Goal: Task Accomplishment & Management: Manage account settings

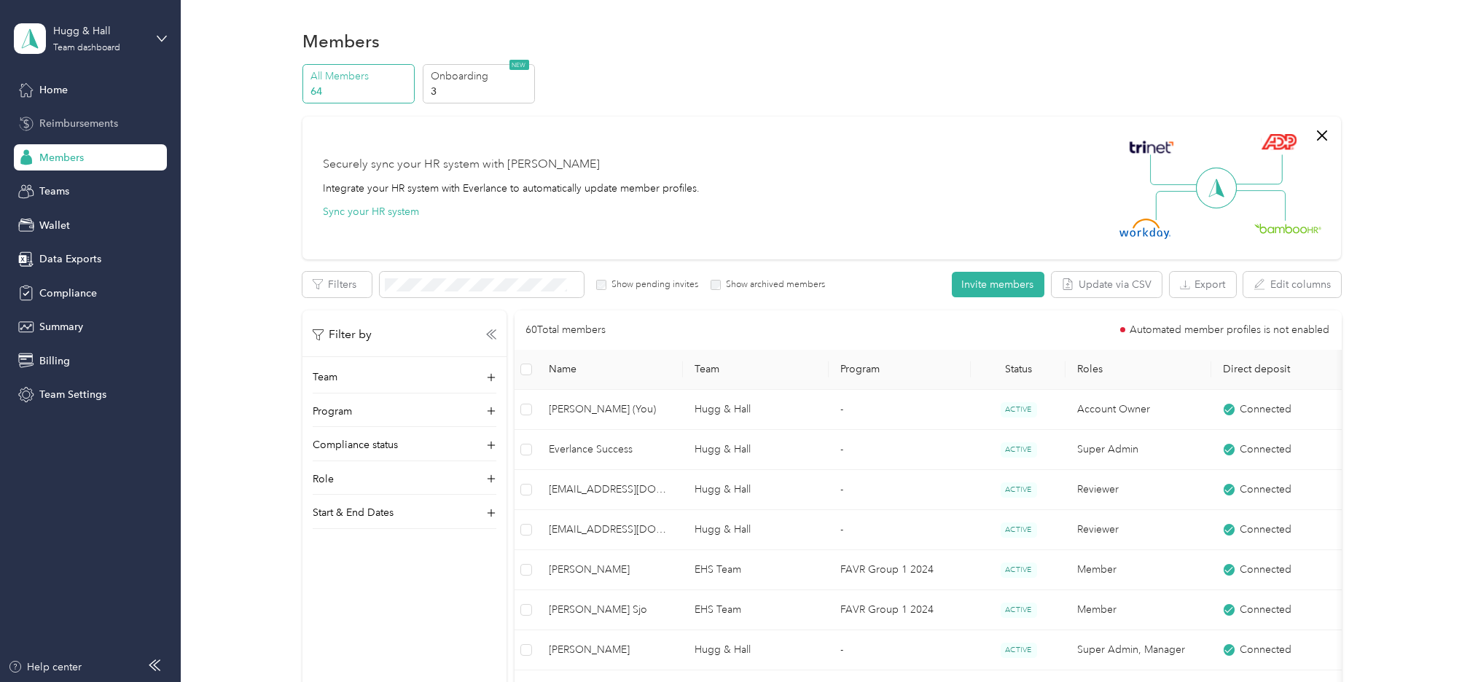
click at [87, 120] on span "Reimbursements" at bounding box center [78, 123] width 79 height 15
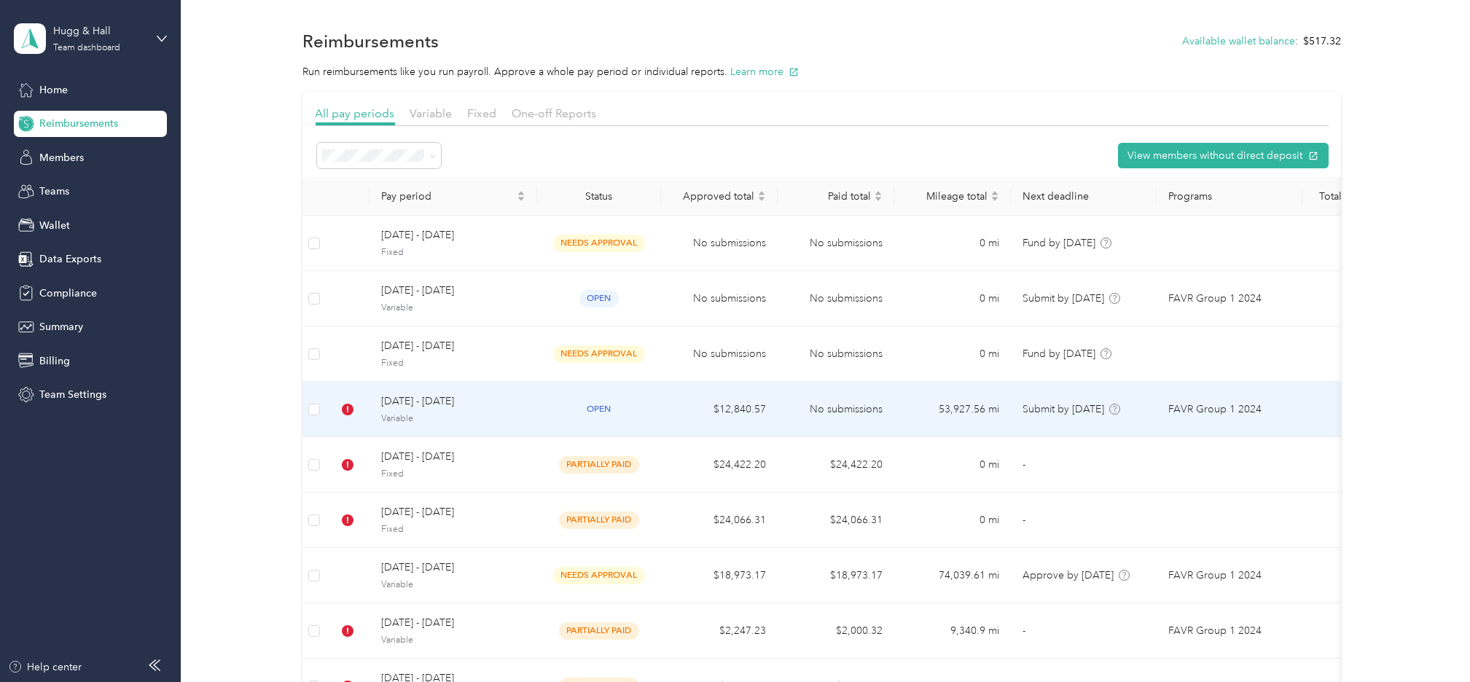
click at [399, 411] on div "[DATE] - [DATE] Variable" at bounding box center [453, 409] width 144 height 31
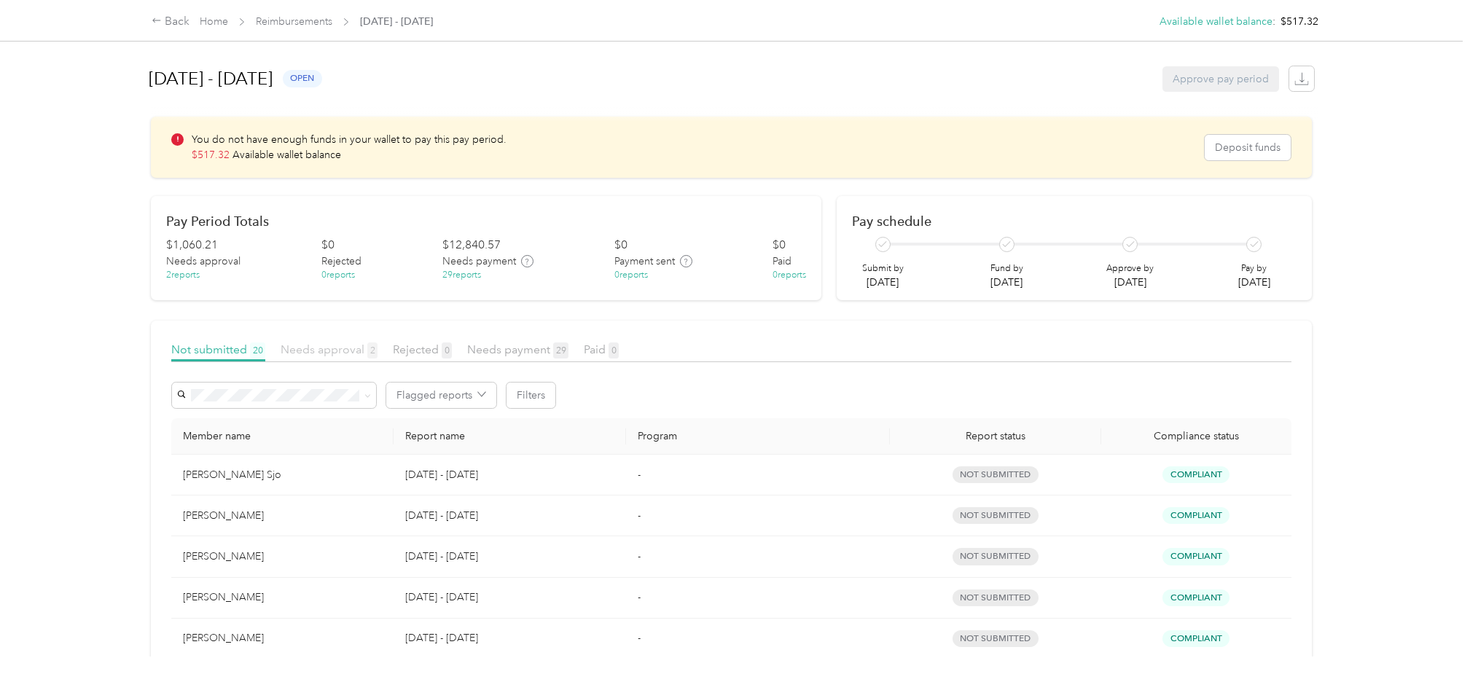
click at [332, 349] on span "Needs approval 2" at bounding box center [329, 350] width 97 height 14
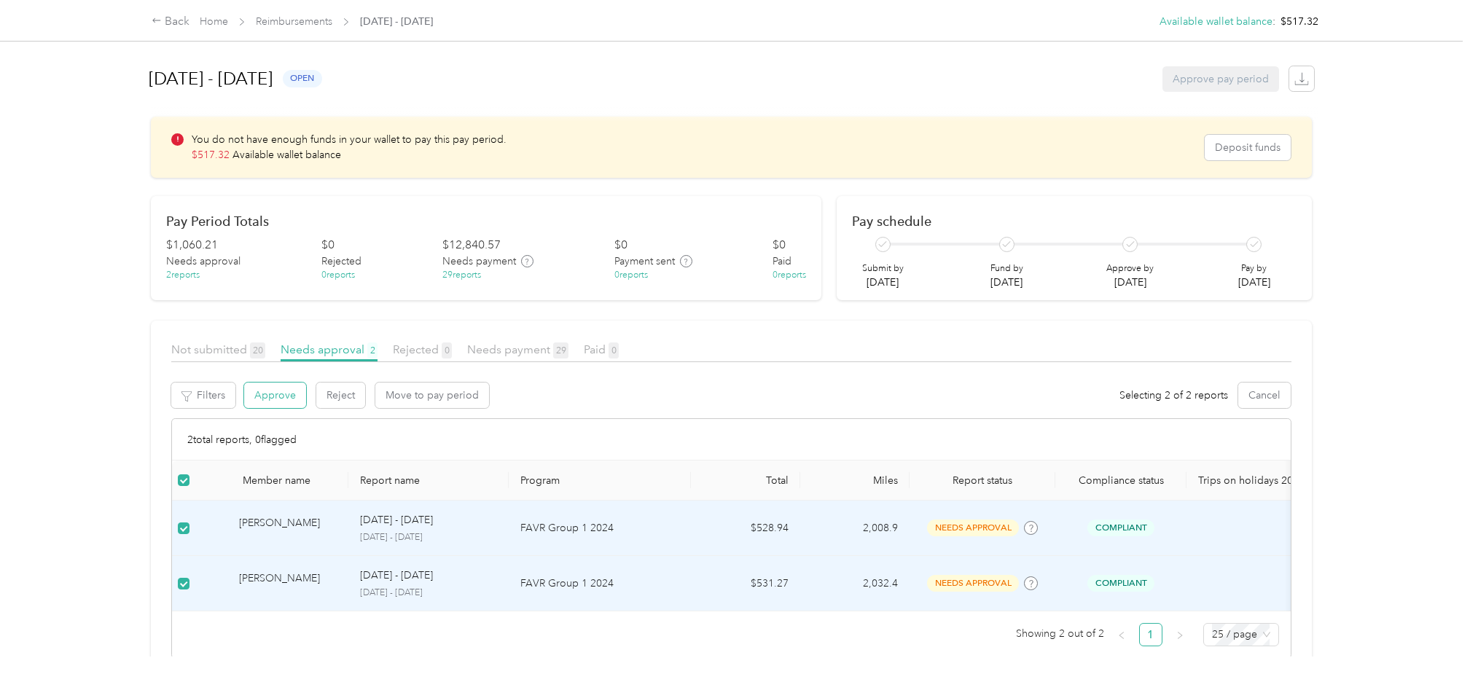
click at [270, 393] on button "Approve" at bounding box center [275, 396] width 62 height 26
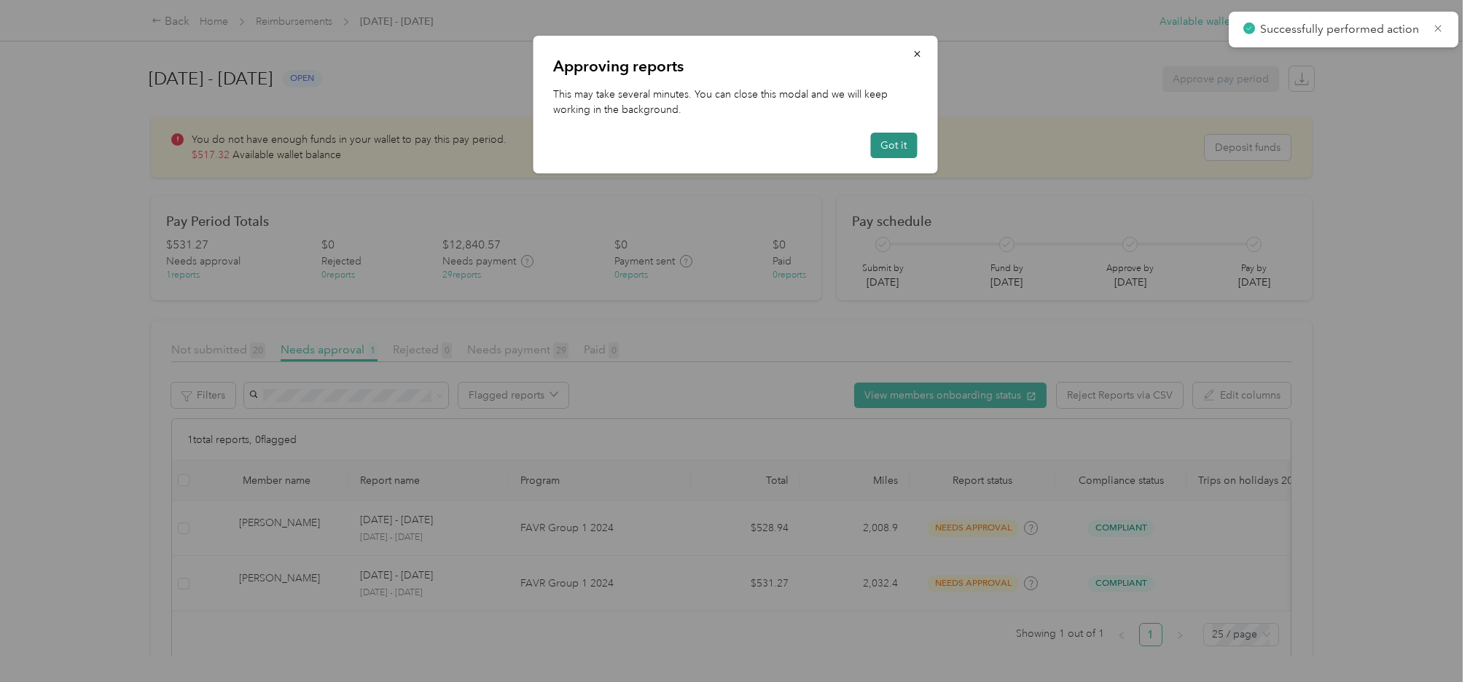
click at [893, 149] on button "Got it" at bounding box center [893, 146] width 47 height 26
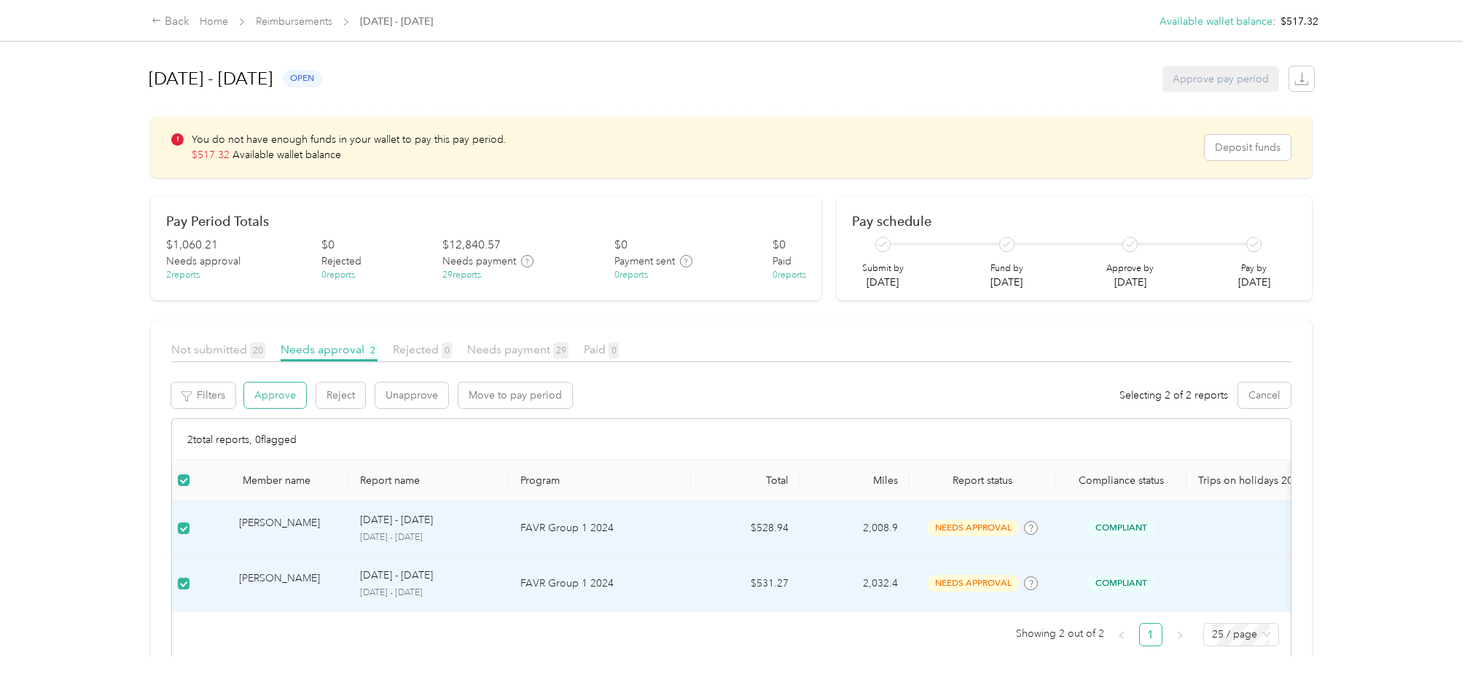
click at [278, 402] on button "Approve" at bounding box center [275, 396] width 62 height 26
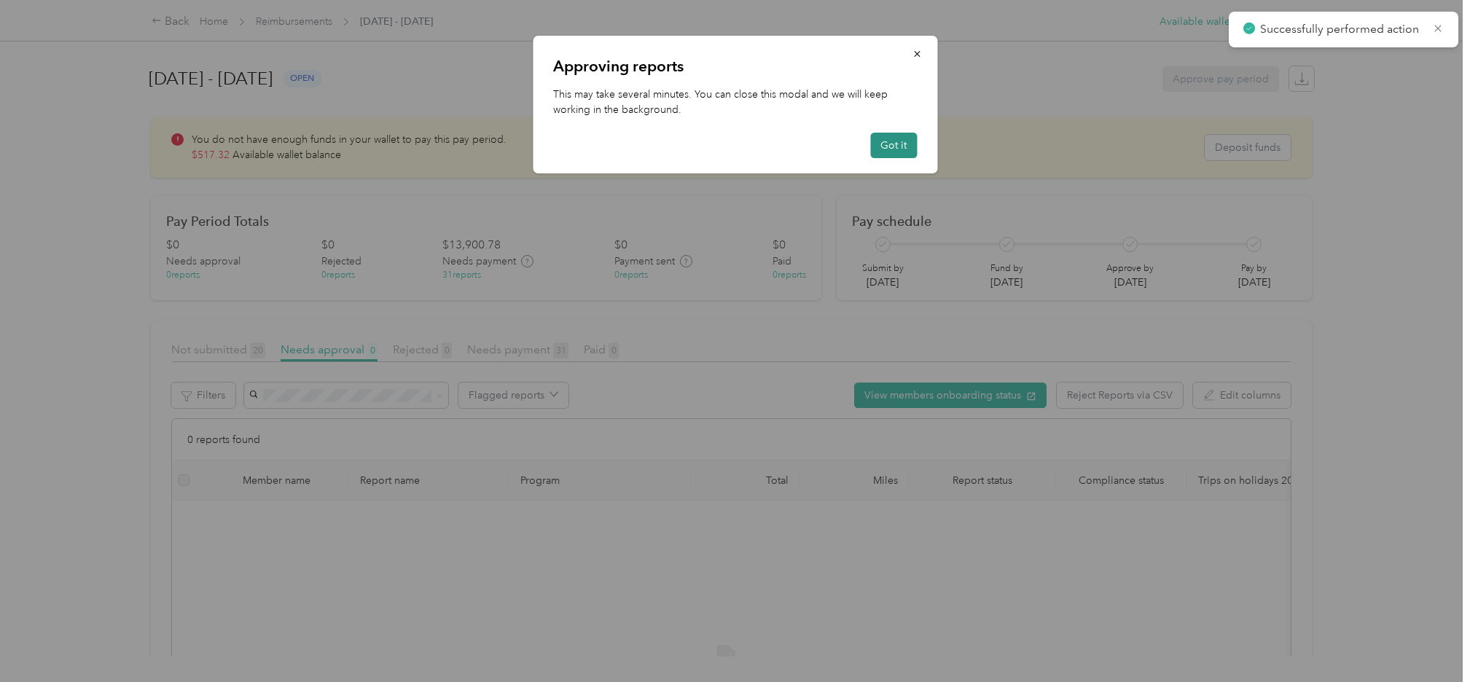
click at [899, 138] on button "Got it" at bounding box center [893, 146] width 47 height 26
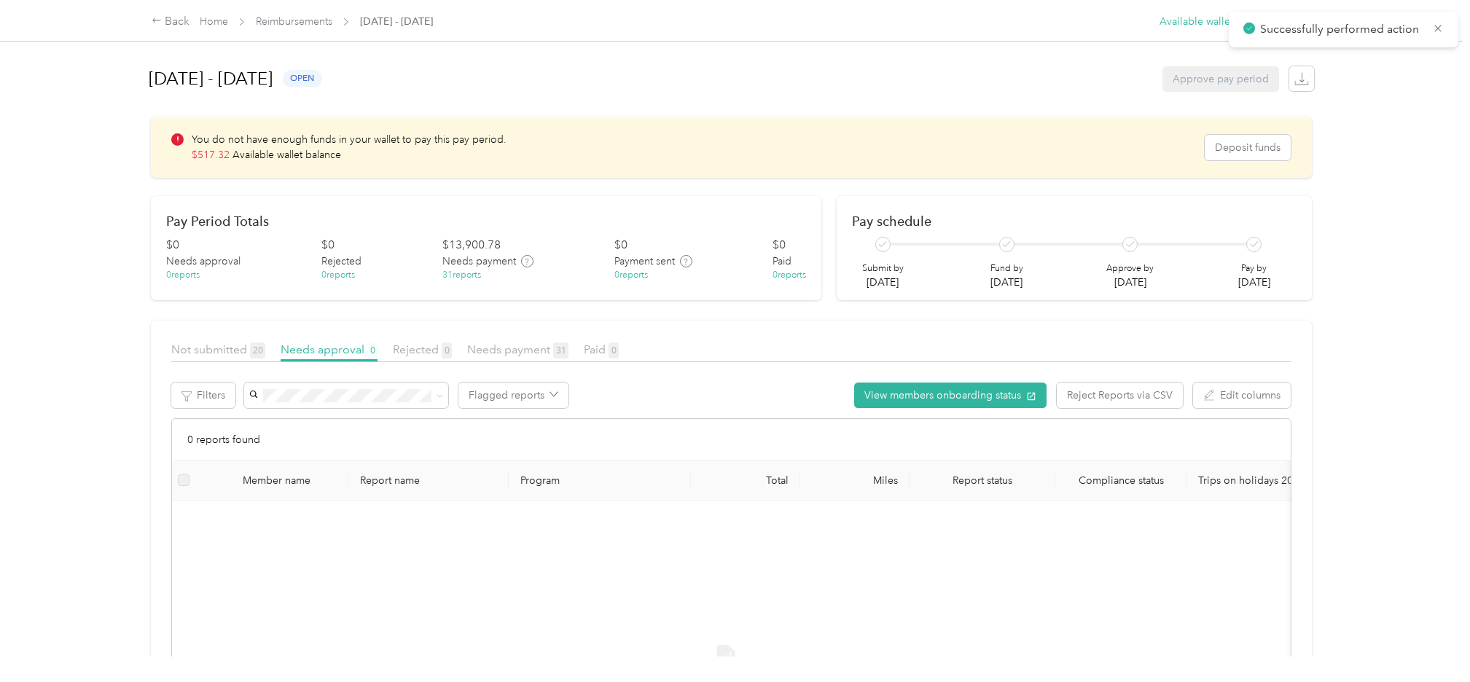
click at [47, 183] on div "Back Home Reimbursements August 1 - 31, 2025 Available wallet balance : $517.32…" at bounding box center [731, 341] width 1463 height 682
click at [195, 351] on span "Not submitted 20" at bounding box center [218, 350] width 94 height 14
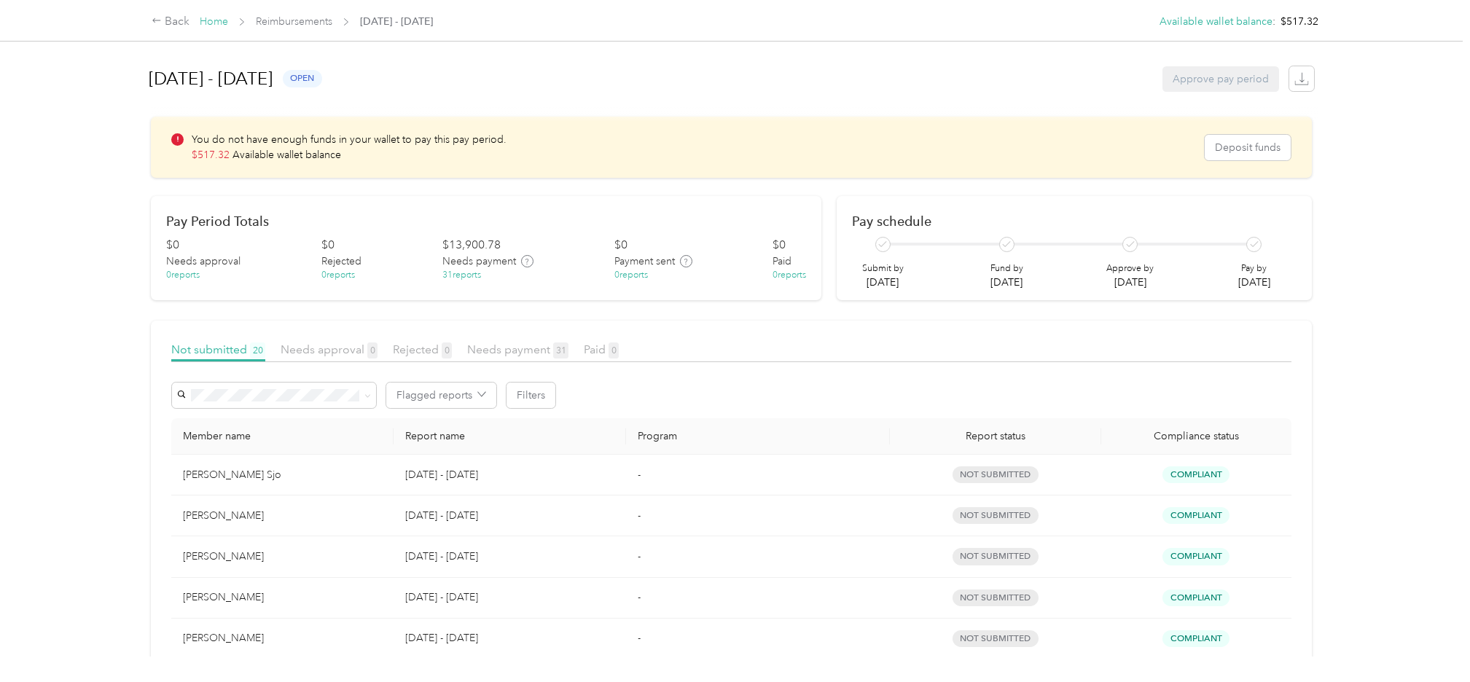
click at [213, 23] on link "Home" at bounding box center [214, 21] width 28 height 12
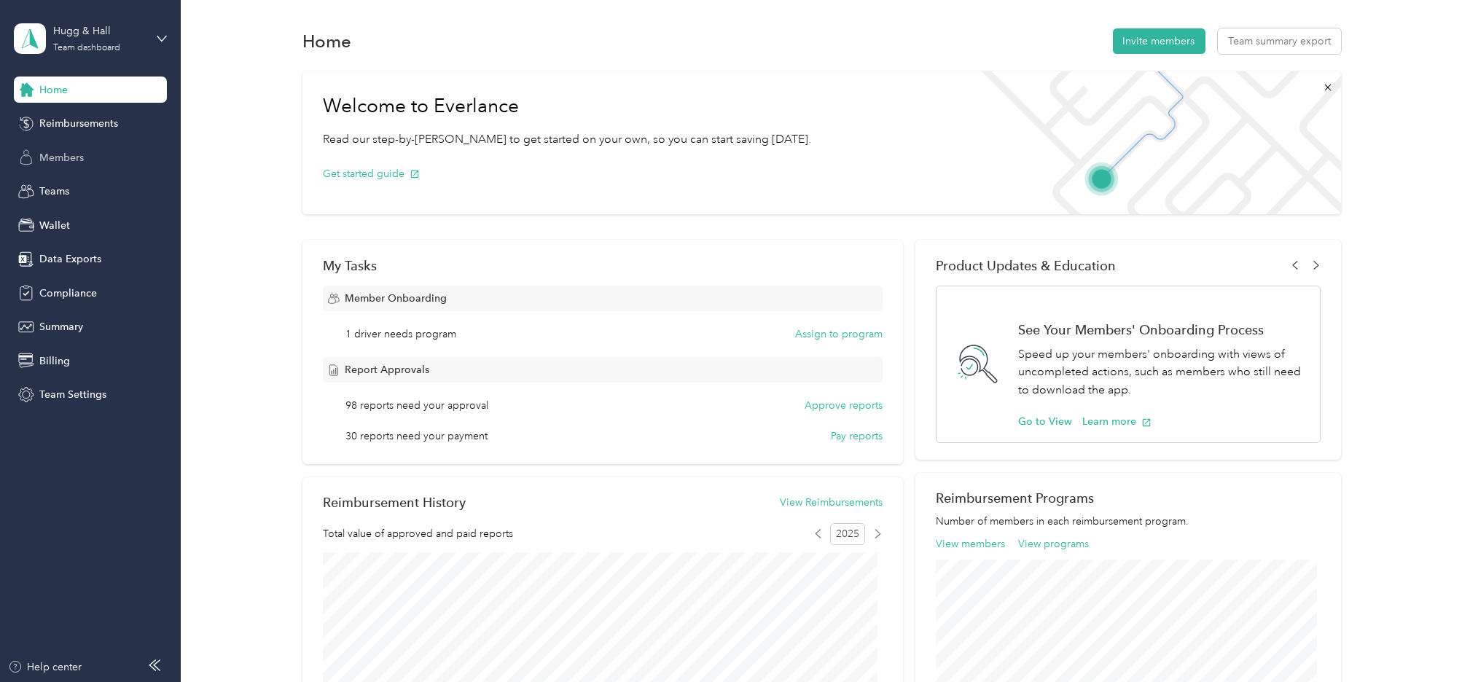
click at [63, 156] on span "Members" at bounding box center [61, 157] width 44 height 15
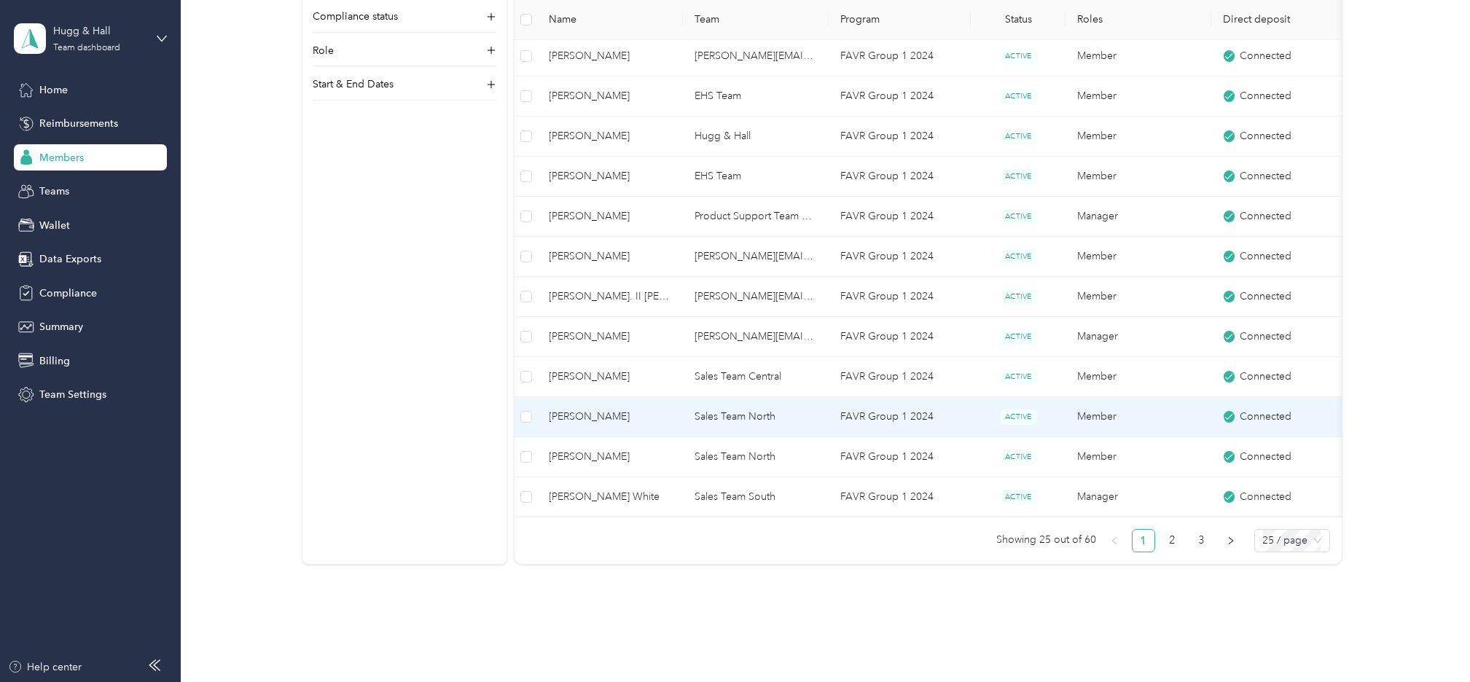
scroll to position [765, 0]
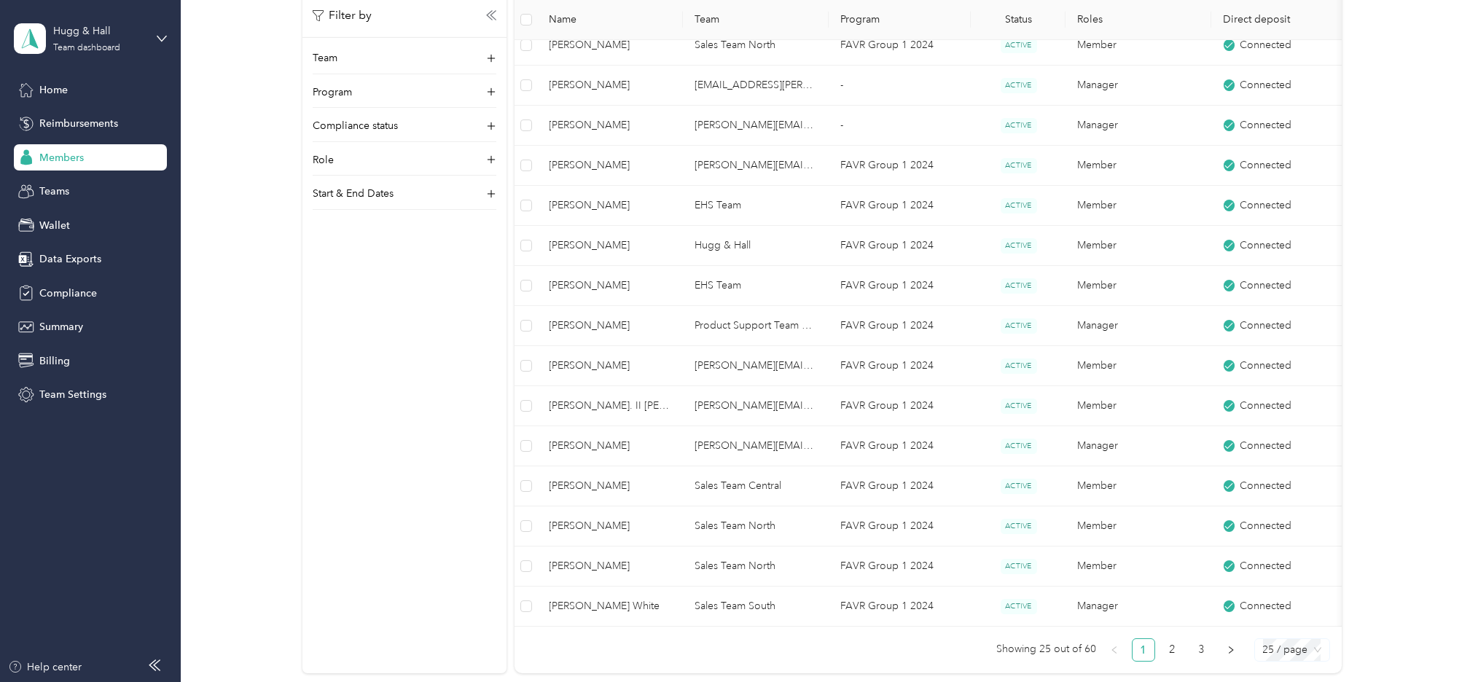
click at [1280, 661] on span "25 / page" at bounding box center [1292, 650] width 58 height 22
click at [1286, 629] on div "100 / page" at bounding box center [1292, 621] width 52 height 16
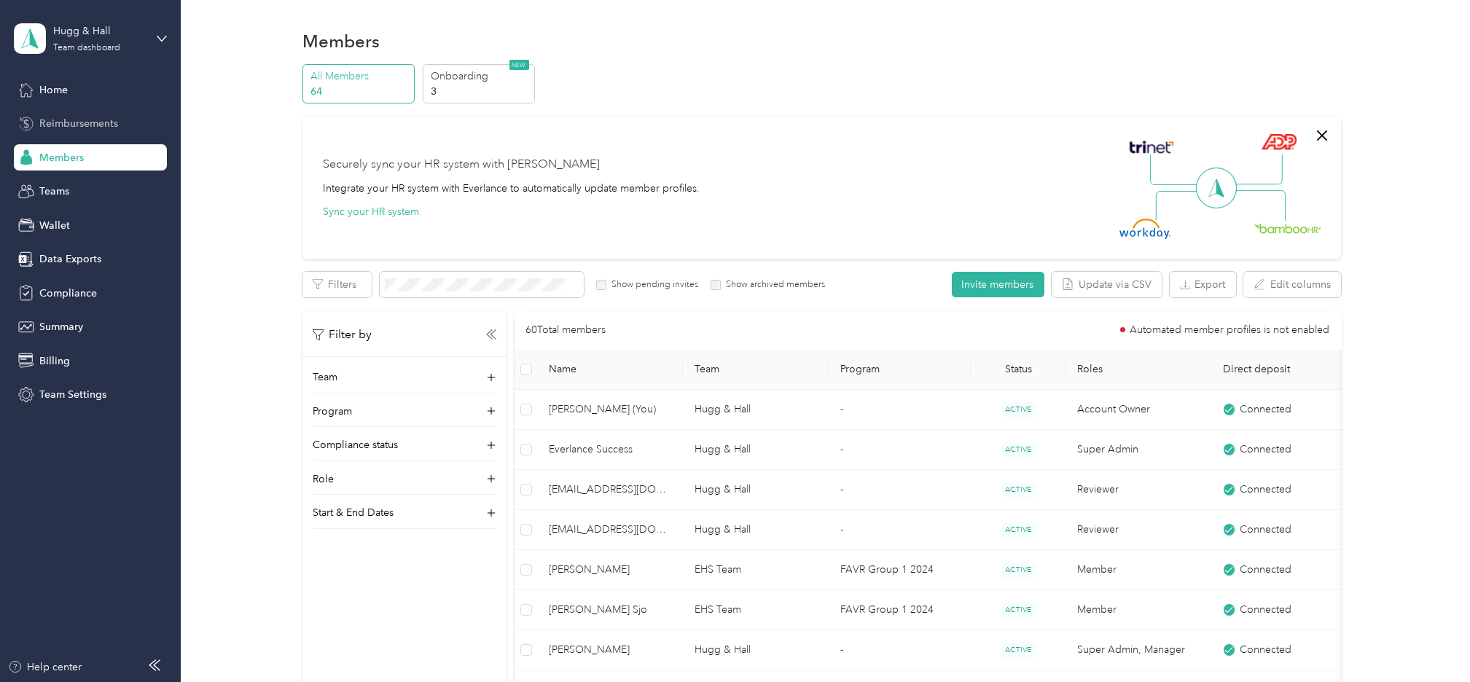
click at [90, 125] on span "Reimbursements" at bounding box center [78, 123] width 79 height 15
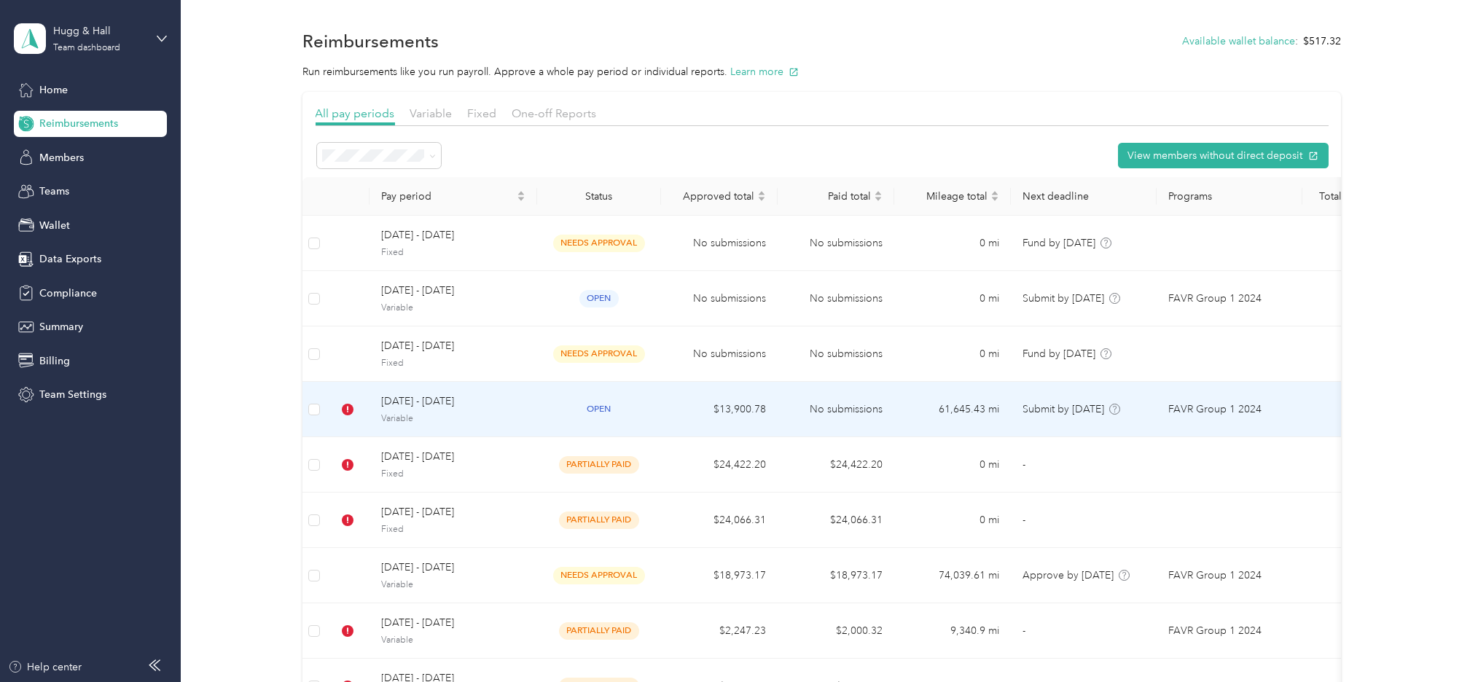
click at [415, 410] on span "August 1 - 31, 2025" at bounding box center [453, 402] width 144 height 16
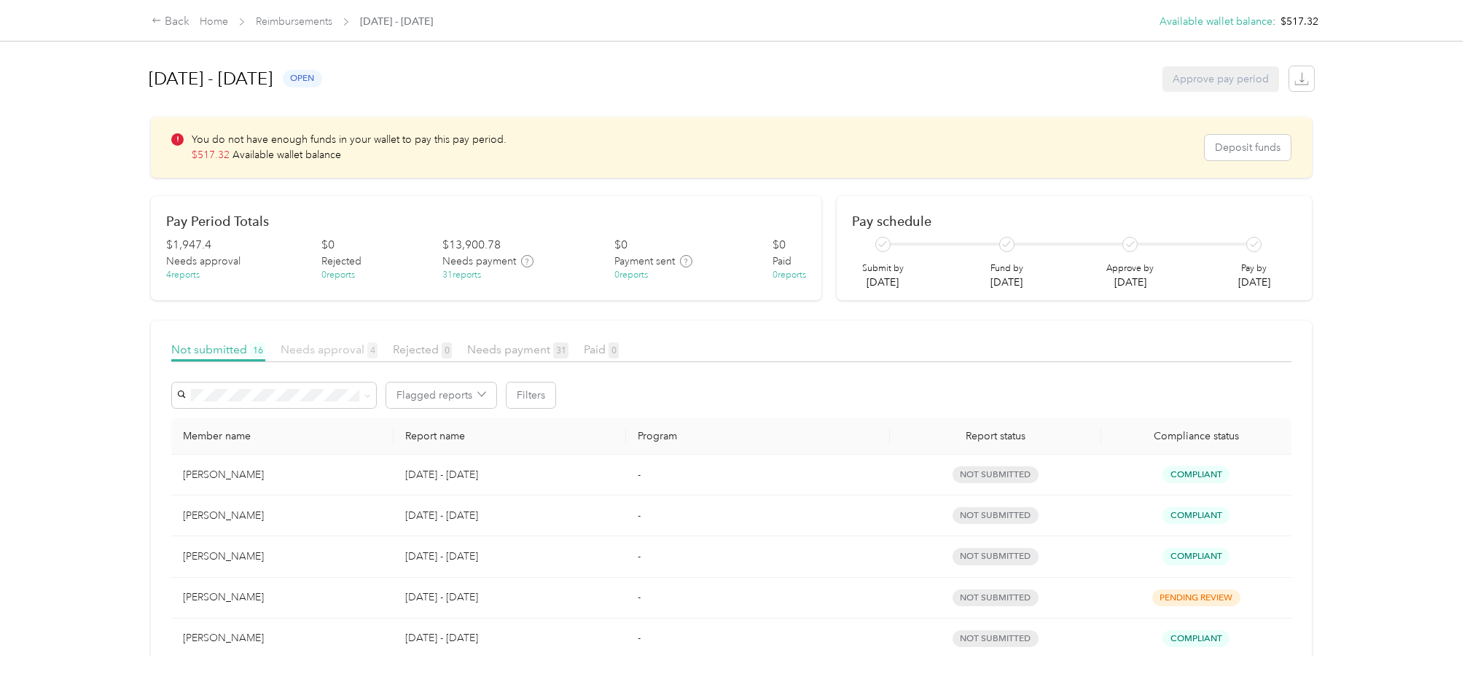
click at [332, 349] on span "Needs approval 4" at bounding box center [329, 350] width 97 height 14
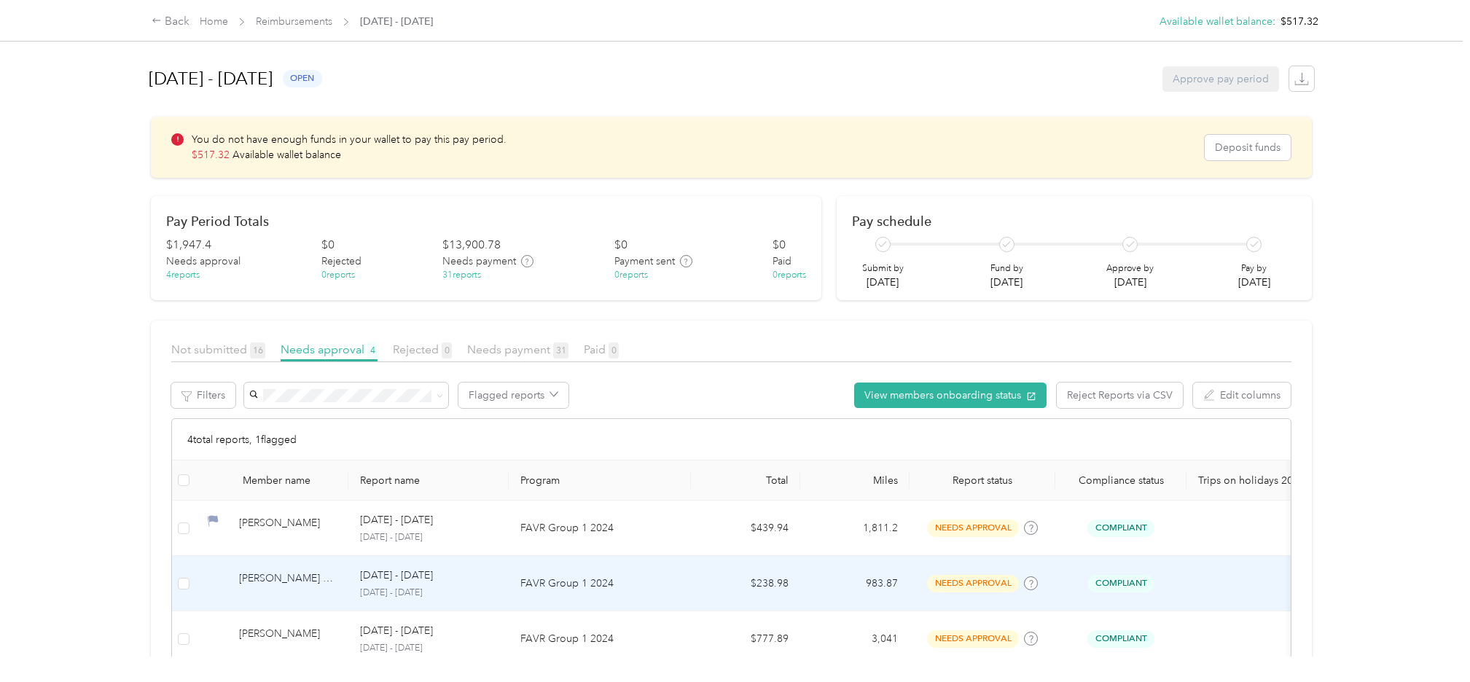
click at [265, 577] on div "Tanner J. Sjo" at bounding box center [288, 584] width 98 height 26
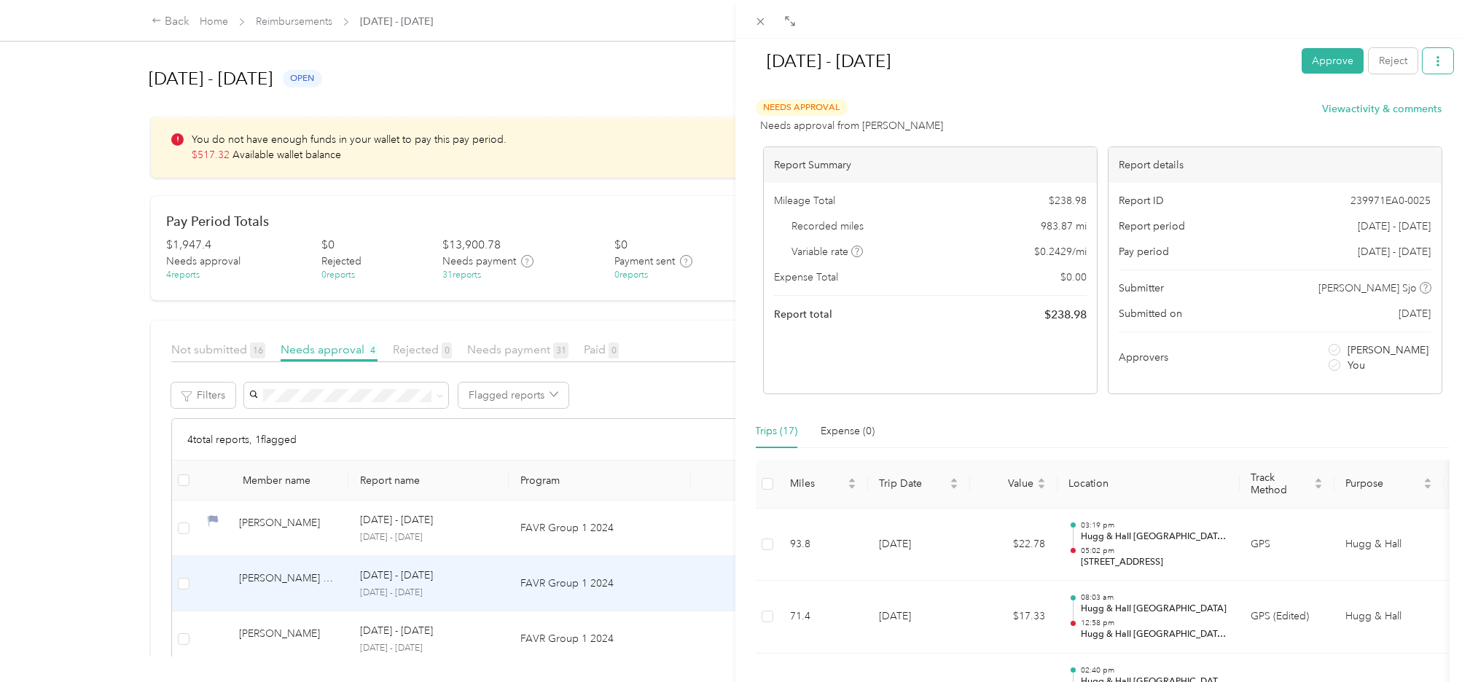
click at [1433, 60] on icon "button" at bounding box center [1438, 61] width 10 height 10
click at [1165, 99] on div at bounding box center [1103, 92] width 702 height 15
click at [1212, 114] on div "Needs Approval Needs approval from Justin Jacobs View activity & comments" at bounding box center [1099, 116] width 687 height 35
click at [1187, 84] on div "Aug 1 - 31, 2025 Approve Reject" at bounding box center [1103, 63] width 702 height 43
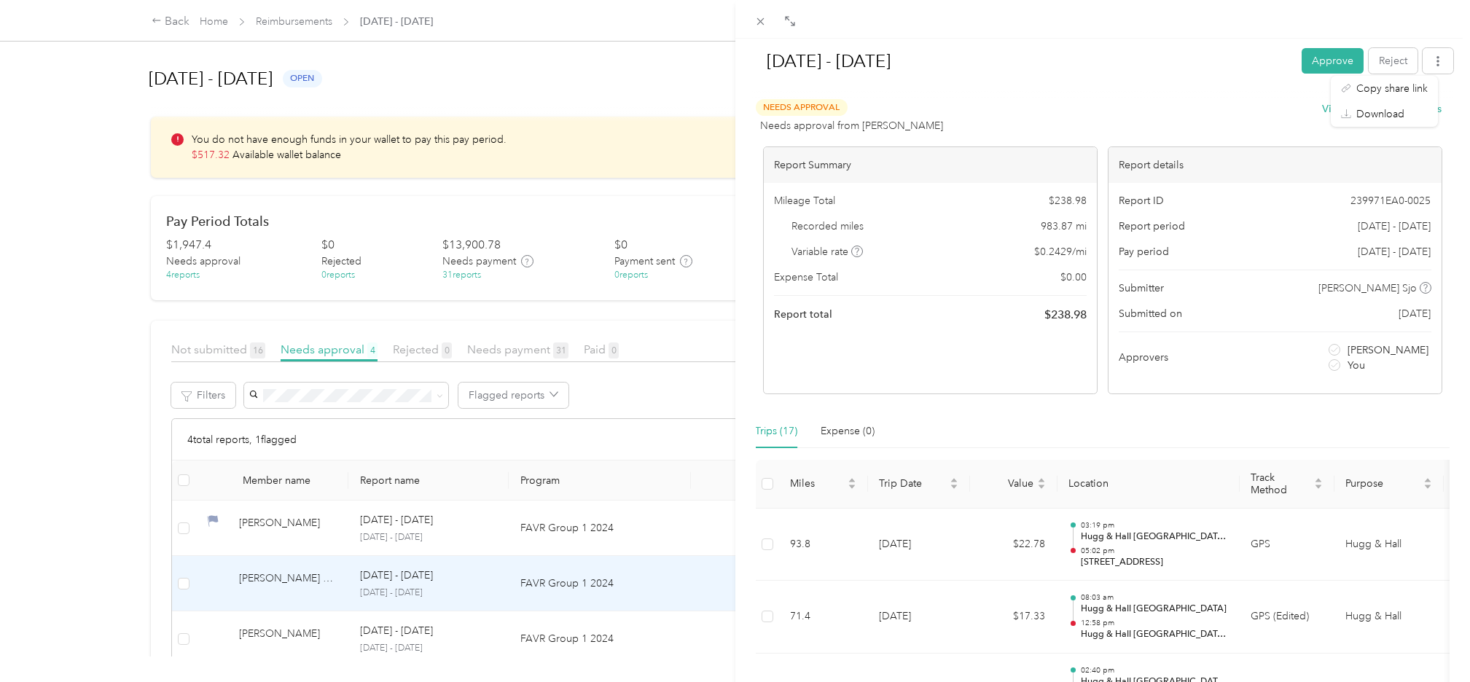
click at [1184, 99] on div at bounding box center [1103, 92] width 702 height 15
click at [756, 23] on icon at bounding box center [760, 21] width 12 height 12
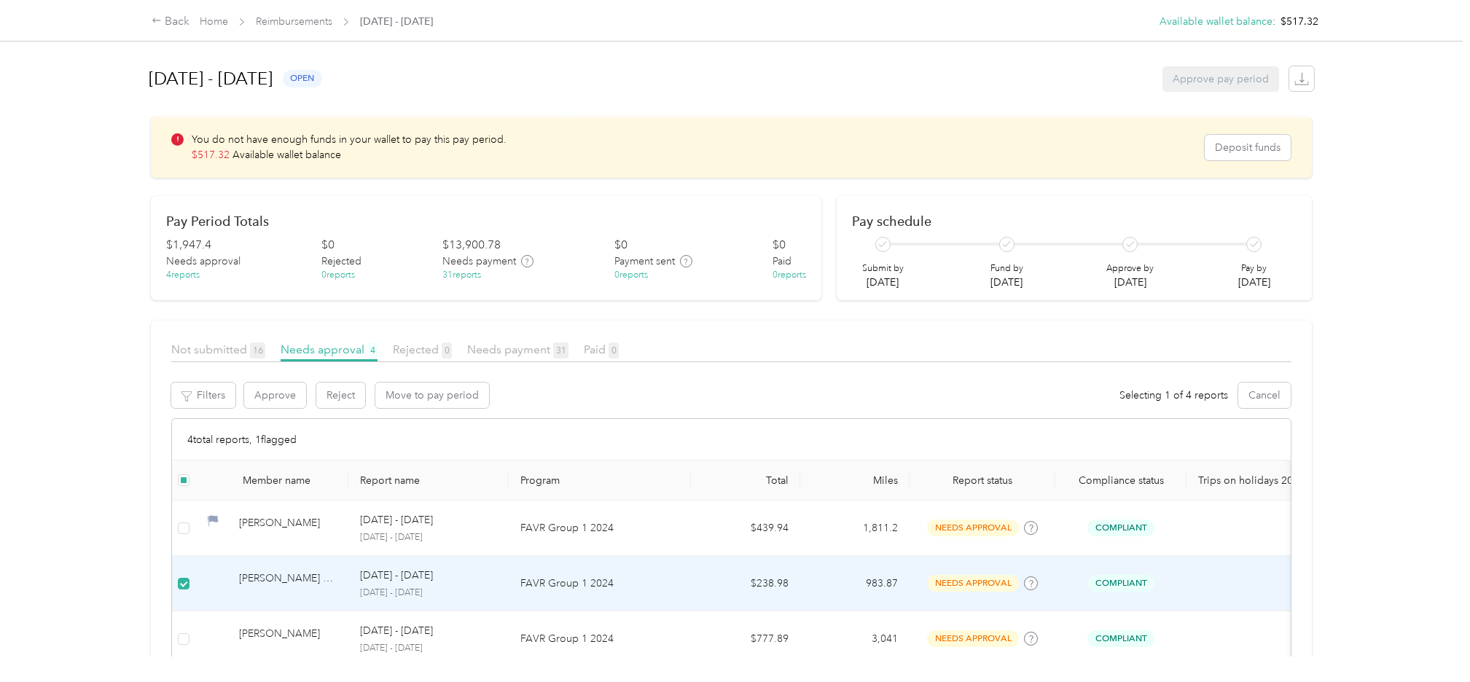
click at [648, 378] on div "Not submitted 16 Needs approval 4 Rejected 0 Needs payment 31 Paid 0 Filters Ap…" at bounding box center [731, 555] width 1120 height 429
click at [276, 394] on button "Approve" at bounding box center [275, 396] width 62 height 26
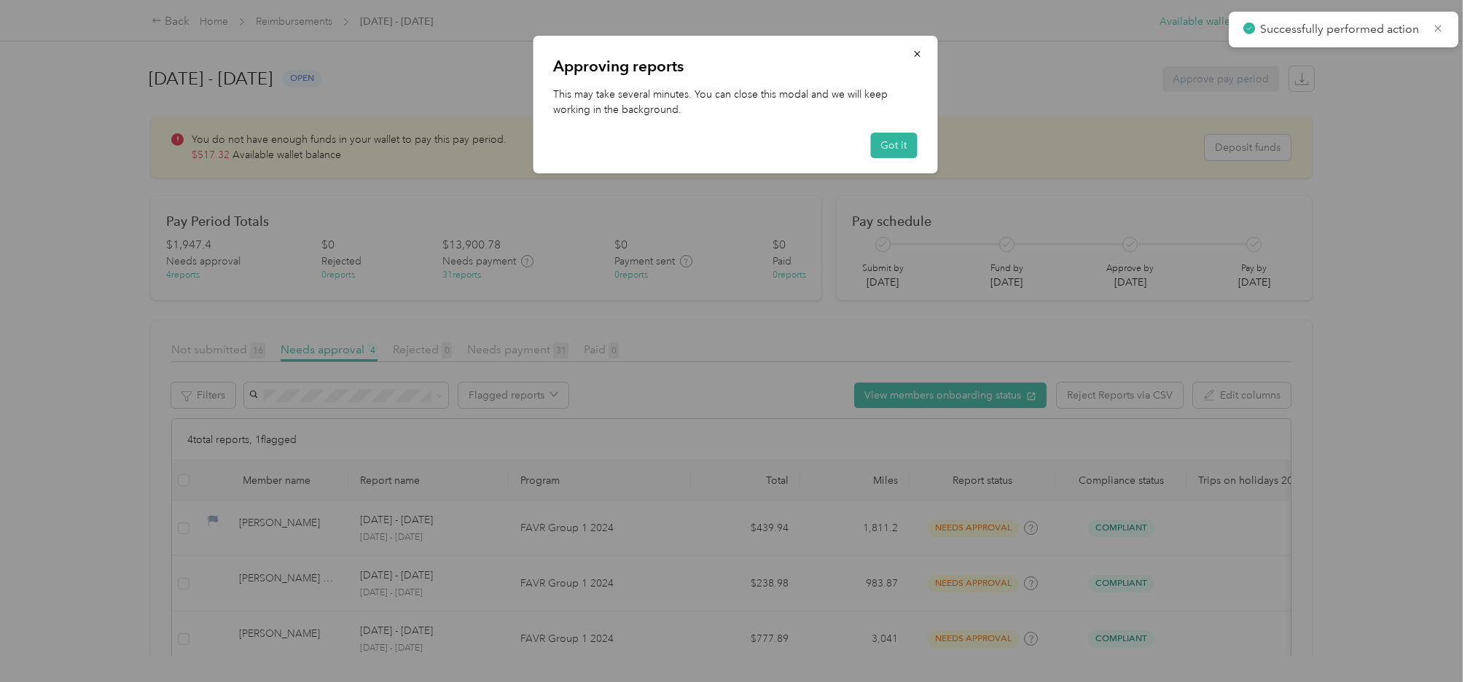
click at [774, 133] on div "Got it" at bounding box center [735, 146] width 364 height 26
drag, startPoint x: 891, startPoint y: 145, endPoint x: 883, endPoint y: 145, distance: 8.0
click at [891, 145] on button "Got it" at bounding box center [893, 146] width 47 height 26
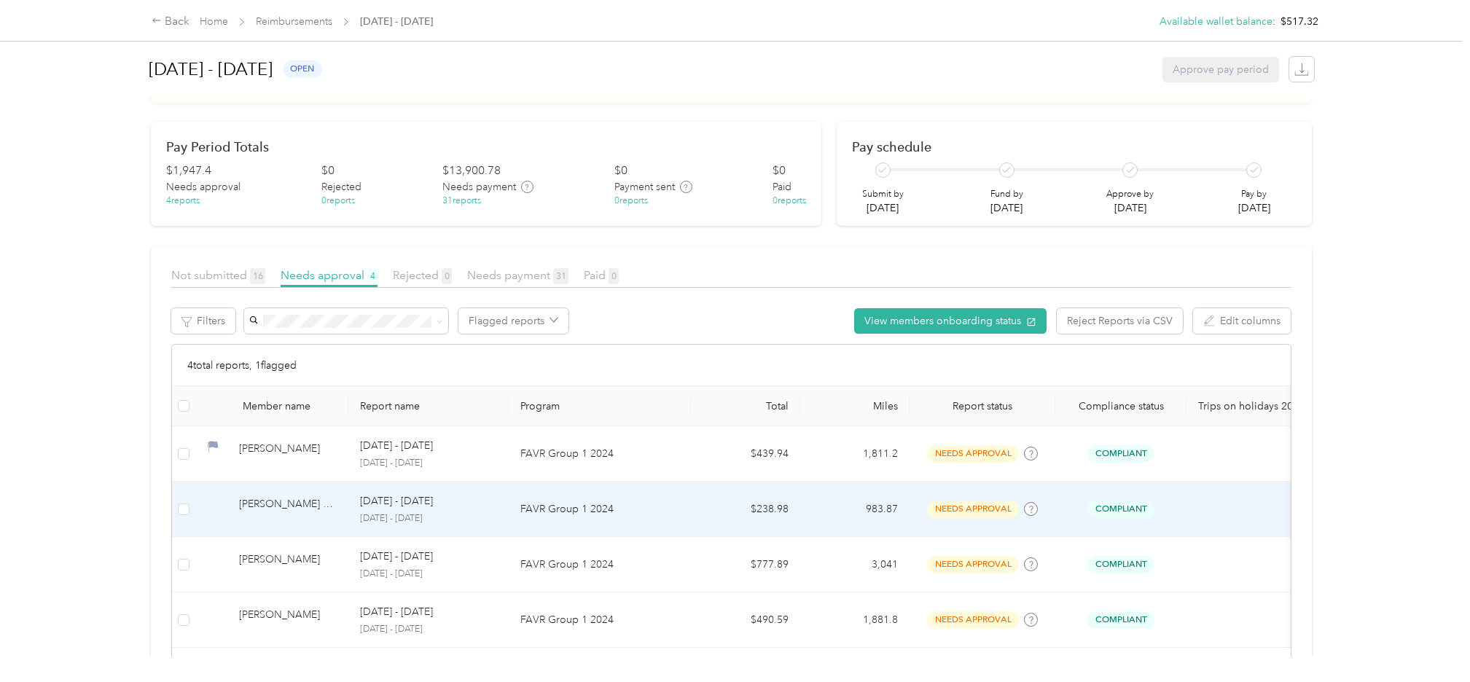
scroll to position [109, 0]
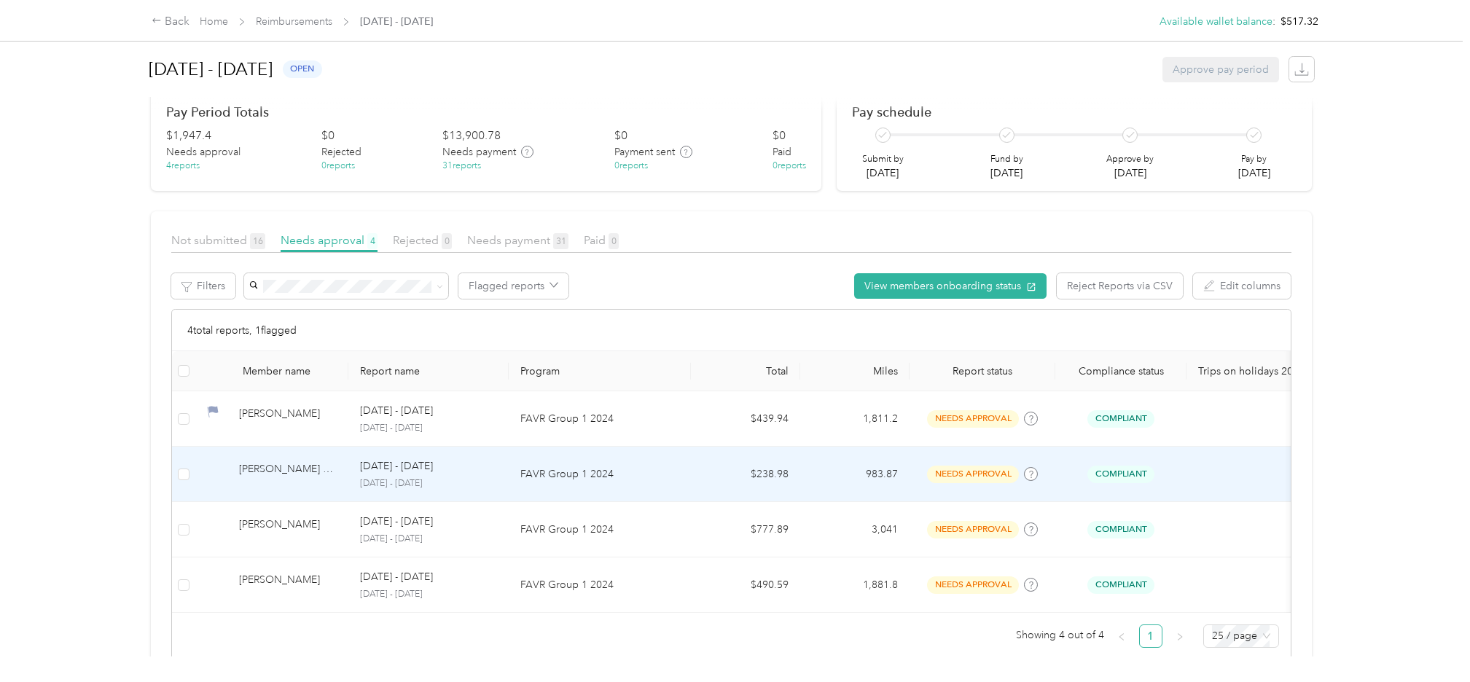
click at [253, 466] on div "Tanner J. Sjo" at bounding box center [288, 474] width 98 height 26
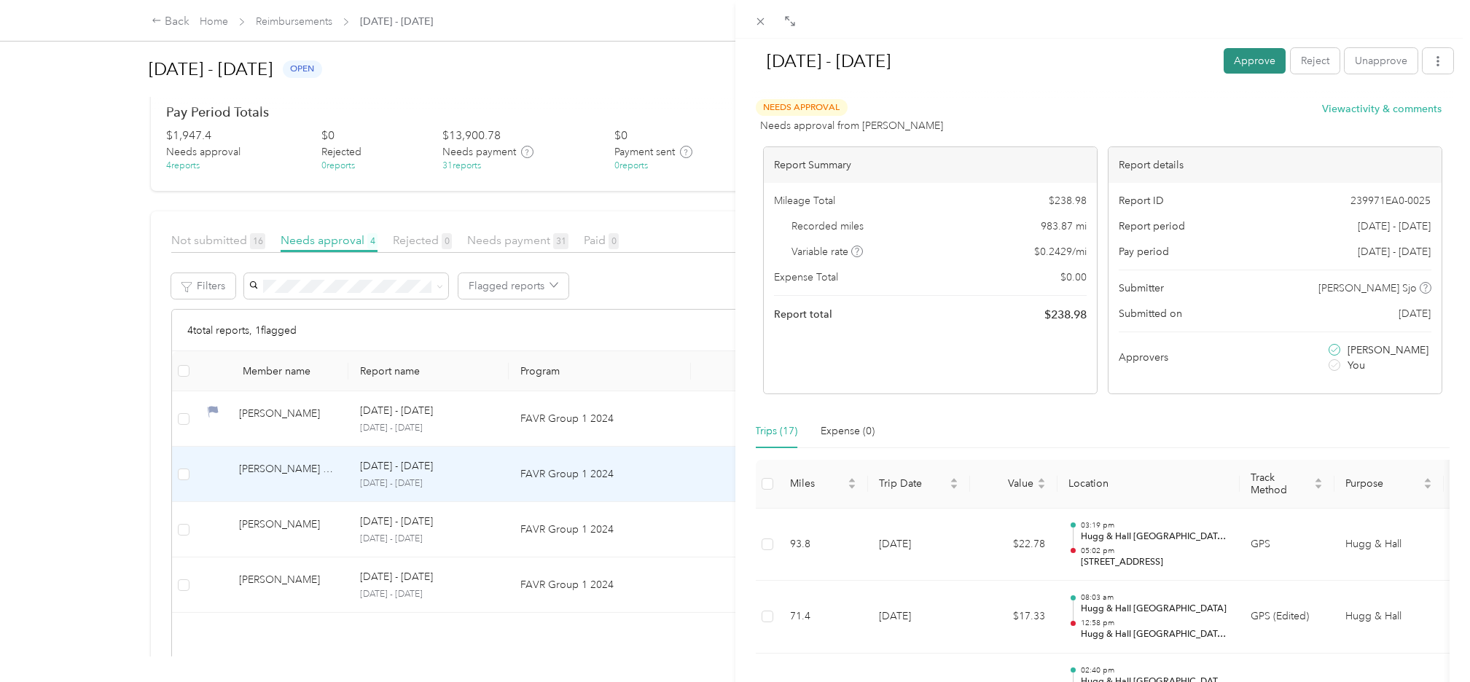
click at [1224, 55] on button "Approve" at bounding box center [1255, 61] width 62 height 26
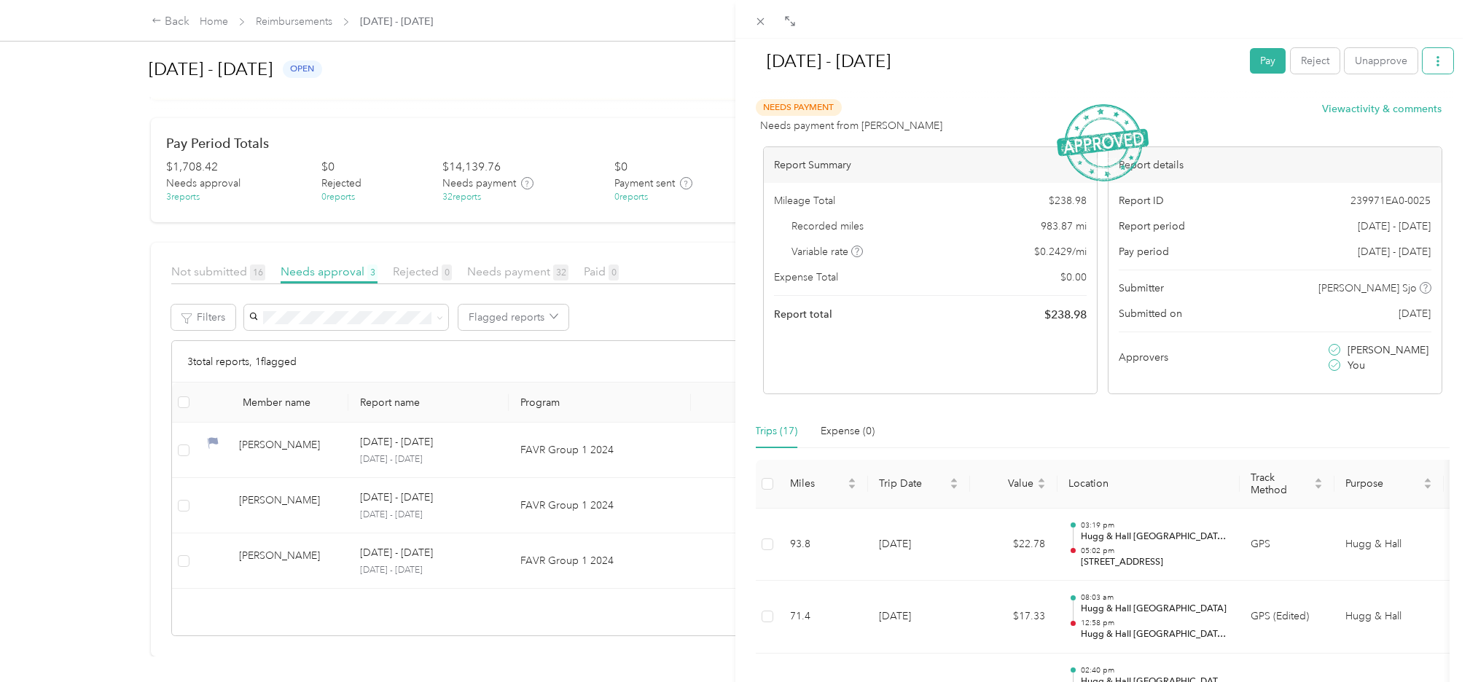
click at [1433, 58] on icon "button" at bounding box center [1438, 61] width 10 height 10
click at [1119, 39] on div "Aug 1 - 31, 2025 Pay Reject Unapprove" at bounding box center [1103, 64] width 702 height 50
click at [1367, 61] on button "Unapprove" at bounding box center [1381, 61] width 73 height 26
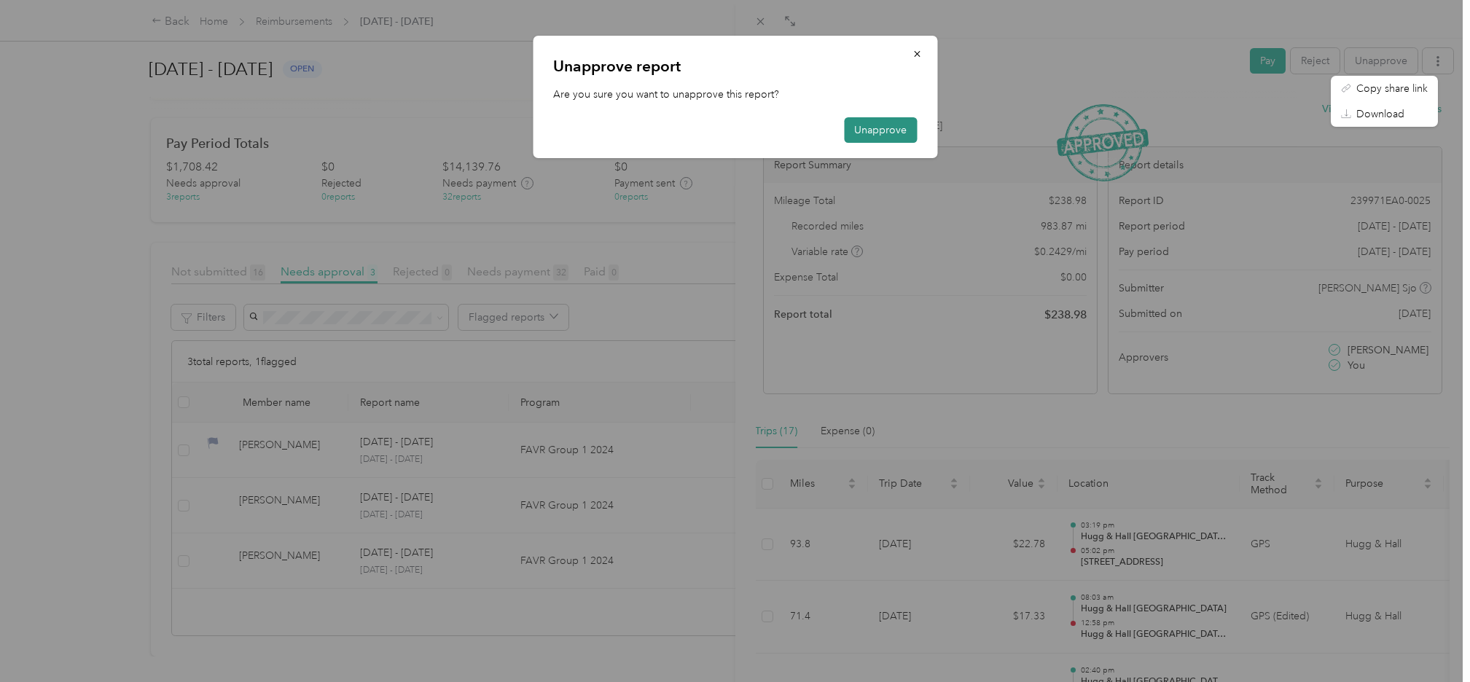
click at [893, 128] on button "Unapprove" at bounding box center [880, 130] width 73 height 26
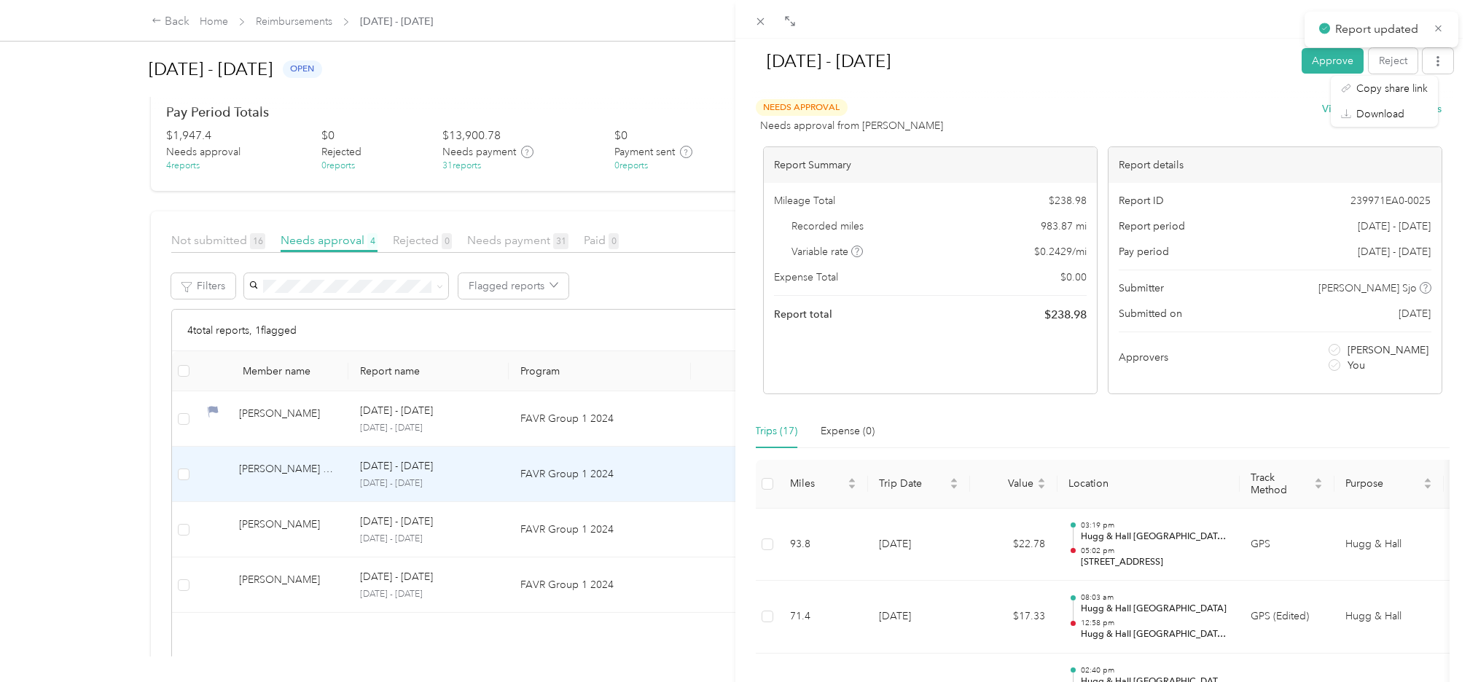
click at [1117, 39] on div "Aug 1 - 31, 2025 Approve Reject" at bounding box center [1103, 64] width 702 height 50
click at [759, 20] on icon at bounding box center [760, 21] width 7 height 7
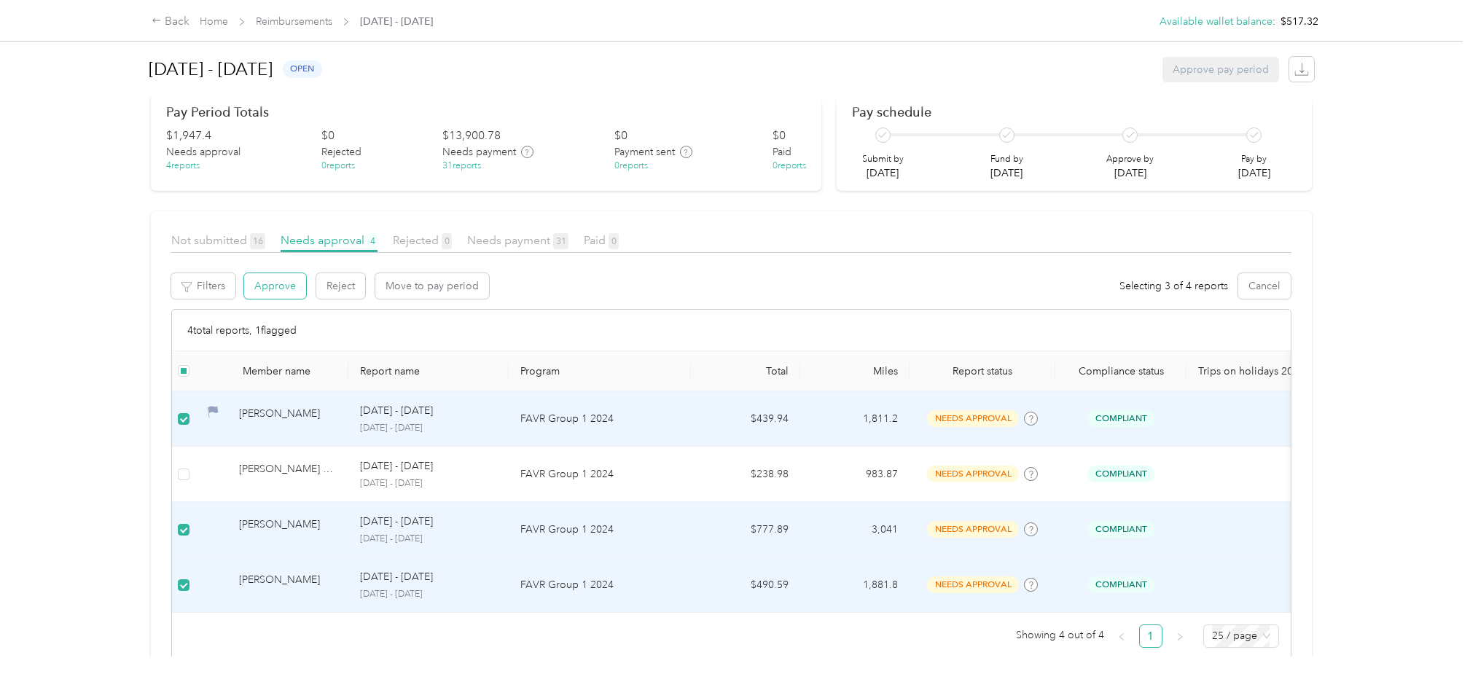
click at [266, 284] on button "Approve" at bounding box center [275, 286] width 62 height 26
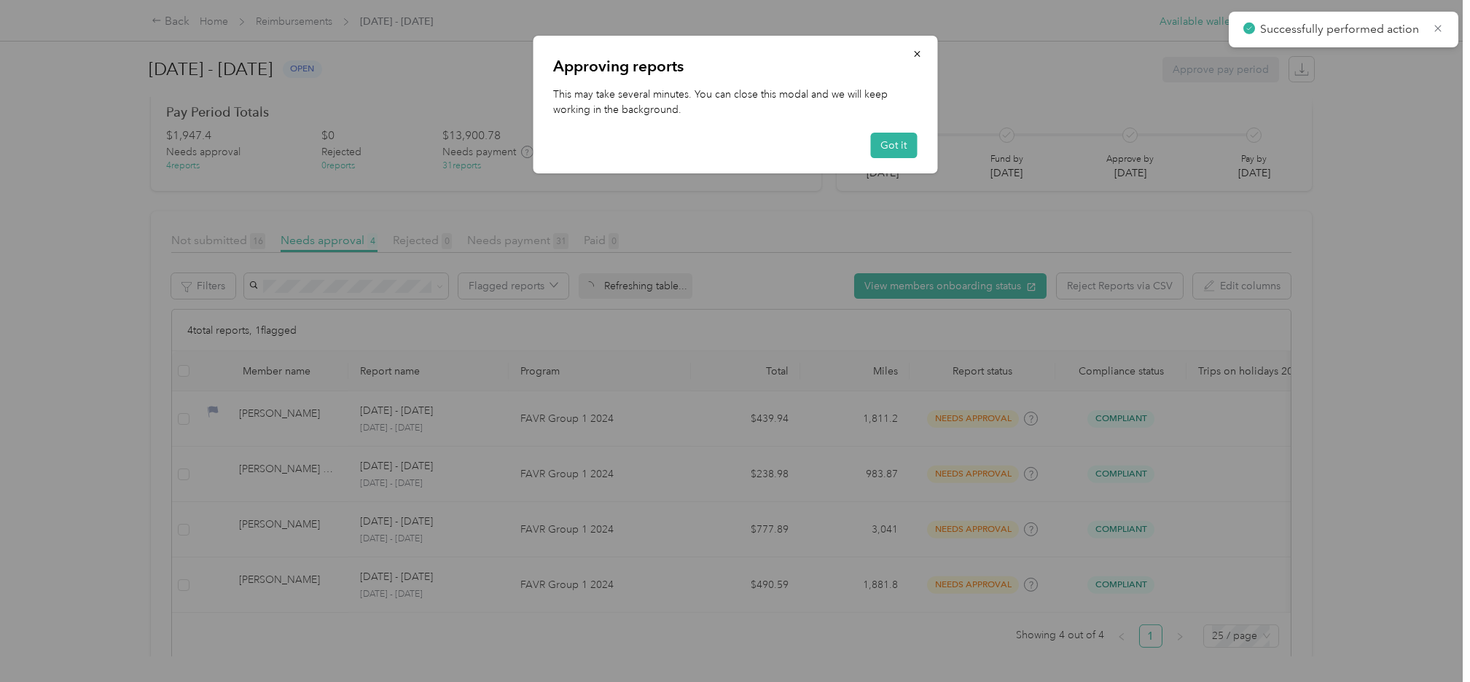
scroll to position [55, 0]
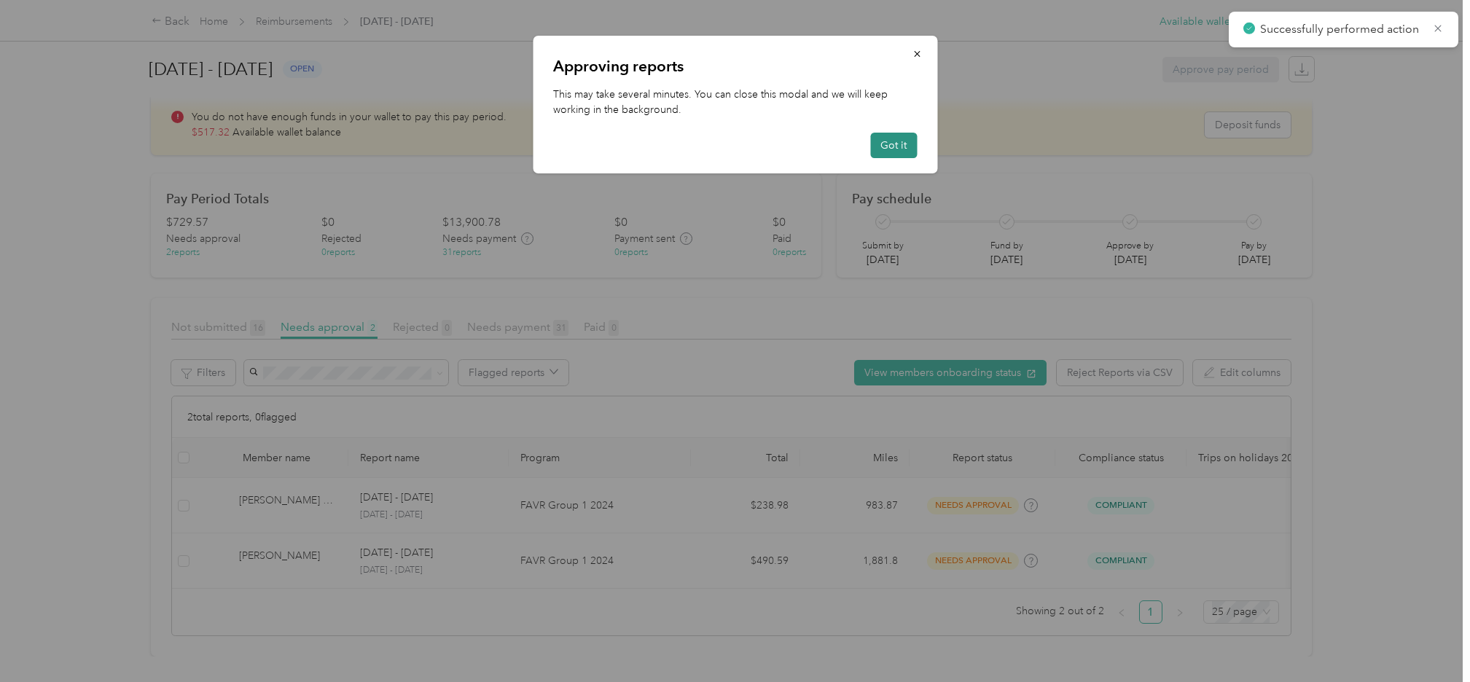
click at [896, 139] on button "Got it" at bounding box center [893, 146] width 47 height 26
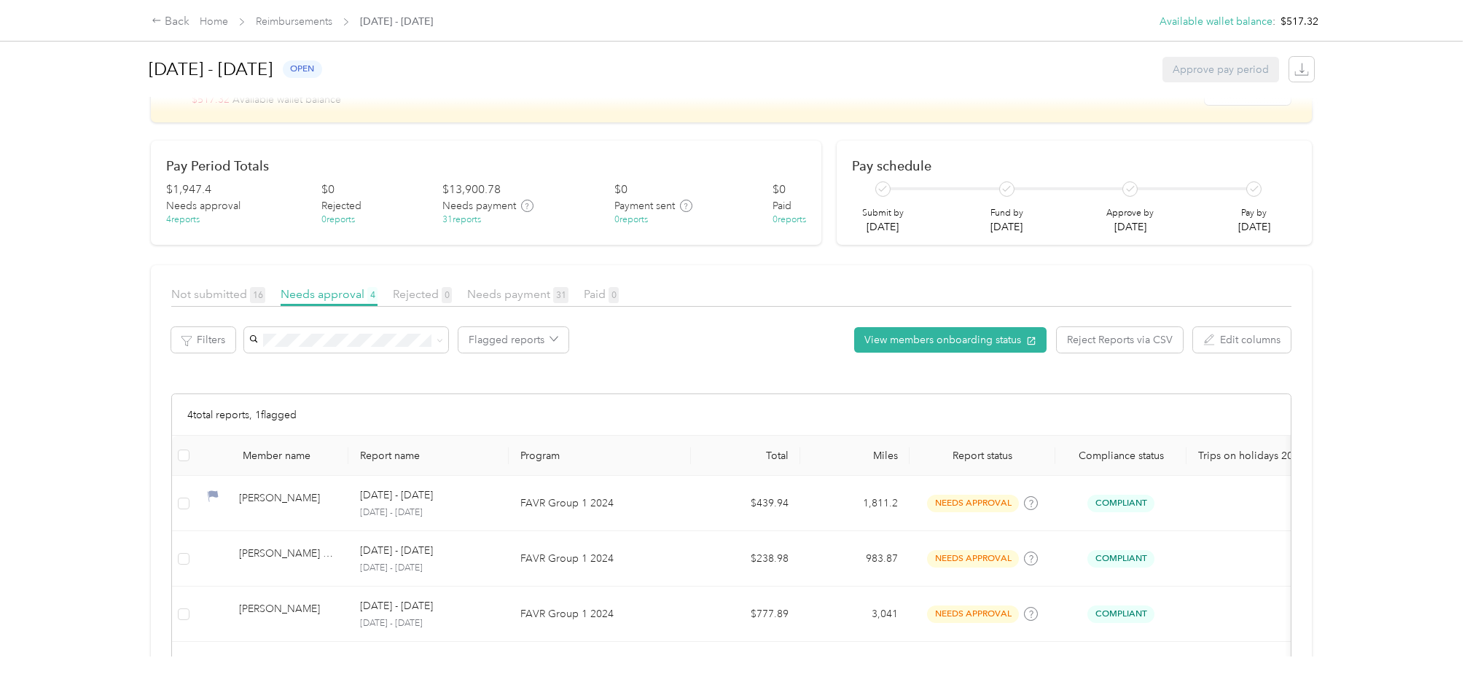
scroll to position [109, 0]
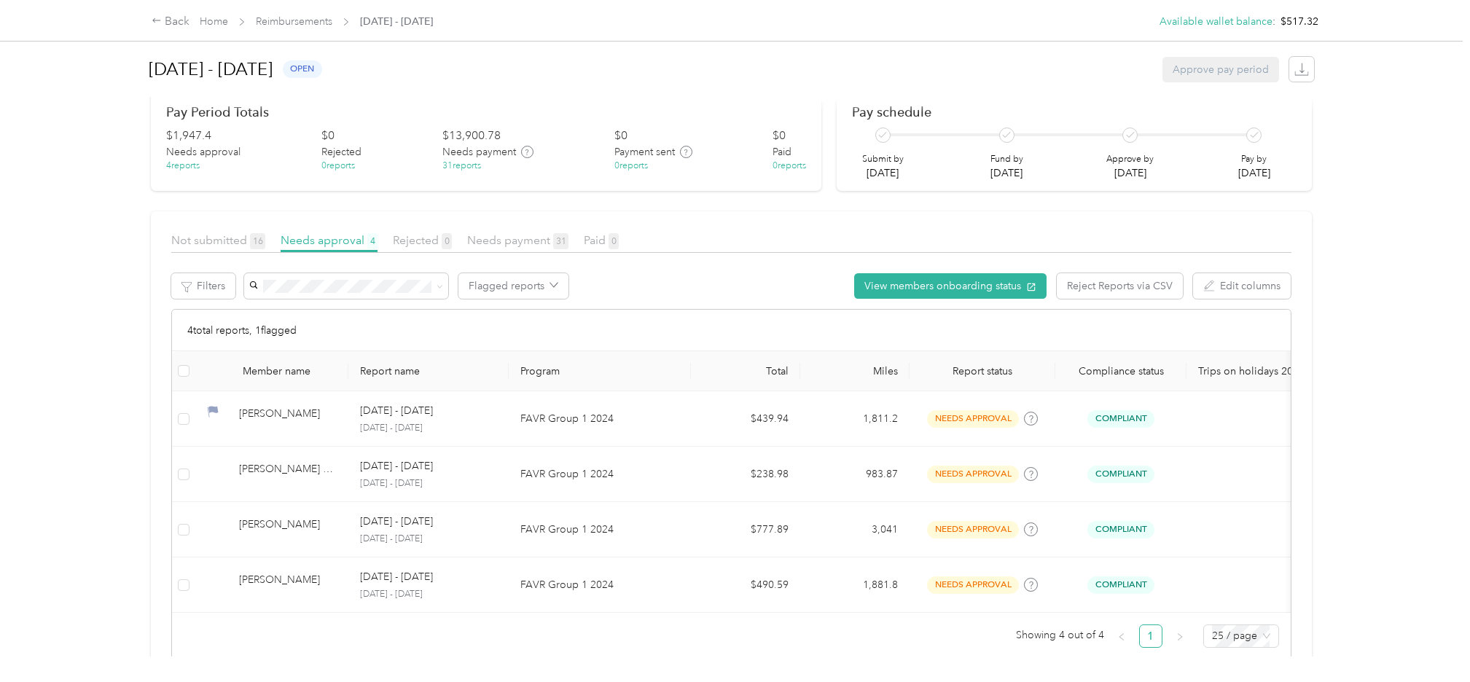
click at [771, 282] on div "Flagged reports View members onboarding status Reject Reports via CSV Edit colu…" at bounding box center [767, 286] width 1048 height 26
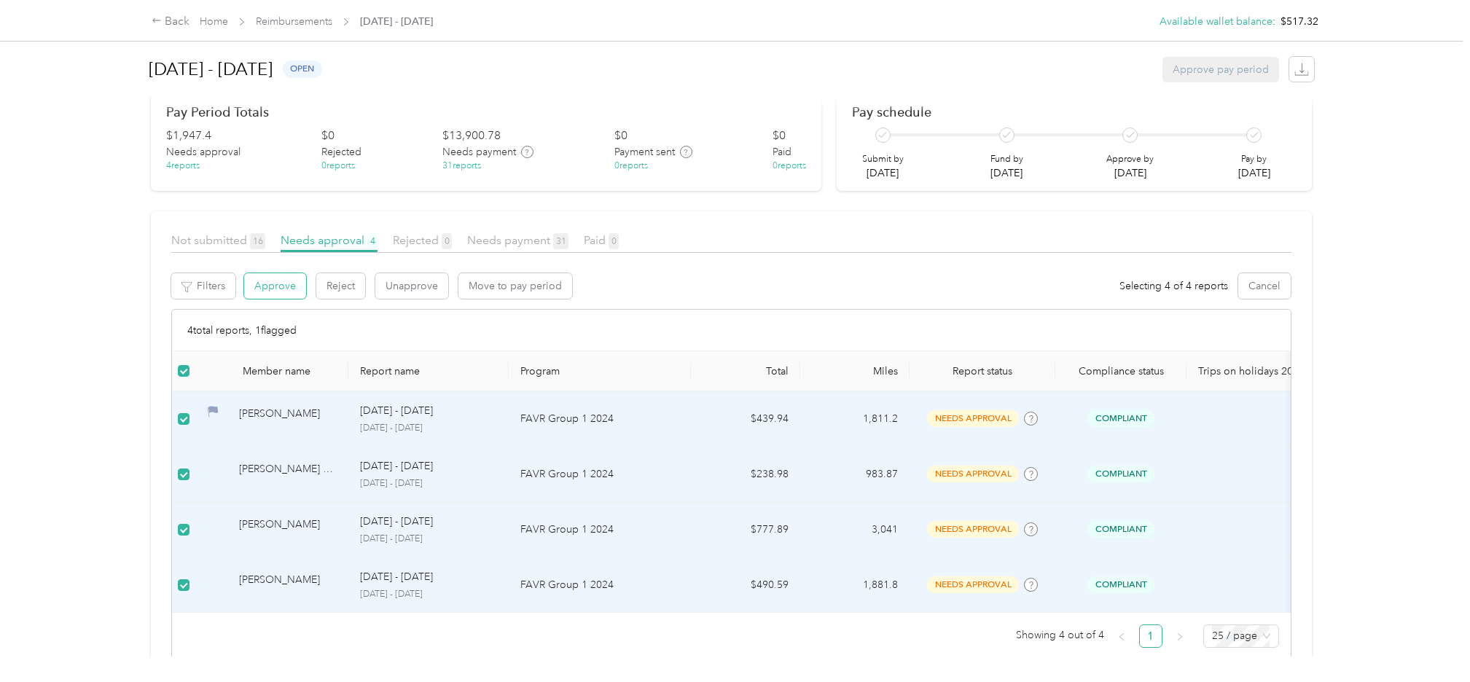
click at [279, 287] on button "Approve" at bounding box center [275, 286] width 62 height 26
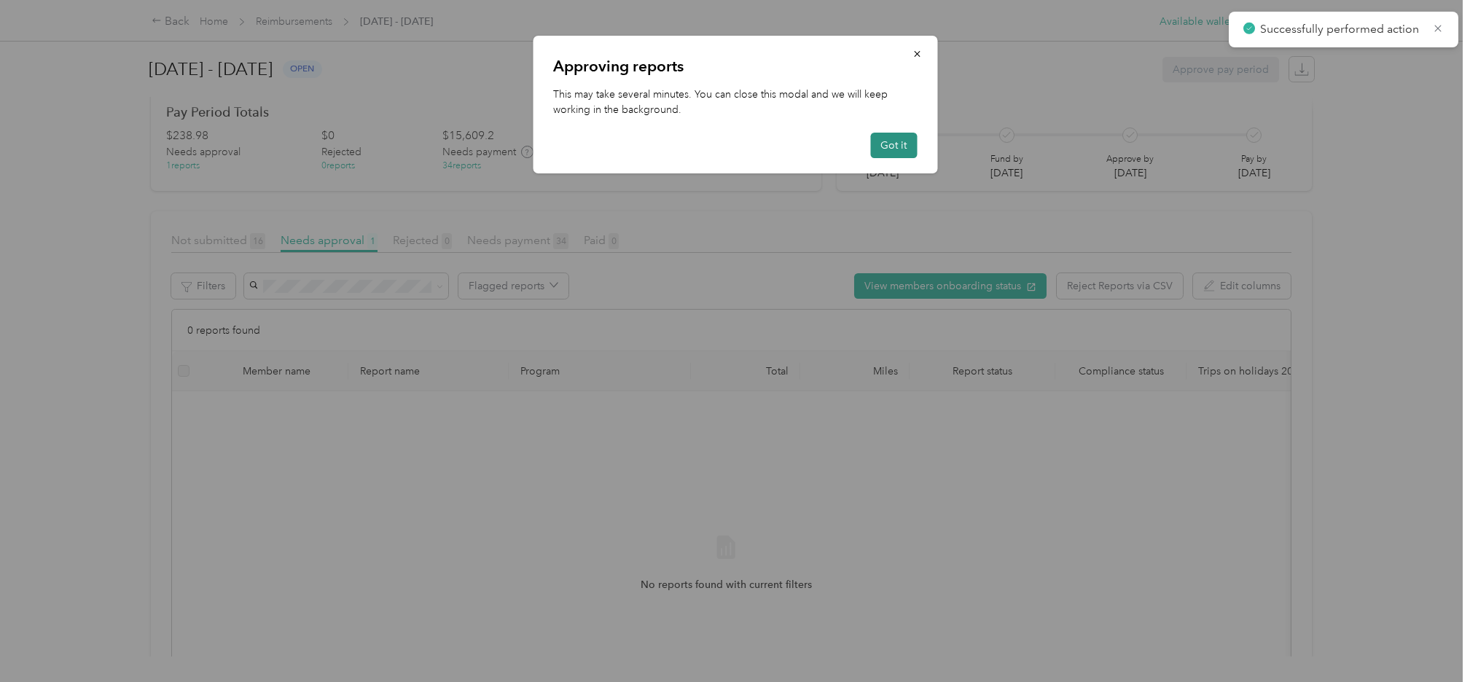
click at [902, 136] on button "Got it" at bounding box center [893, 146] width 47 height 26
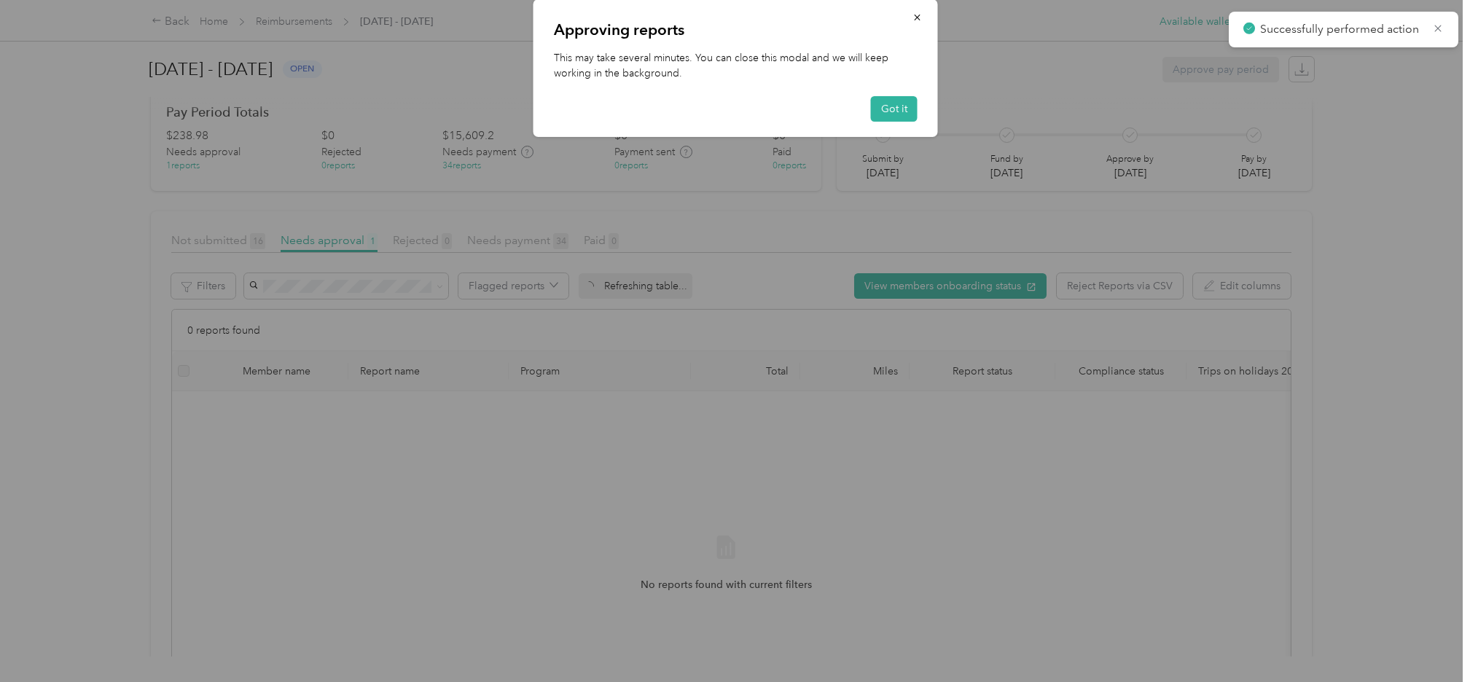
scroll to position [0, 0]
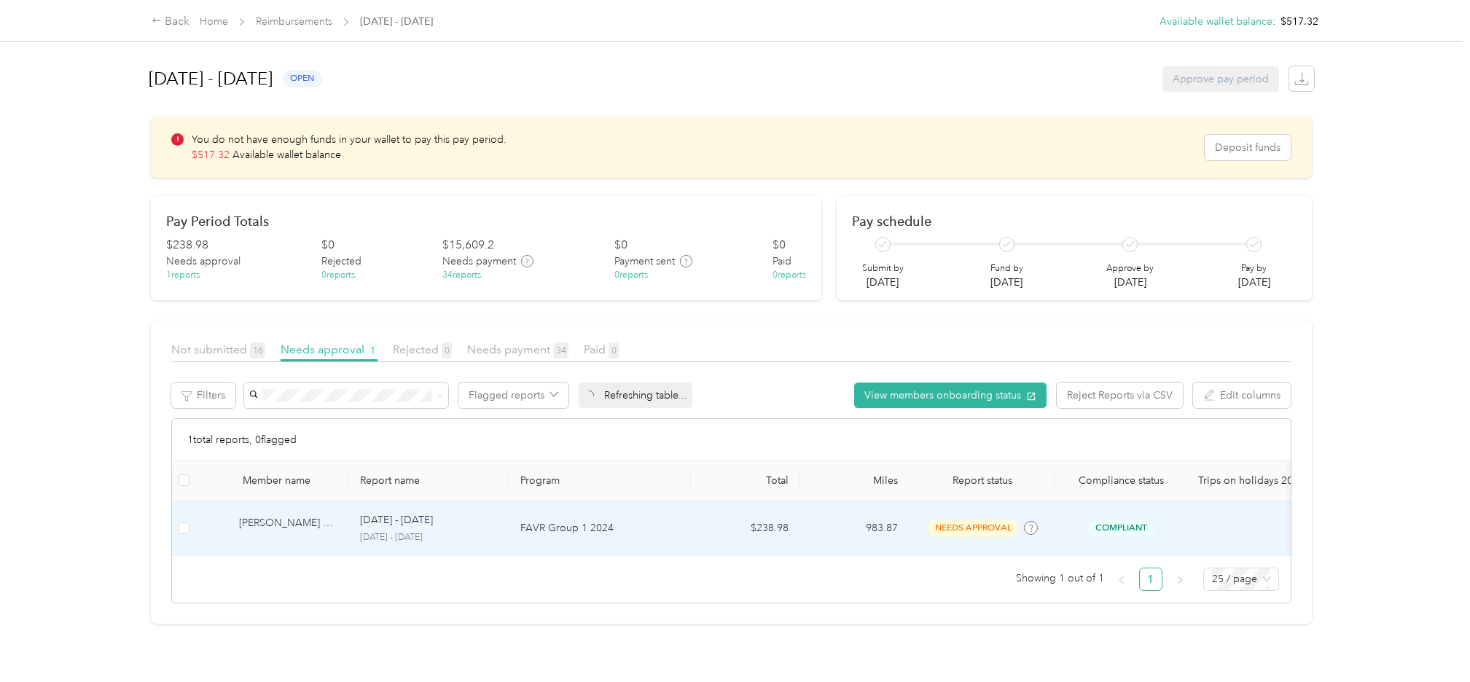
click at [262, 521] on div "Tanner J. Sjo" at bounding box center [288, 528] width 98 height 26
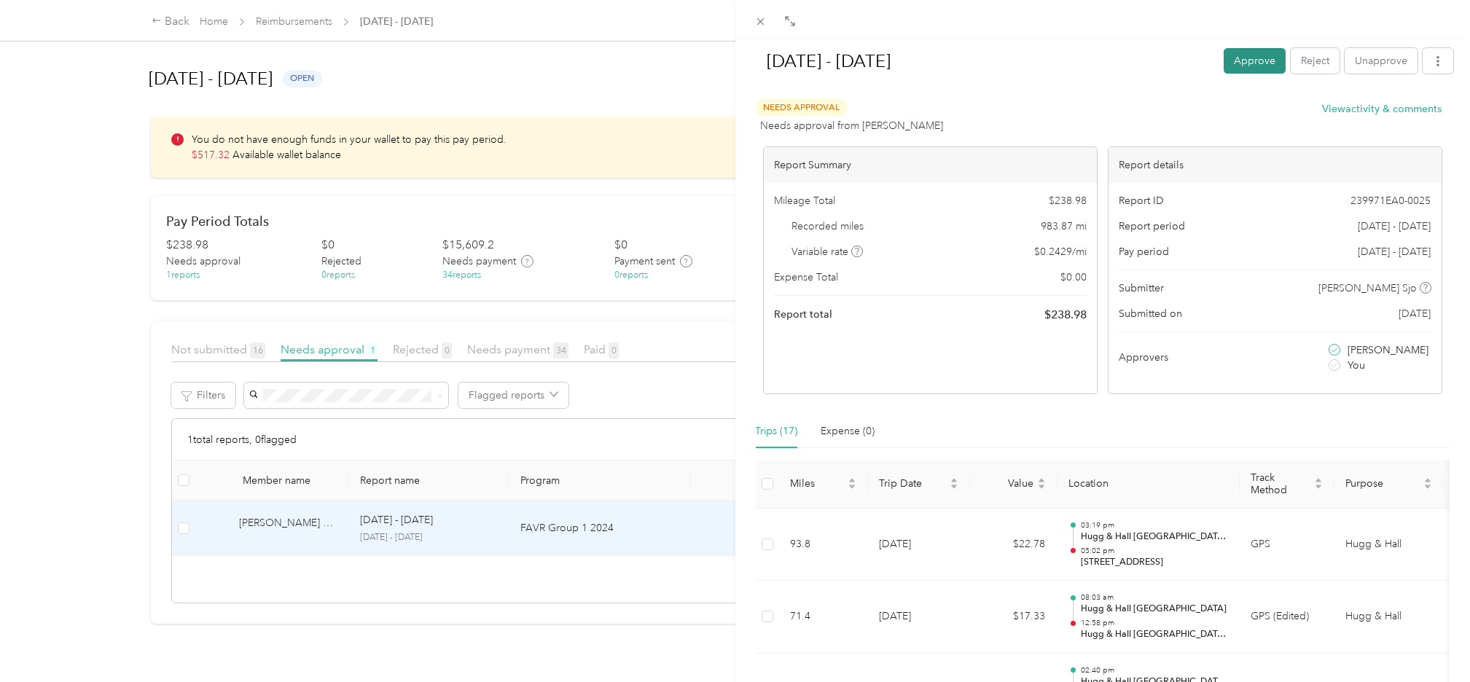
click at [1230, 60] on button "Approve" at bounding box center [1255, 61] width 62 height 26
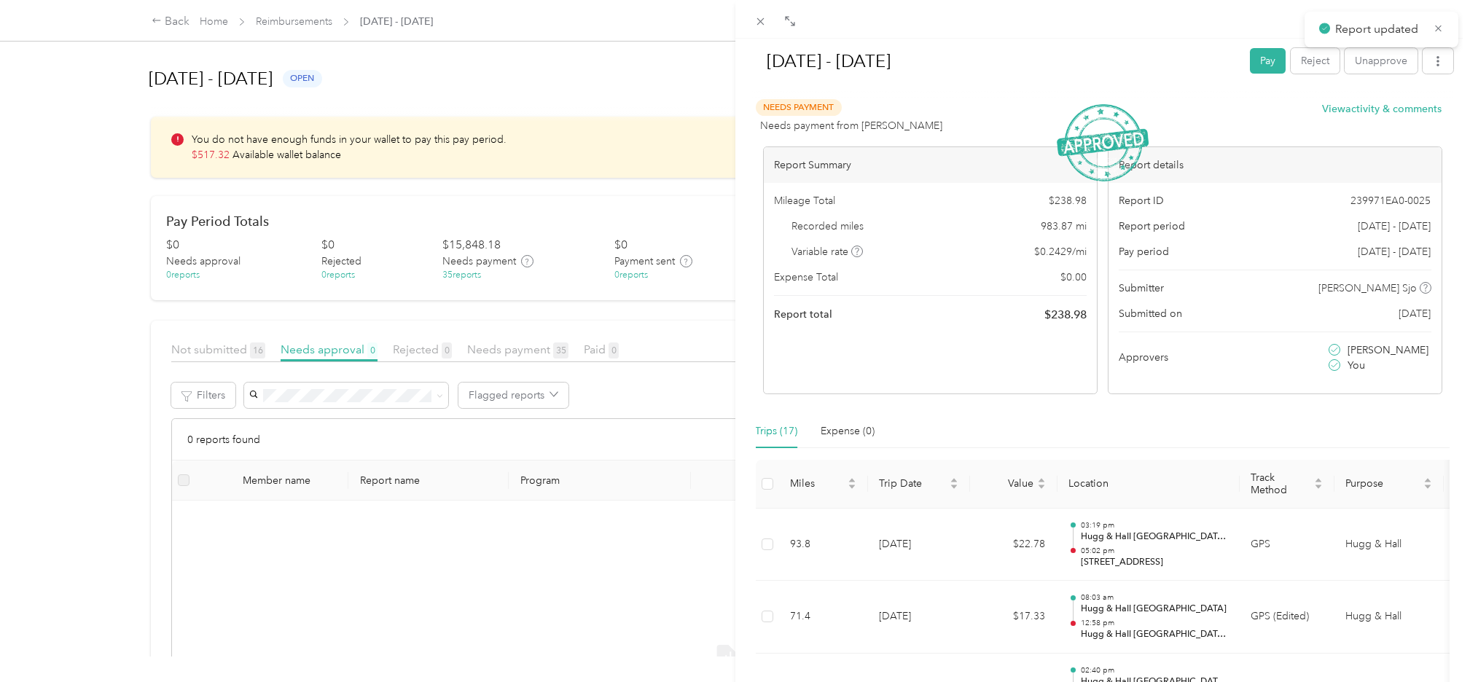
click at [662, 65] on div "Aug 1 - 31, 2025 Pay Reject Unapprove Needs Payment Needs payment from Micki Wi…" at bounding box center [735, 341] width 1470 height 682
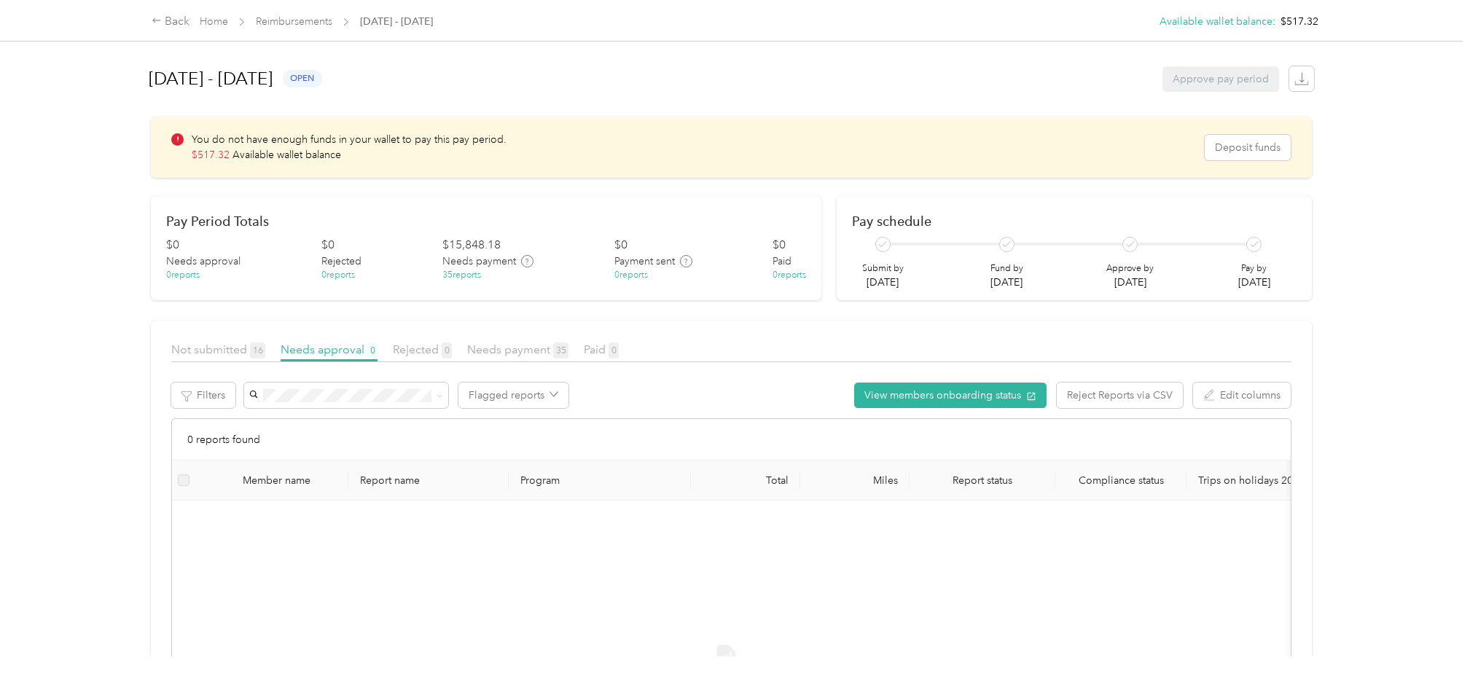
click at [877, 71] on div "August 1 - 31, 2025 open Approve pay period" at bounding box center [732, 78] width 1166 height 55
click at [212, 23] on link "Home" at bounding box center [214, 21] width 28 height 12
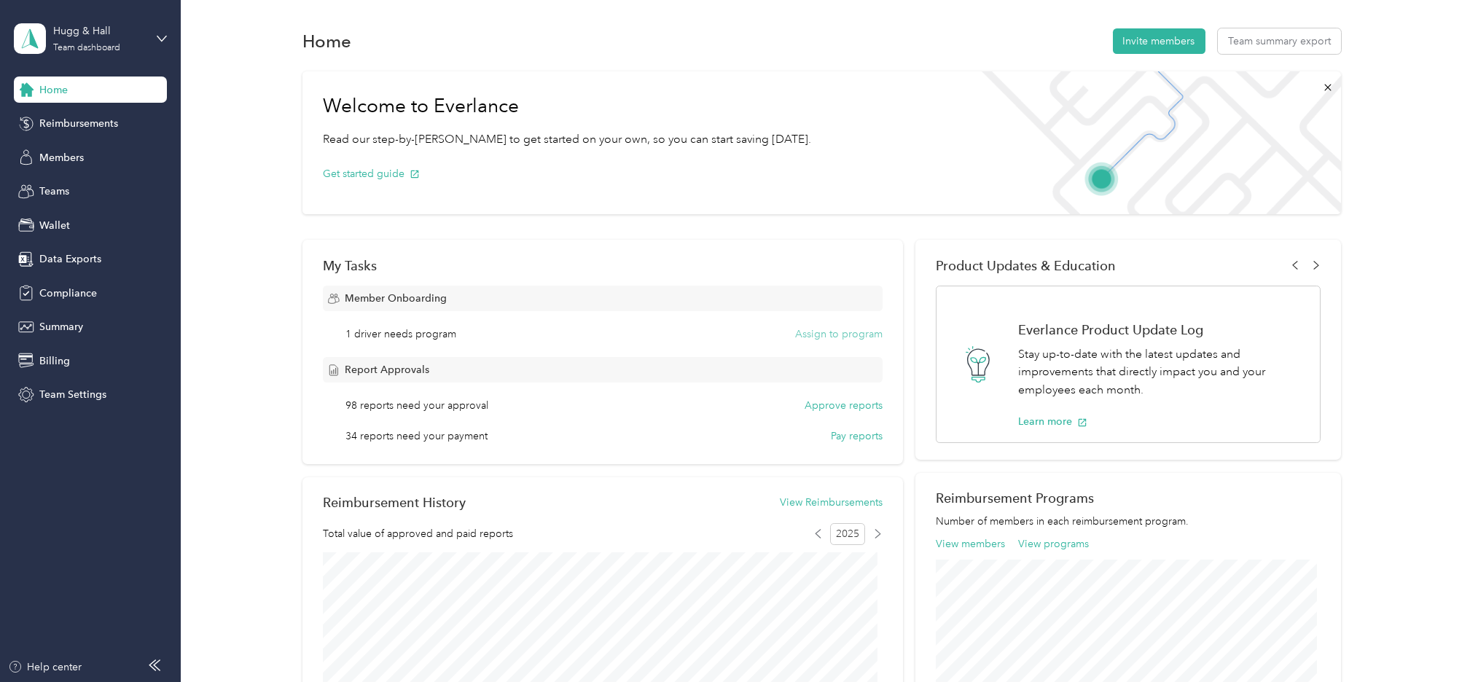
click at [810, 337] on button "Assign to program" at bounding box center [838, 334] width 87 height 15
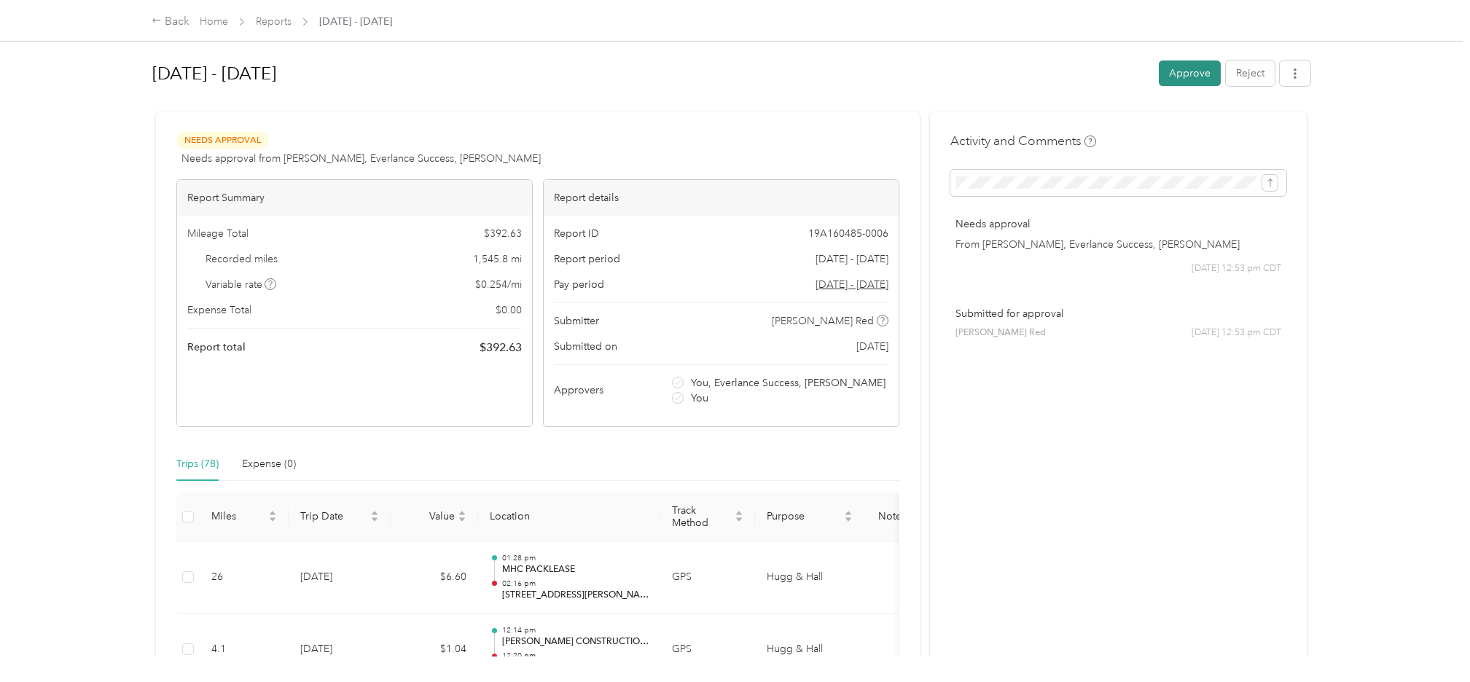
click at [1175, 71] on button "Approve" at bounding box center [1190, 73] width 62 height 26
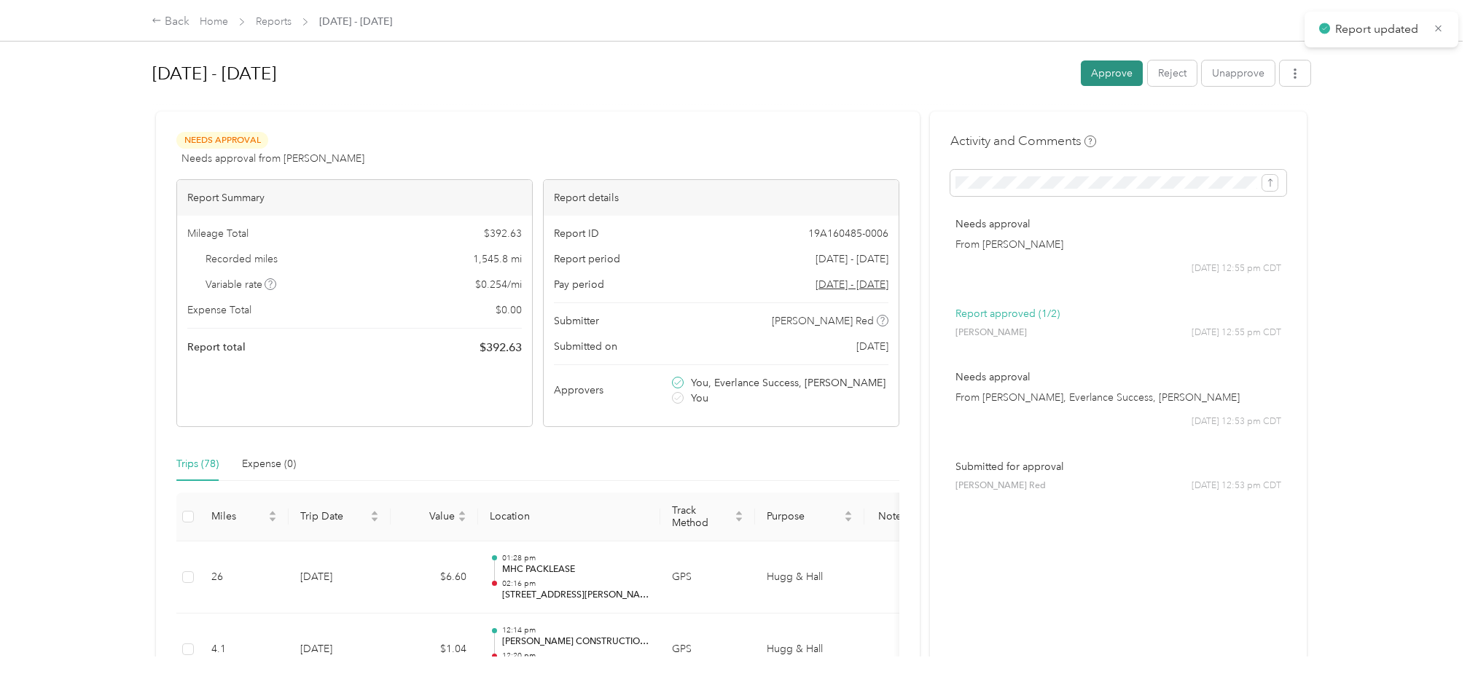
click at [1105, 70] on button "Approve" at bounding box center [1112, 73] width 62 height 26
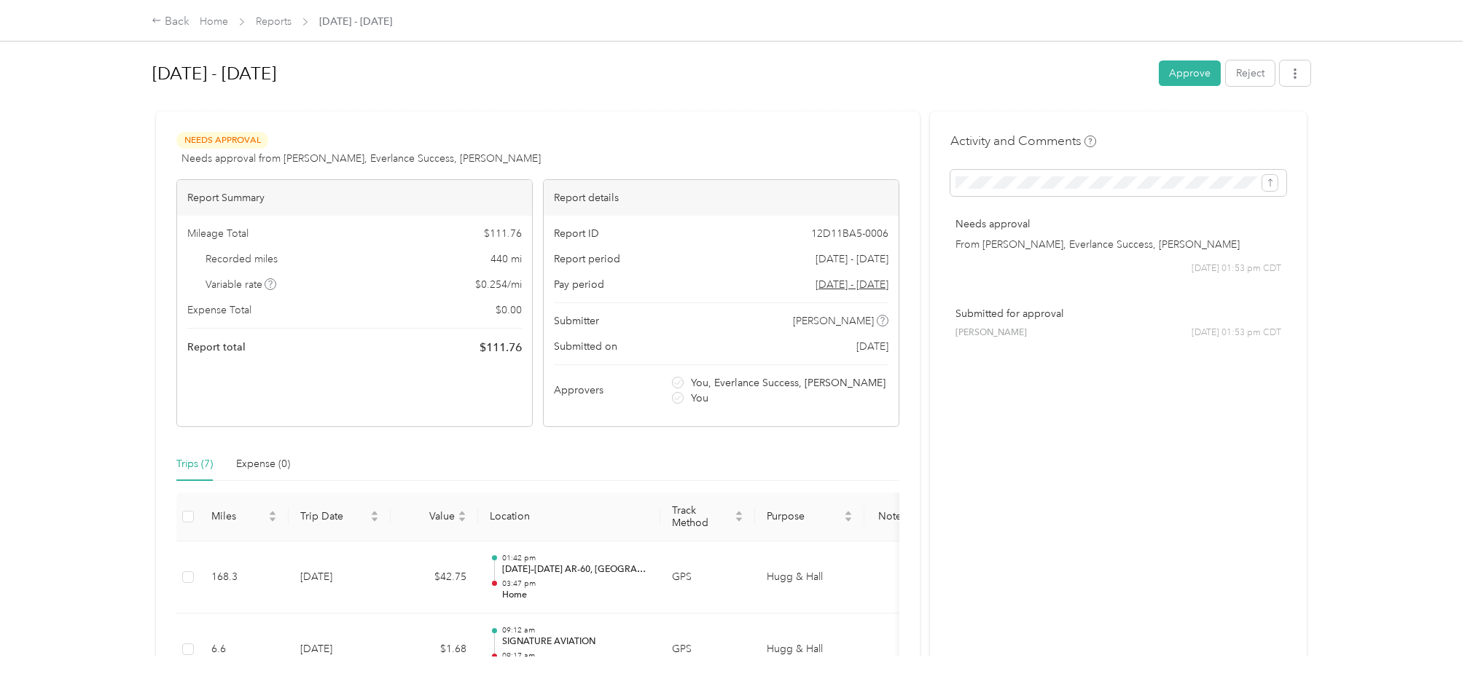
click at [1163, 71] on button "Approve" at bounding box center [1190, 73] width 62 height 26
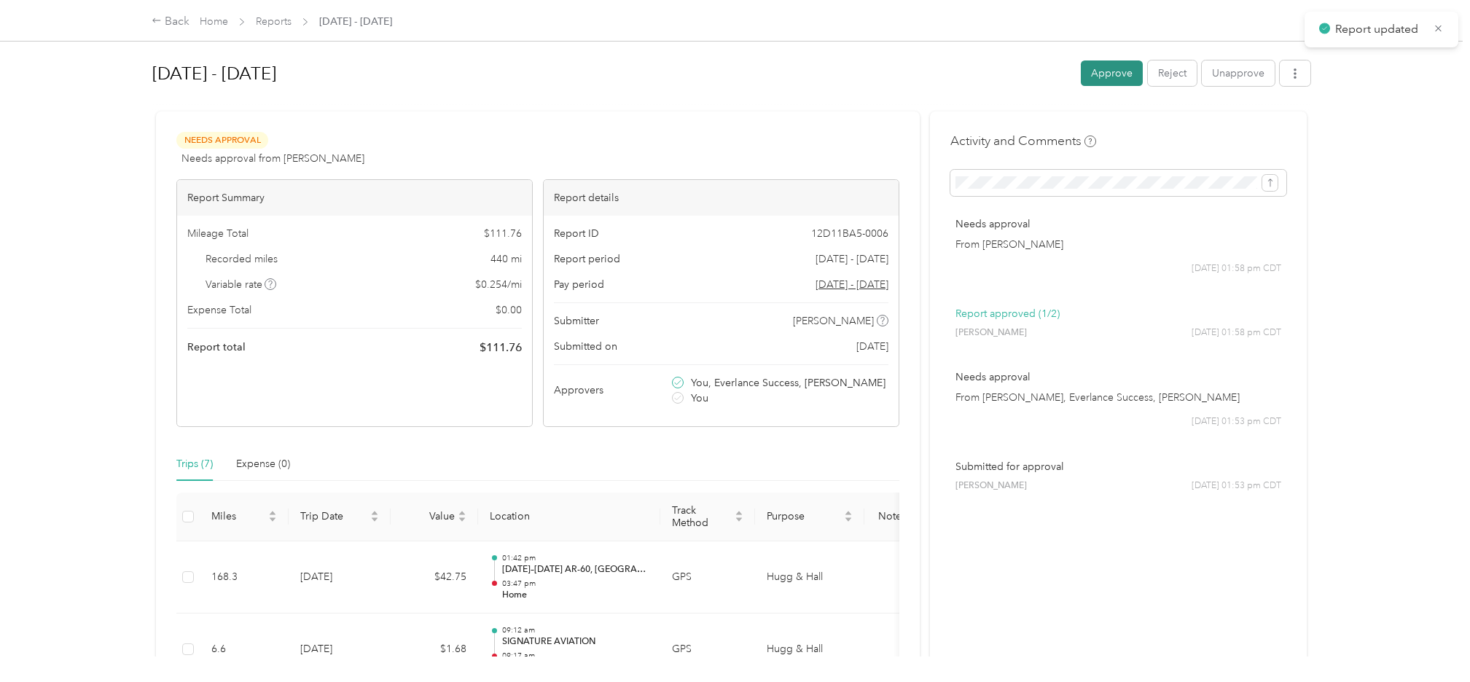
click at [1085, 76] on button "Approve" at bounding box center [1112, 73] width 62 height 26
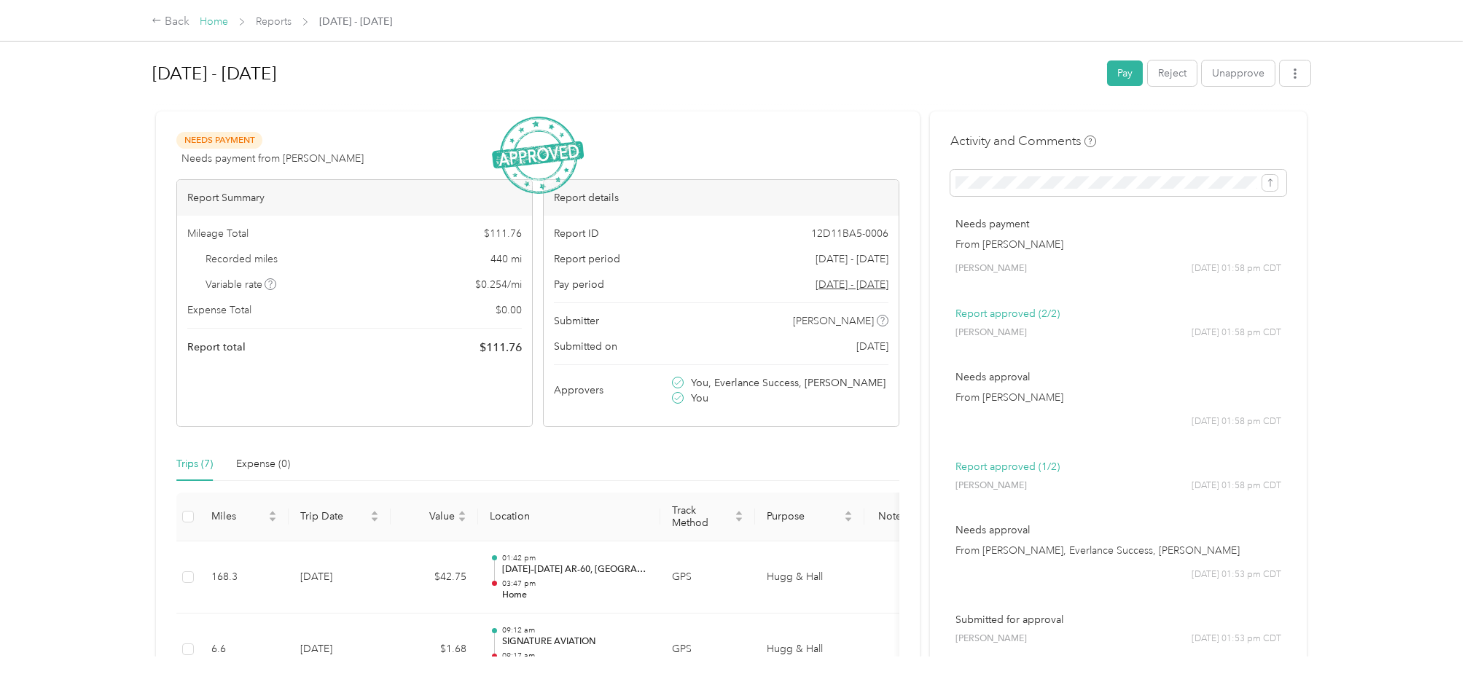
click at [212, 23] on link "Home" at bounding box center [214, 21] width 28 height 12
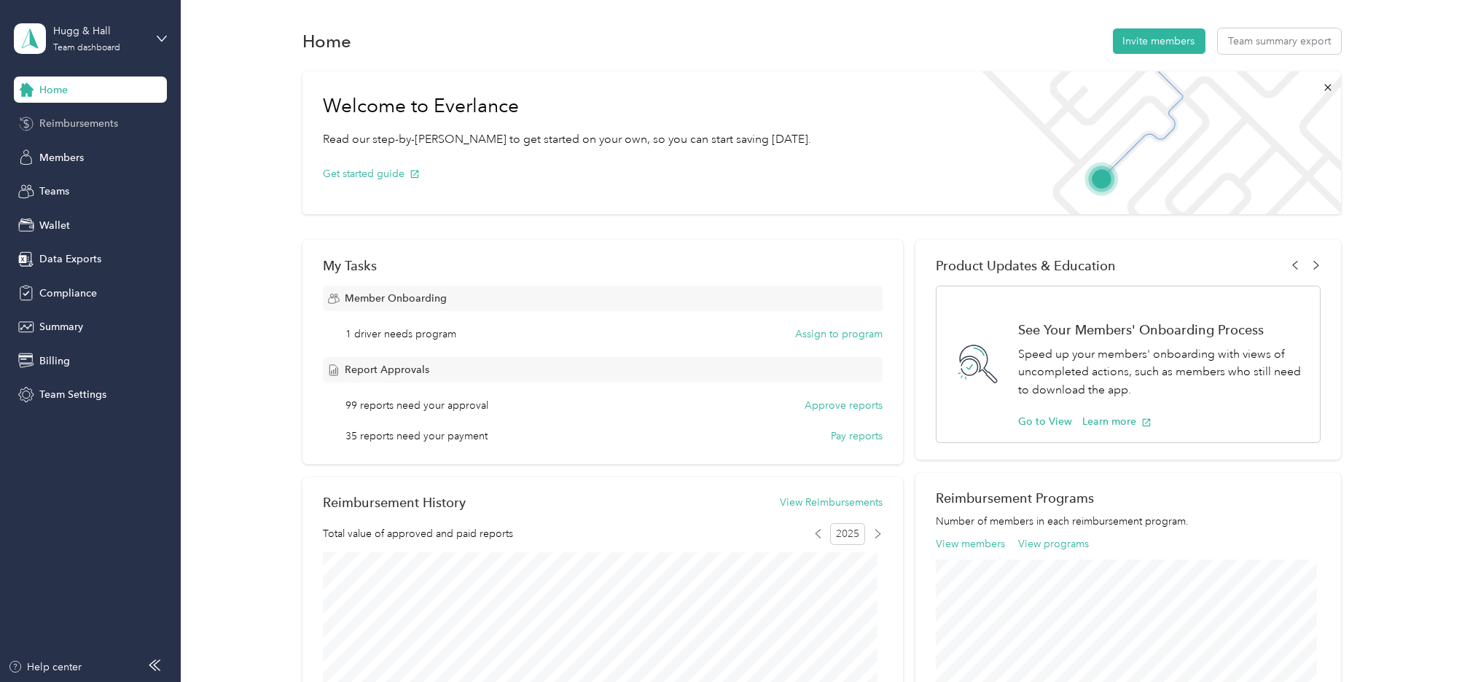
click at [93, 123] on span "Reimbursements" at bounding box center [78, 123] width 79 height 15
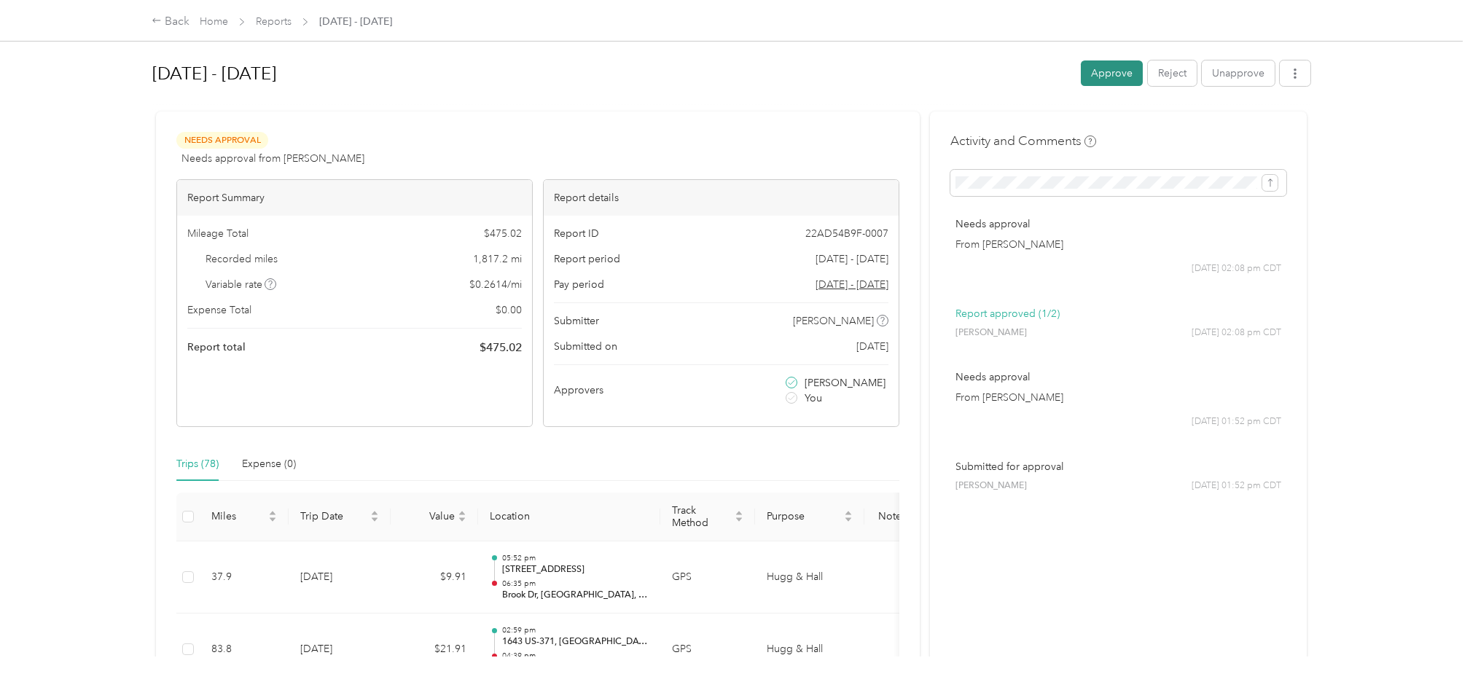
click at [1104, 73] on button "Approve" at bounding box center [1112, 73] width 62 height 26
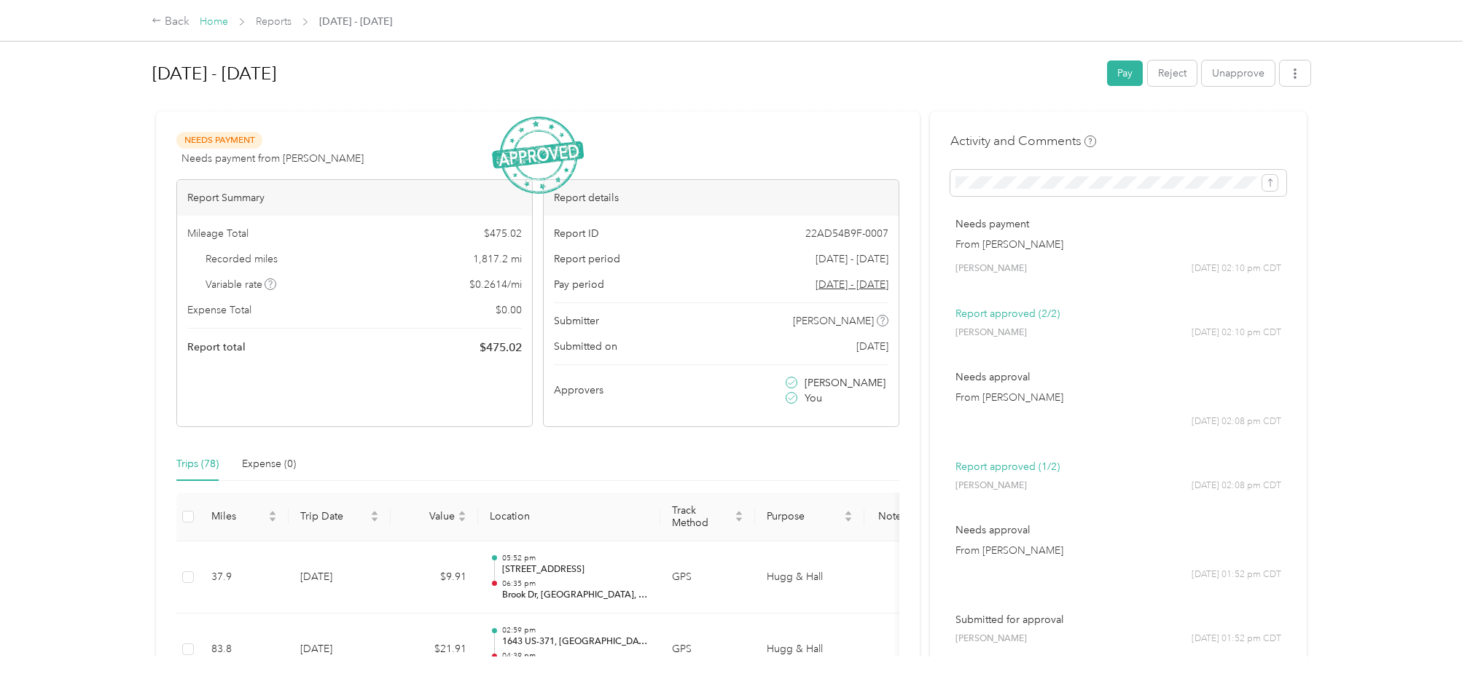
click at [224, 23] on link "Home" at bounding box center [214, 21] width 28 height 12
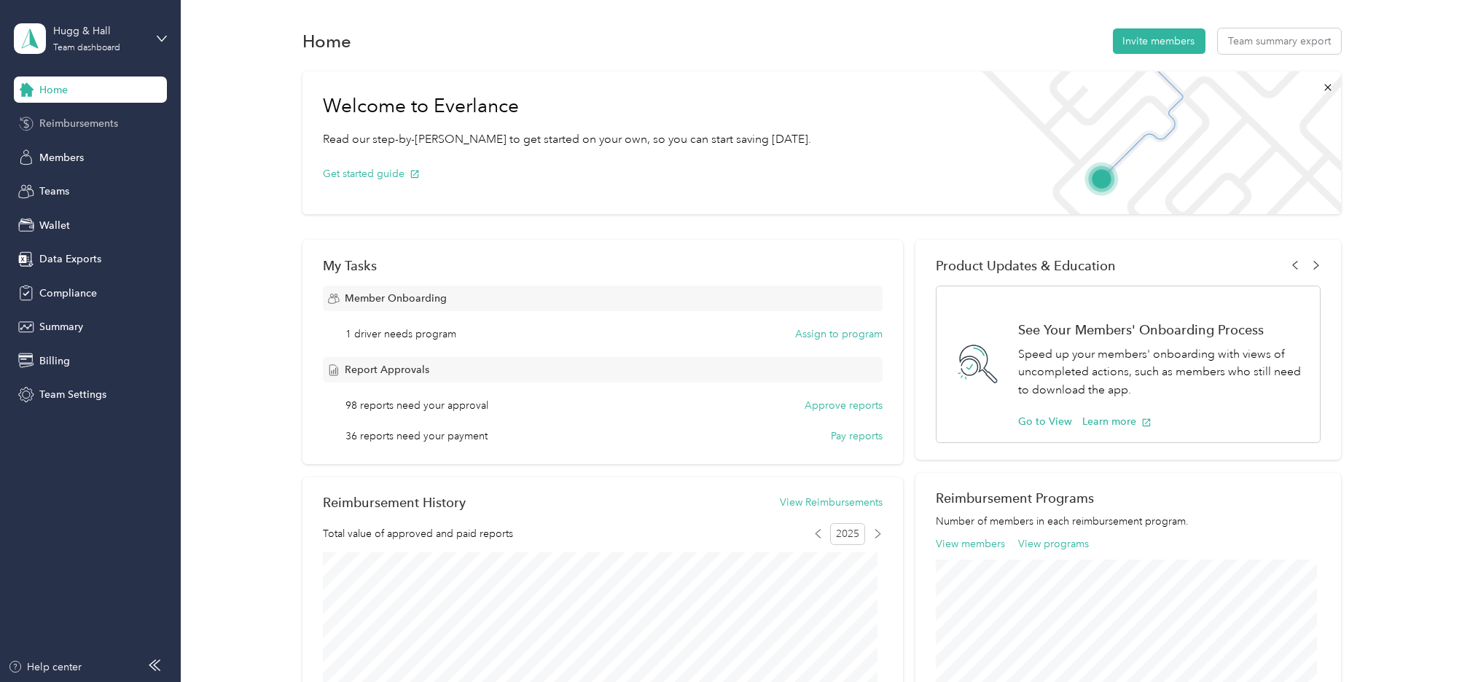
click at [77, 123] on span "Reimbursements" at bounding box center [78, 123] width 79 height 15
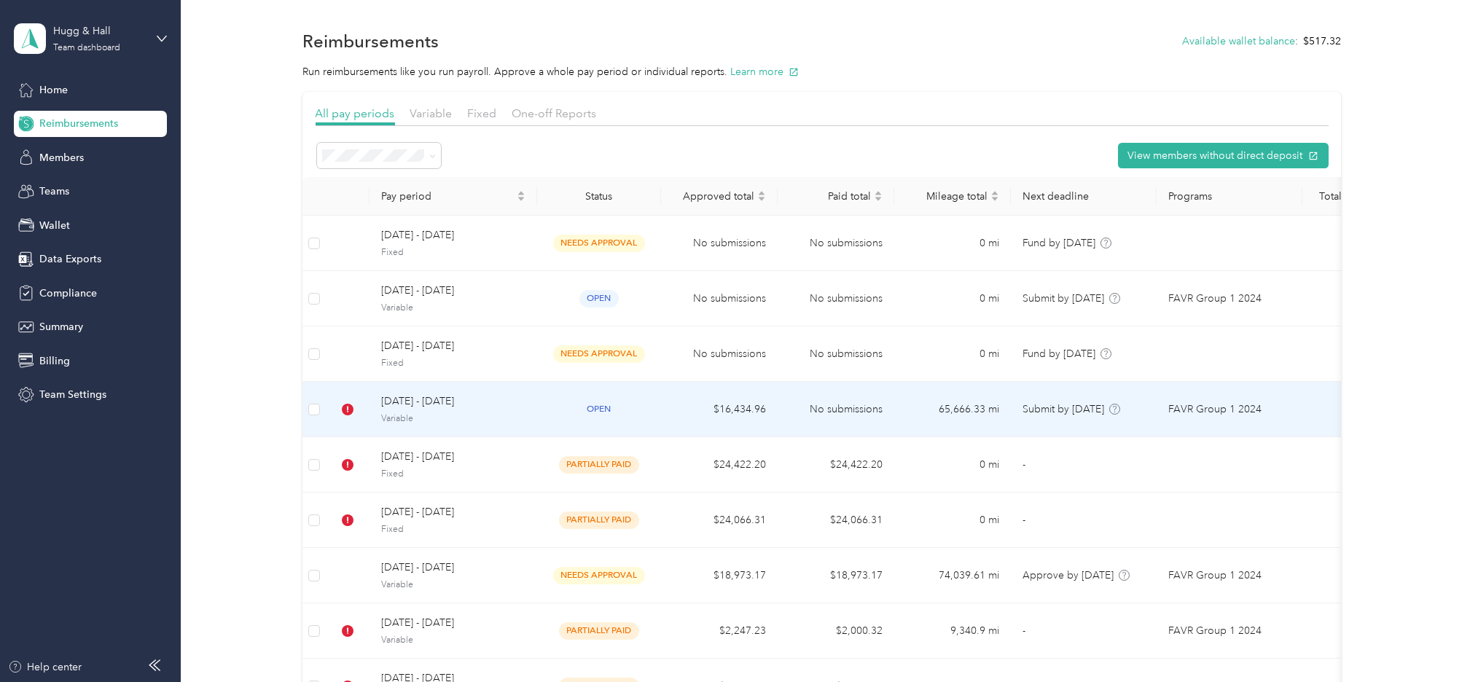
click at [415, 411] on div "[DATE] - [DATE] Variable" at bounding box center [453, 409] width 144 height 31
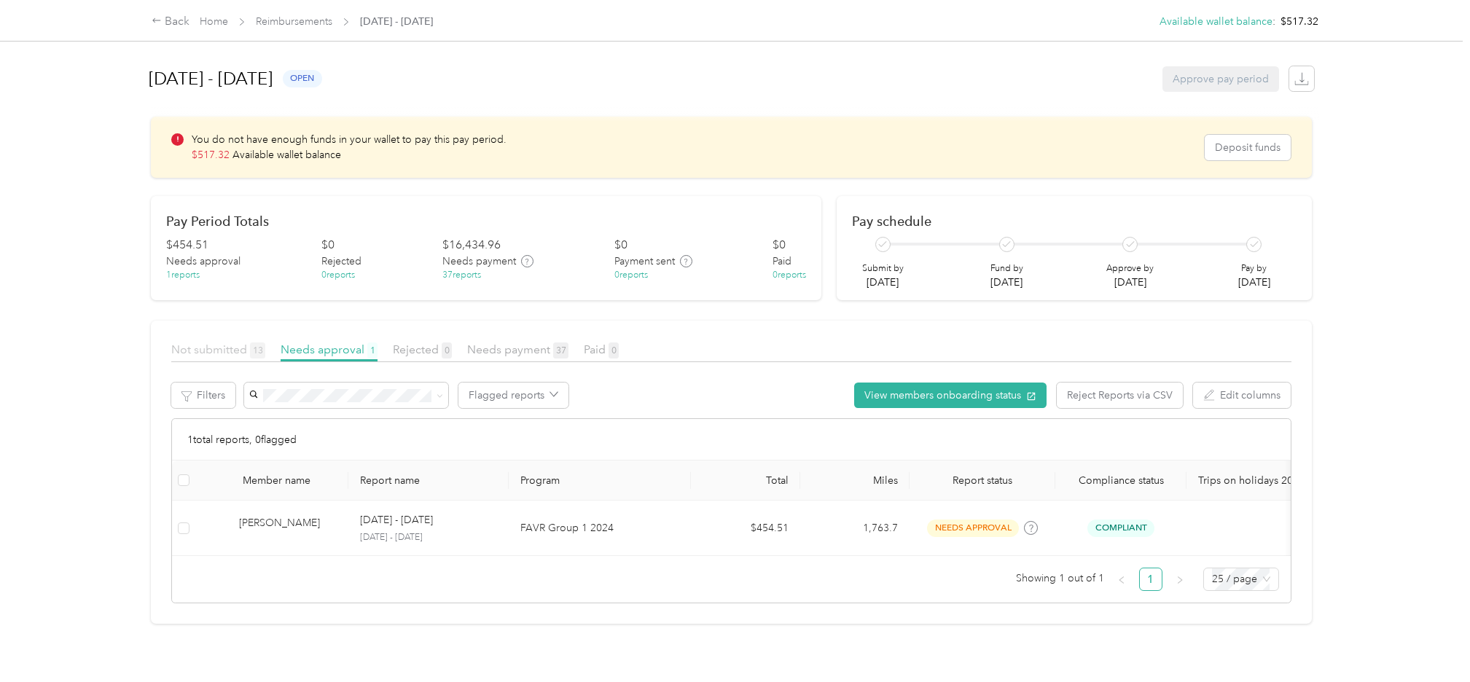
click at [219, 346] on span "Not submitted 13" at bounding box center [218, 350] width 94 height 14
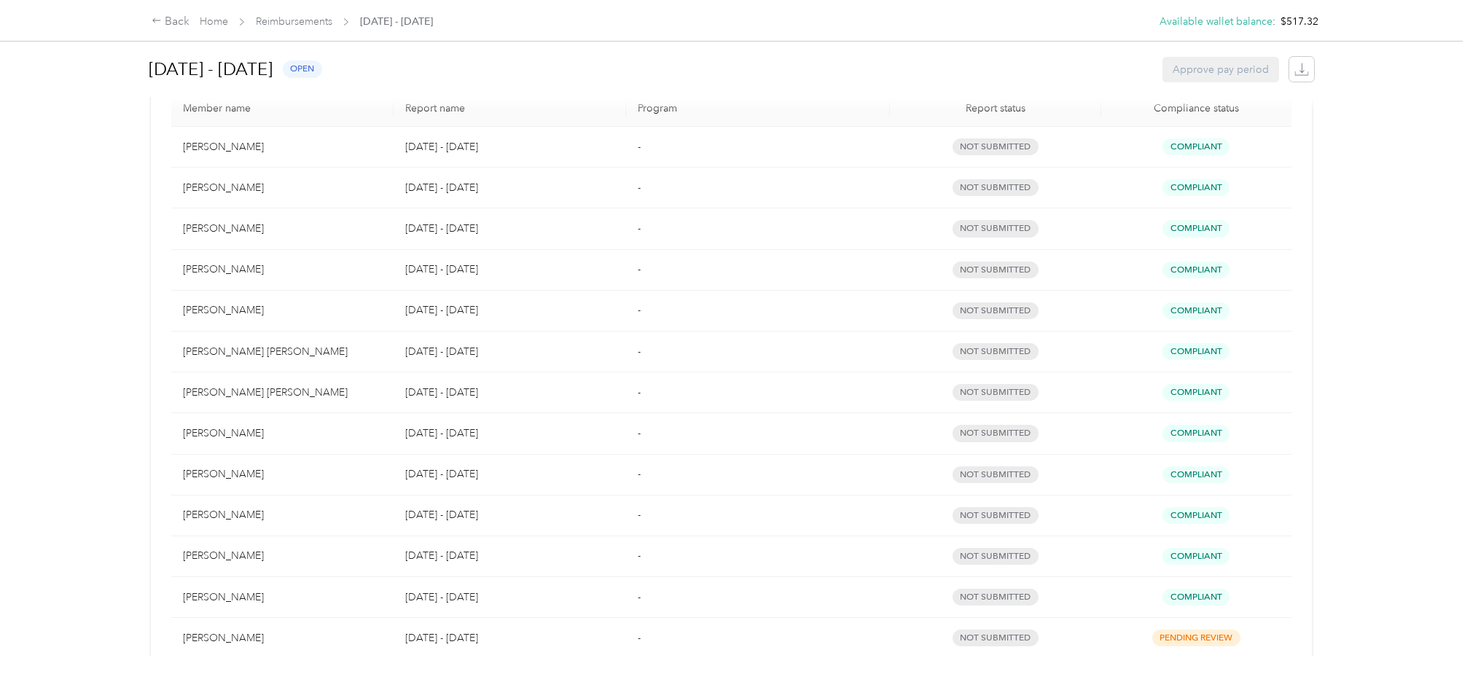
scroll to position [413, 0]
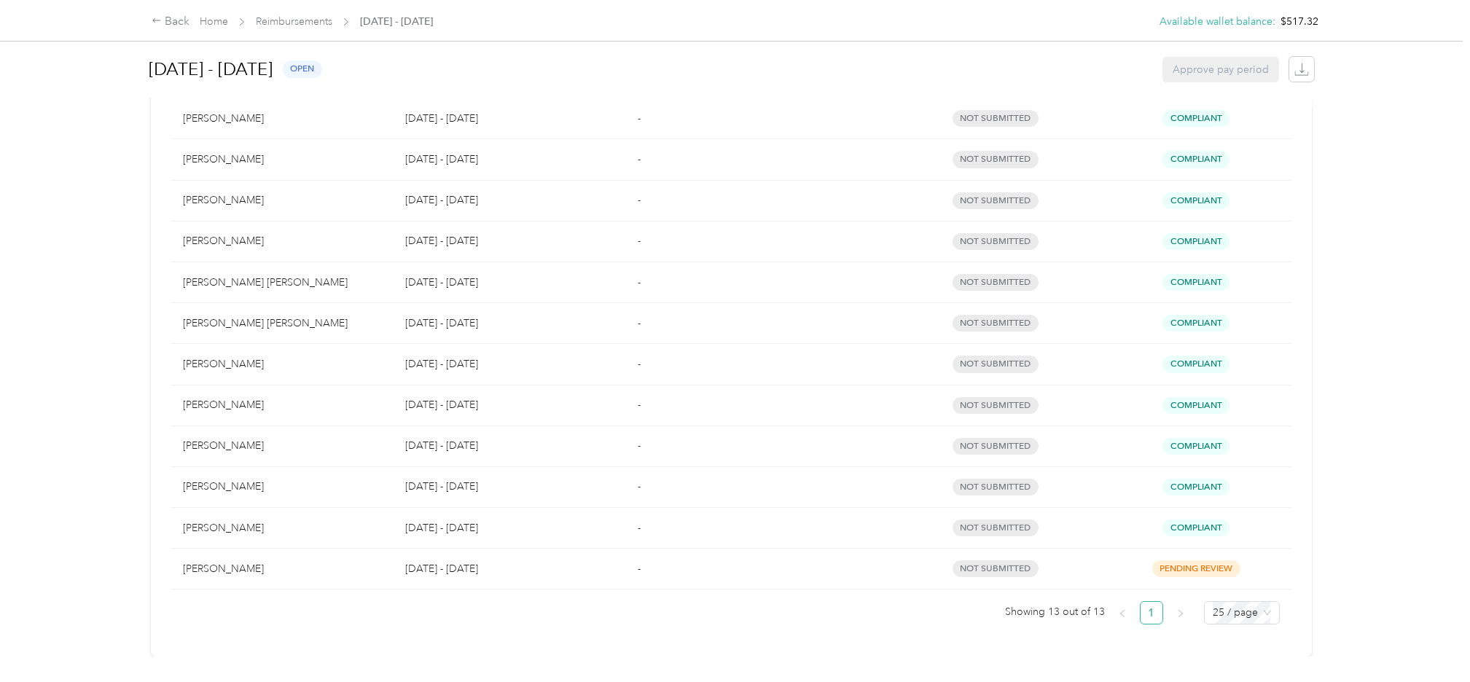
click at [71, 281] on div "Back Home Reimbursements August 1 - 31, 2025 Available wallet balance : $517.32…" at bounding box center [731, 341] width 1463 height 682
click at [69, 186] on div "Back Home Reimbursements August 1 - 31, 2025 Available wallet balance : $517.32…" at bounding box center [731, 341] width 1463 height 682
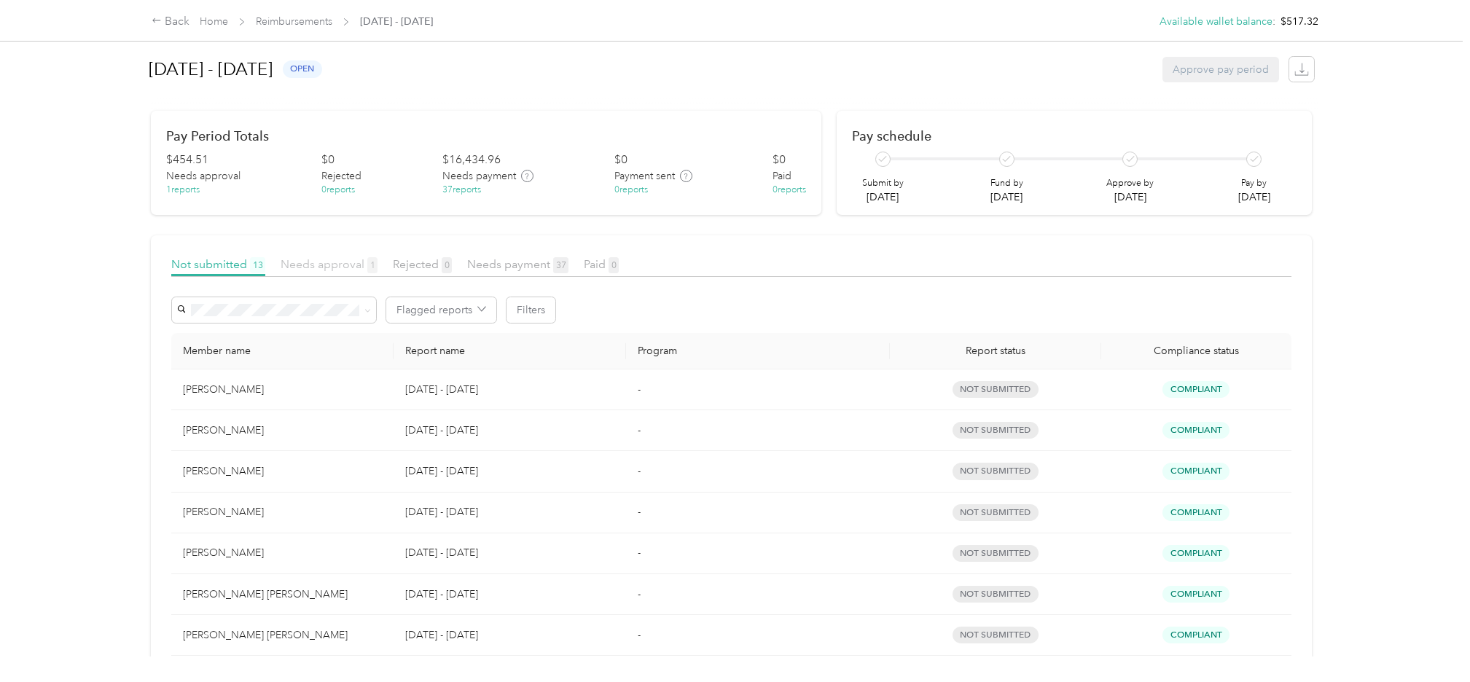
click at [316, 266] on span "Needs approval 1" at bounding box center [329, 264] width 97 height 14
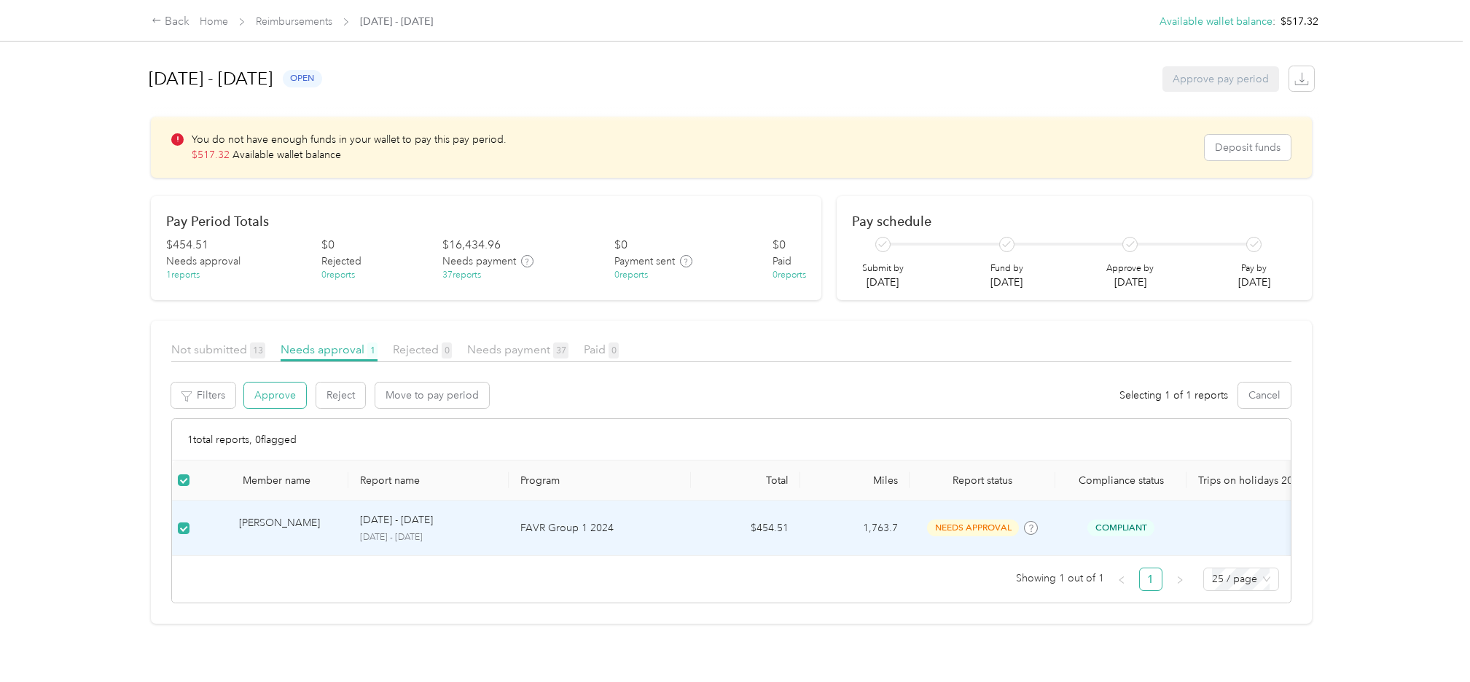
click at [286, 394] on button "Approve" at bounding box center [275, 396] width 62 height 26
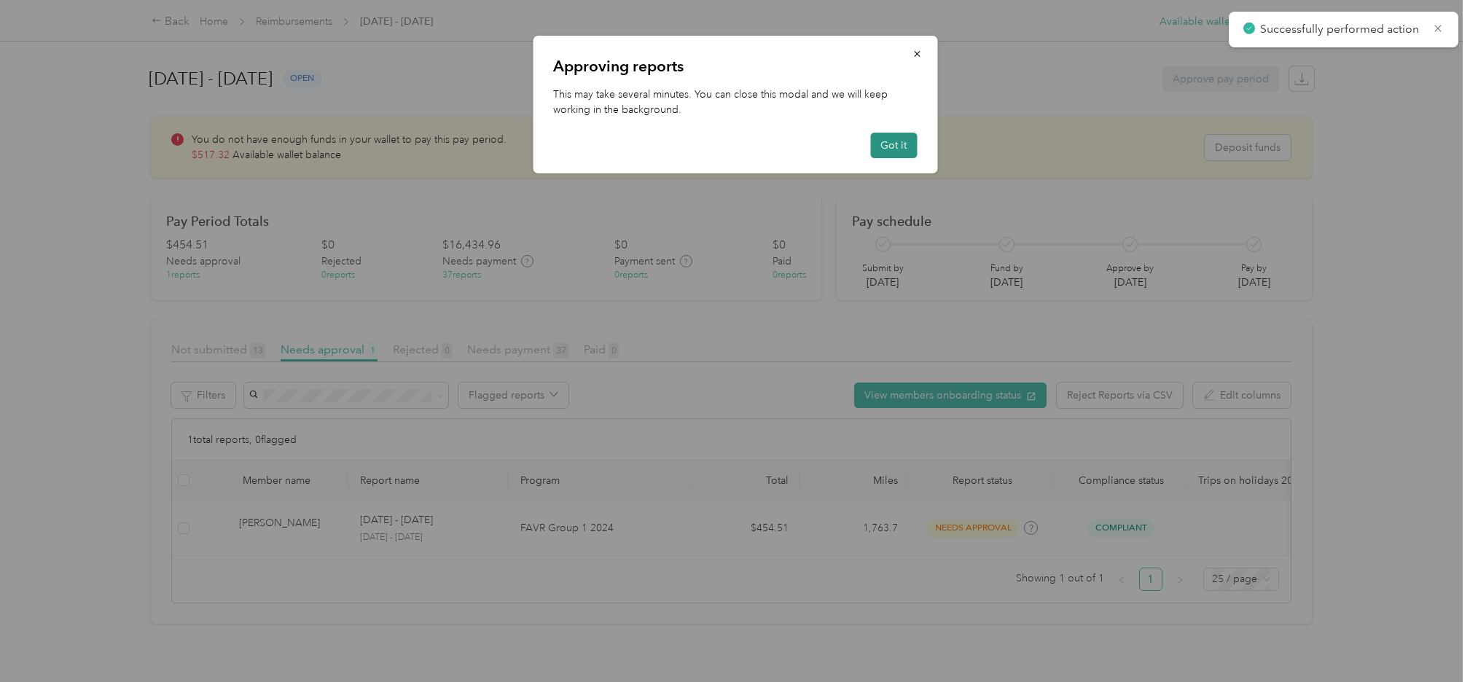
click at [890, 144] on button "Got it" at bounding box center [893, 146] width 47 height 26
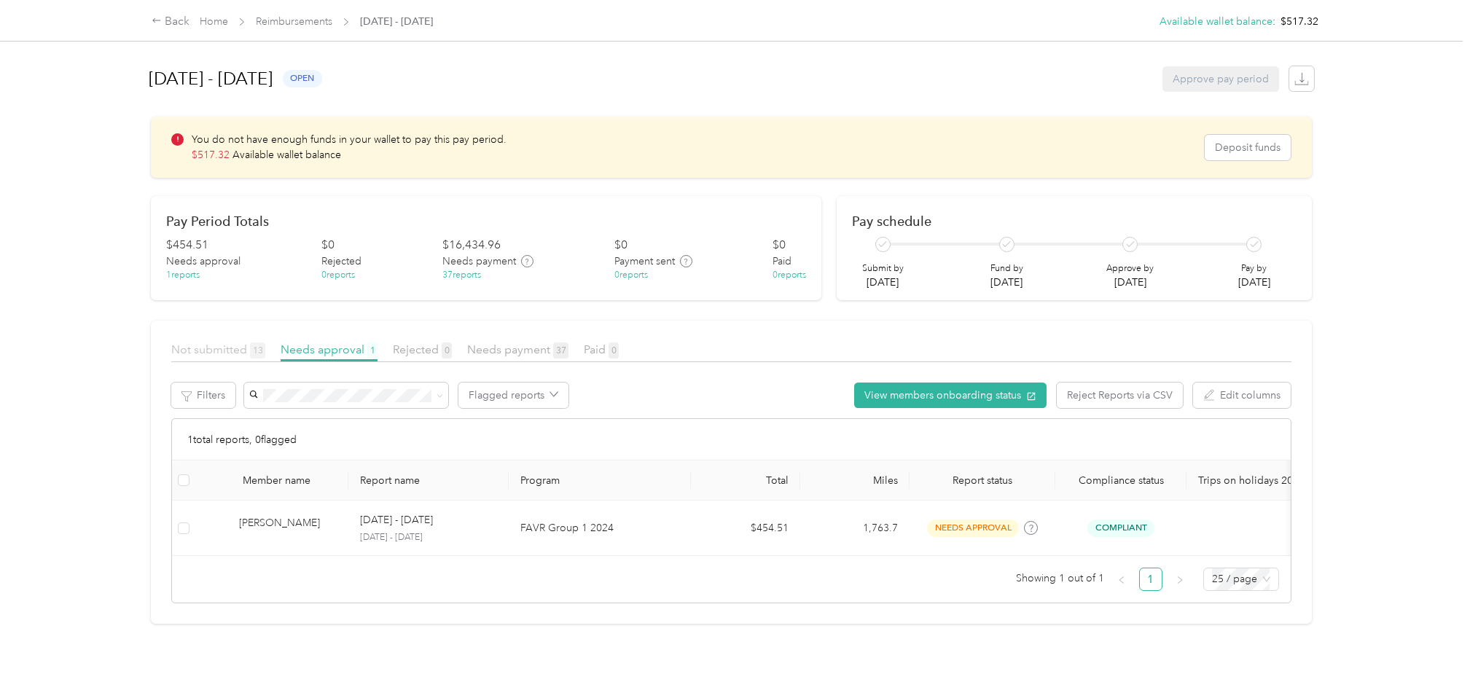
click at [223, 347] on span "Not submitted 13" at bounding box center [218, 350] width 94 height 14
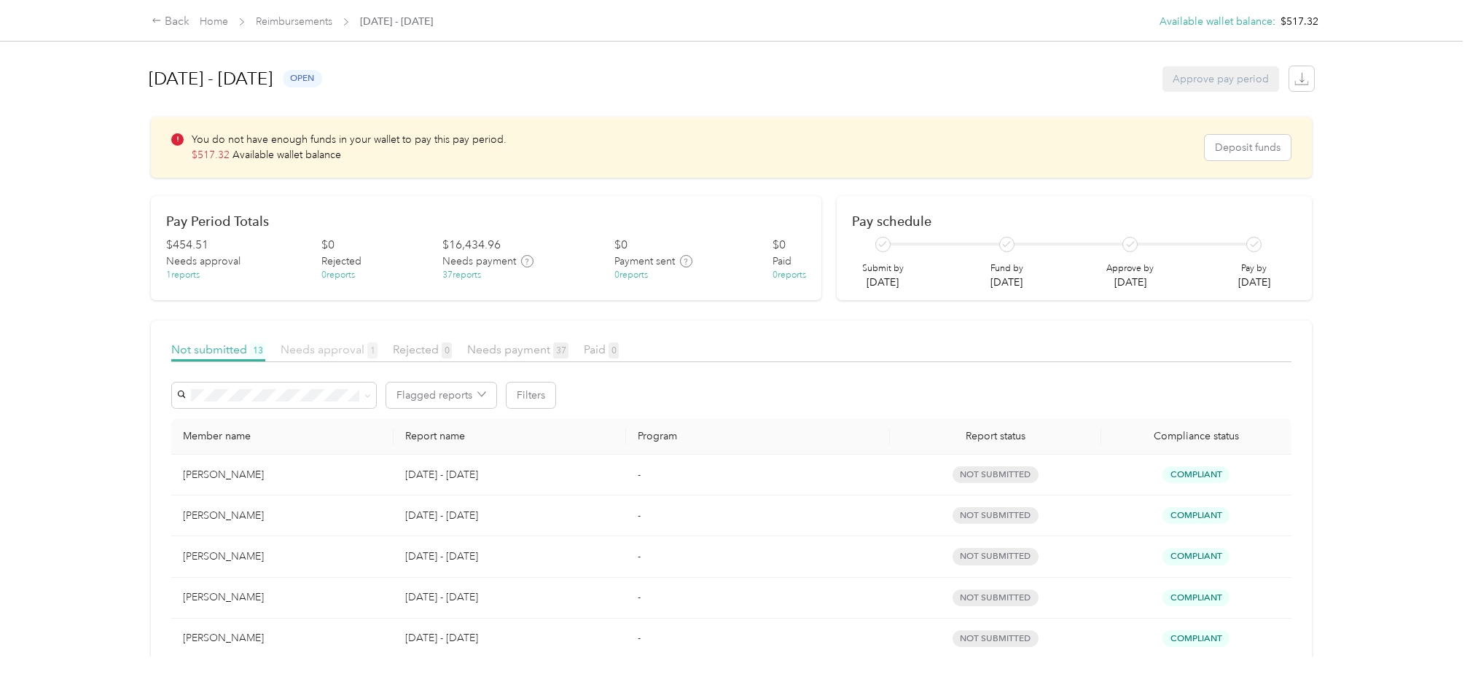
click at [316, 349] on span "Needs approval 1" at bounding box center [329, 350] width 97 height 14
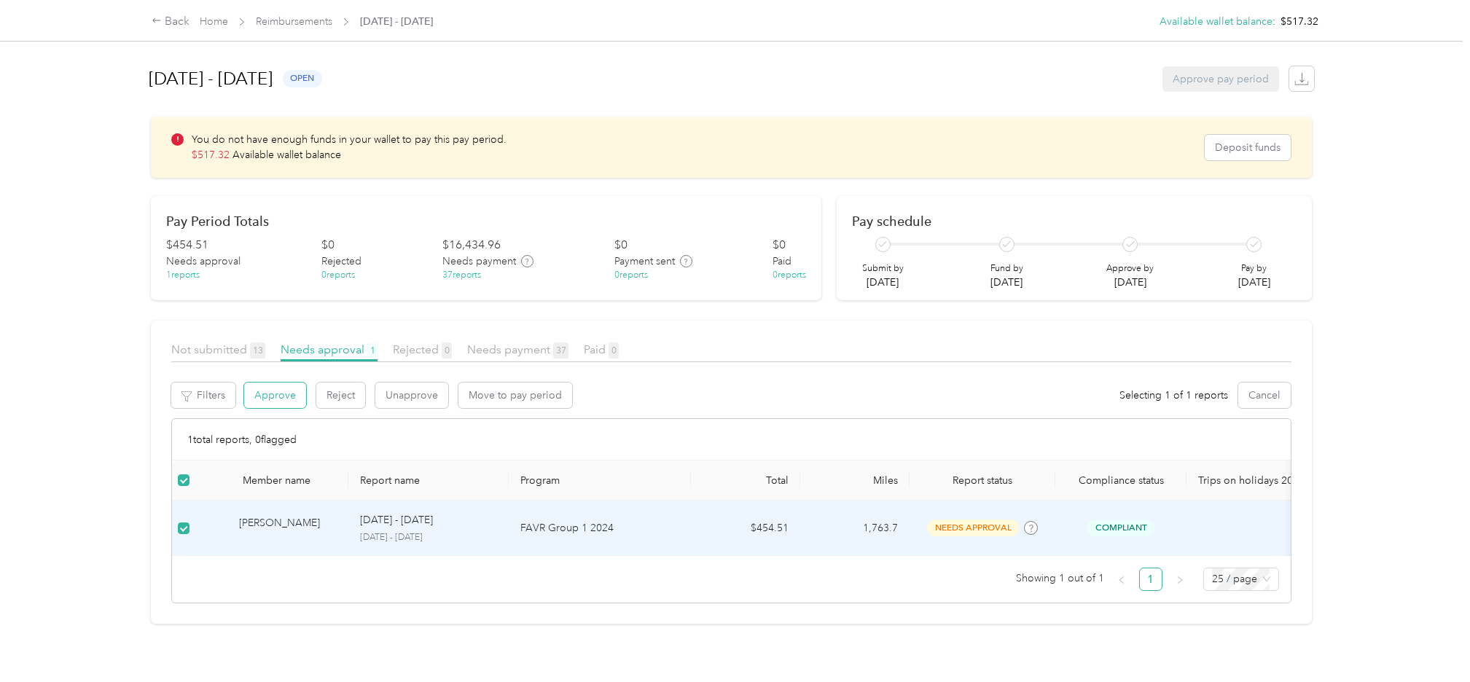
click at [281, 394] on button "Approve" at bounding box center [275, 396] width 62 height 26
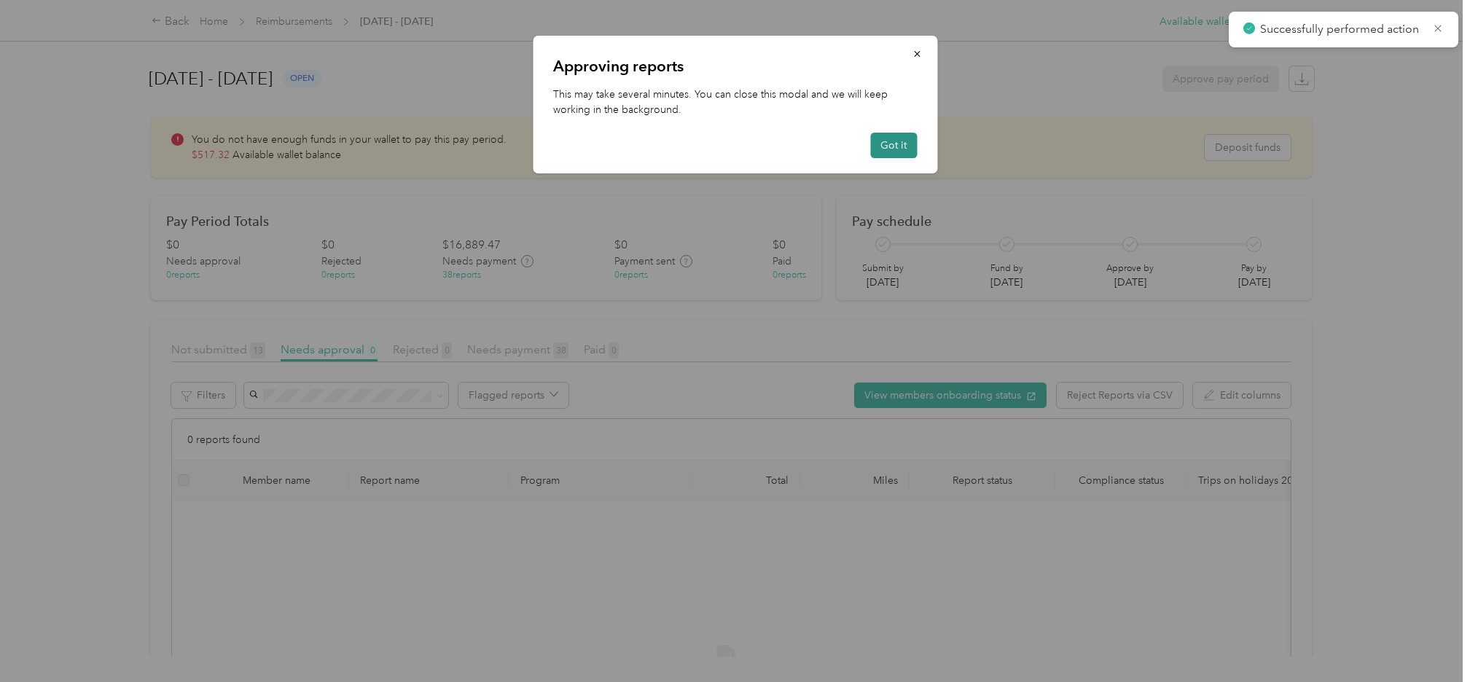
click at [902, 146] on button "Got it" at bounding box center [893, 146] width 47 height 26
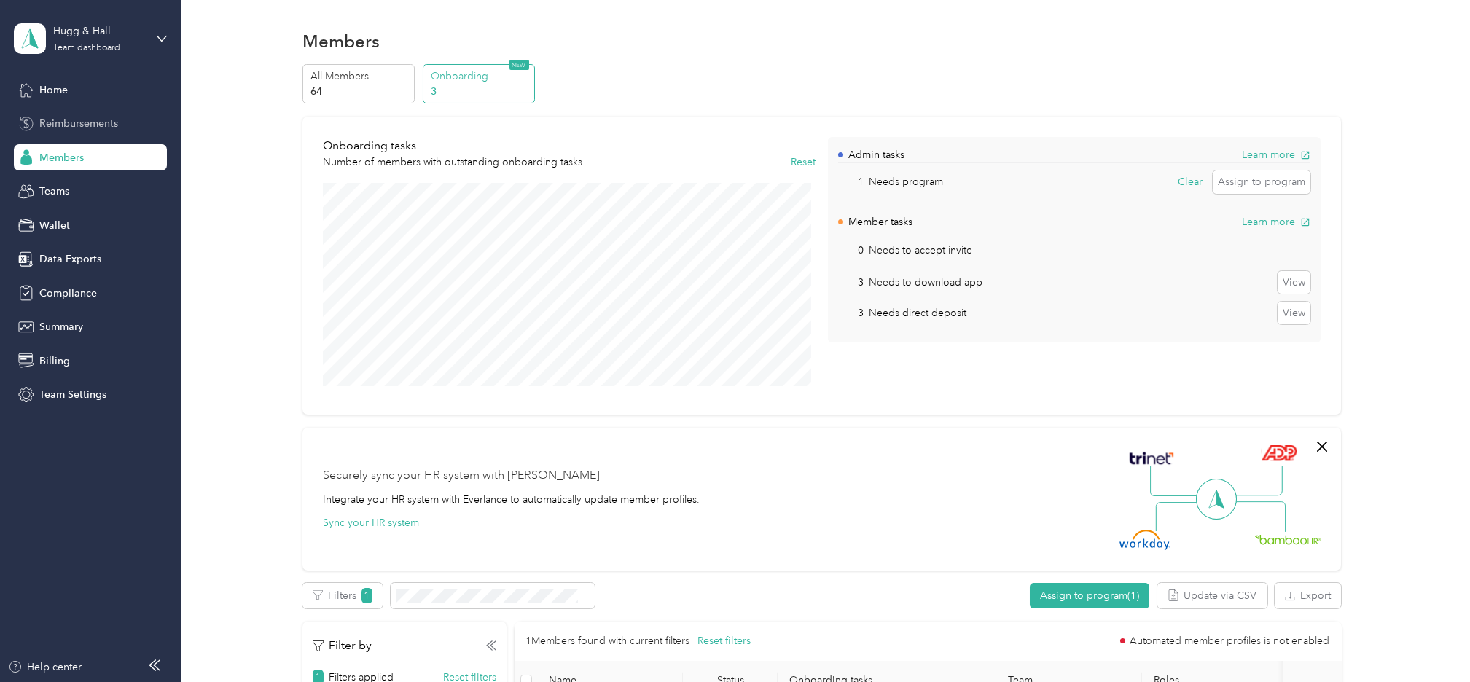
click at [98, 117] on span "Reimbursements" at bounding box center [78, 123] width 79 height 15
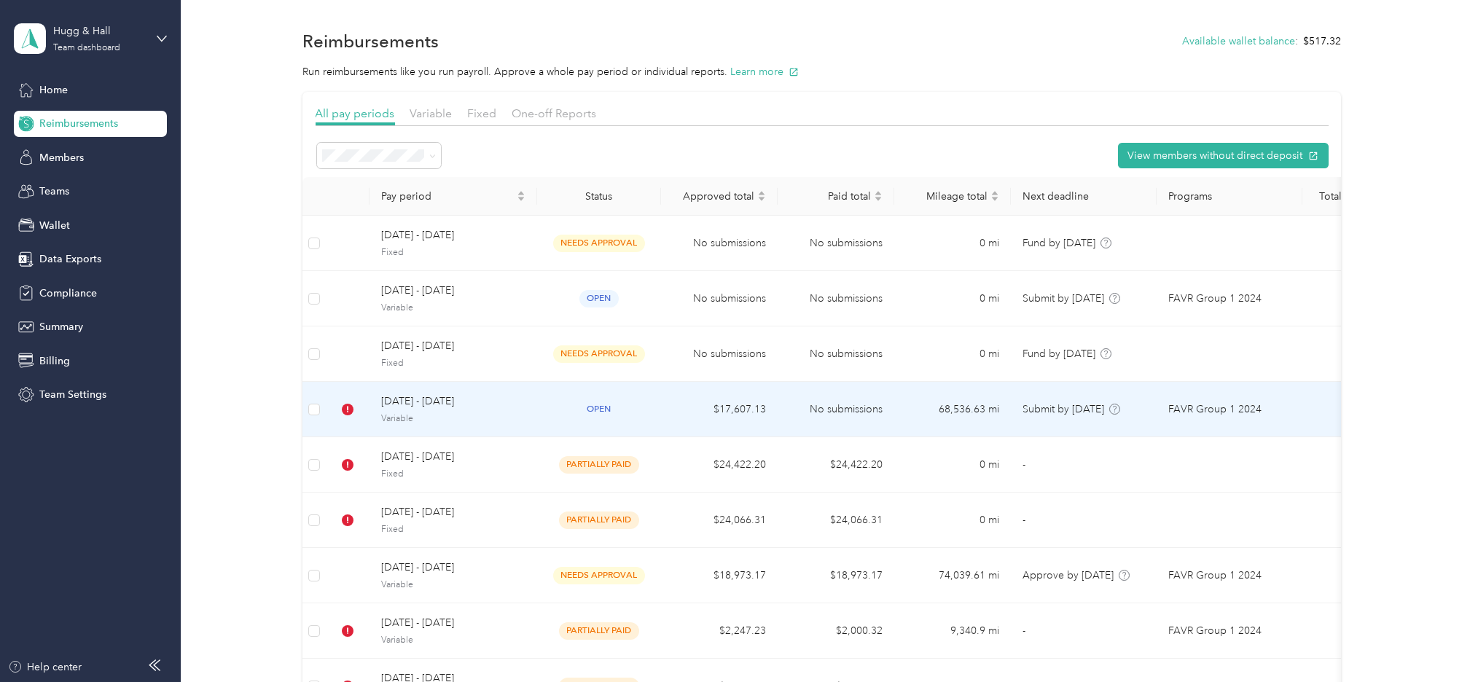
click at [410, 406] on span "[DATE] - [DATE]" at bounding box center [453, 402] width 144 height 16
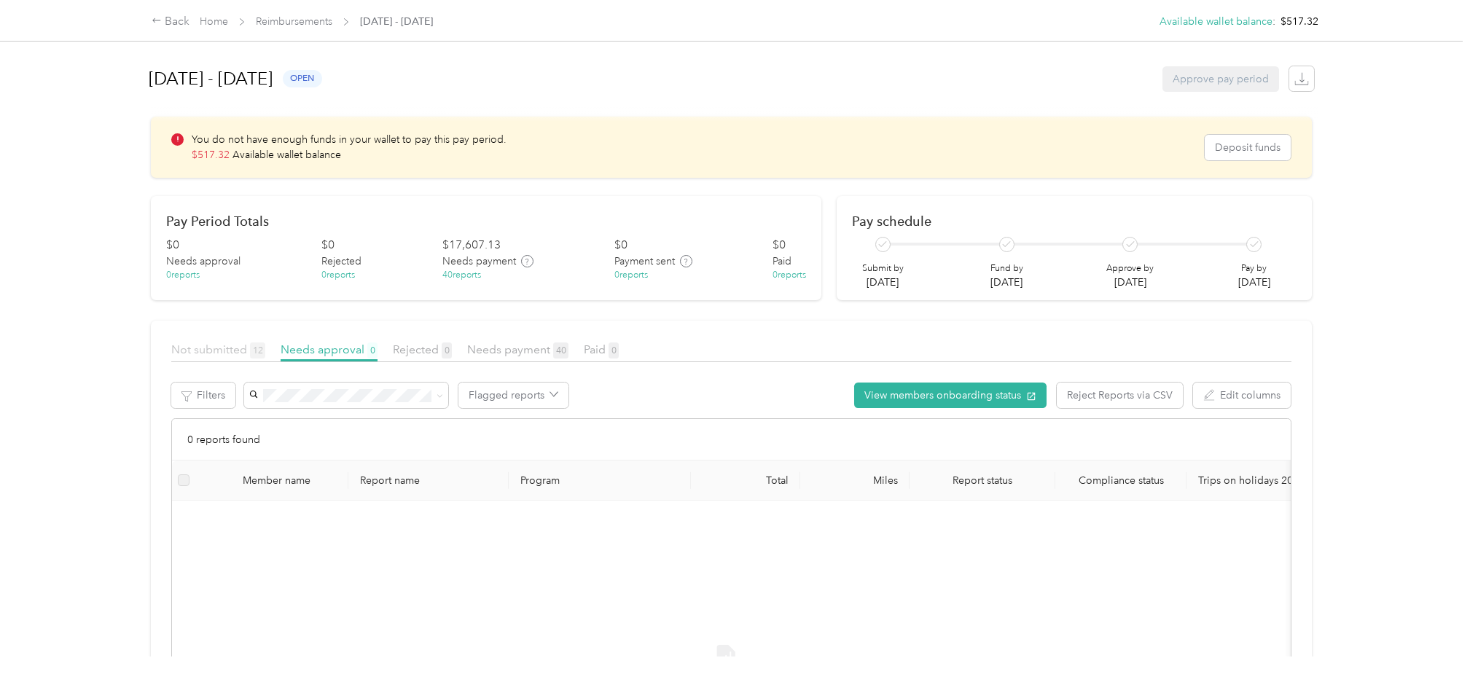
click at [206, 344] on span "Not submitted 12" at bounding box center [218, 350] width 94 height 14
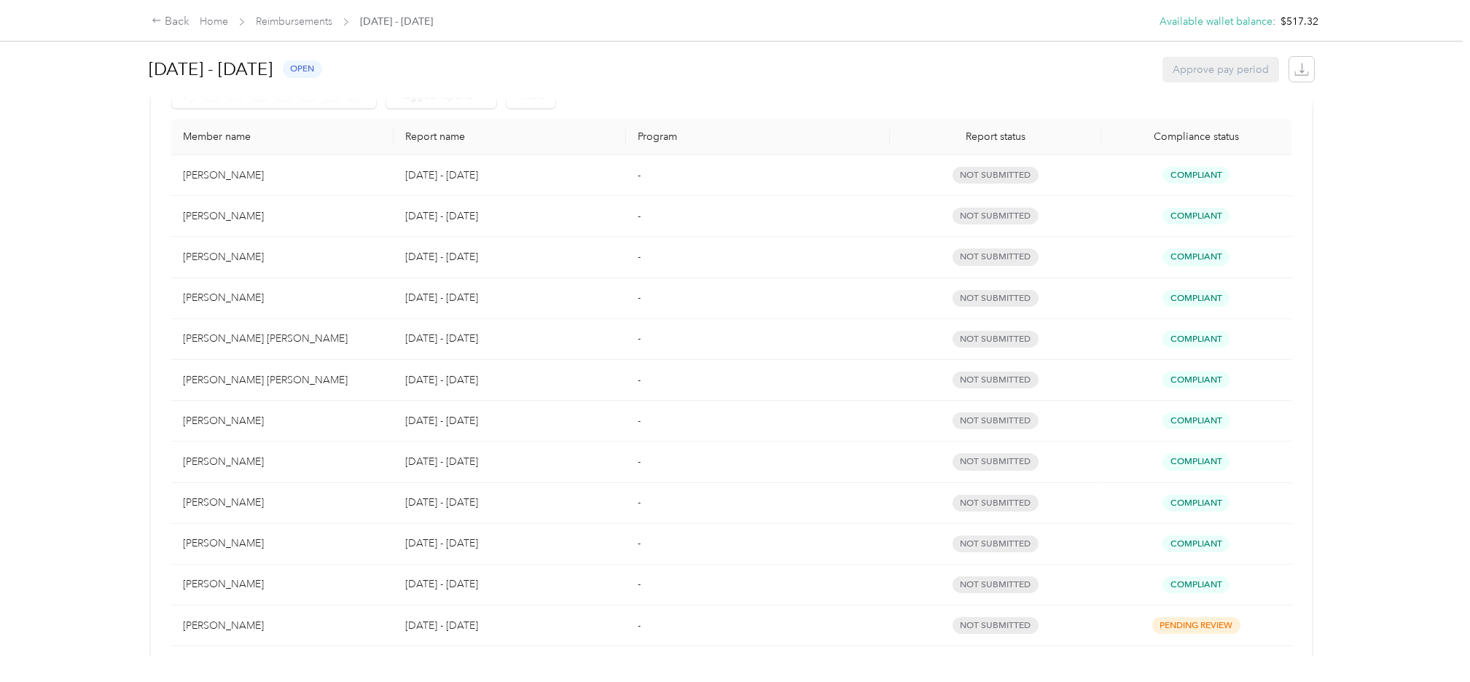
scroll to position [372, 0]
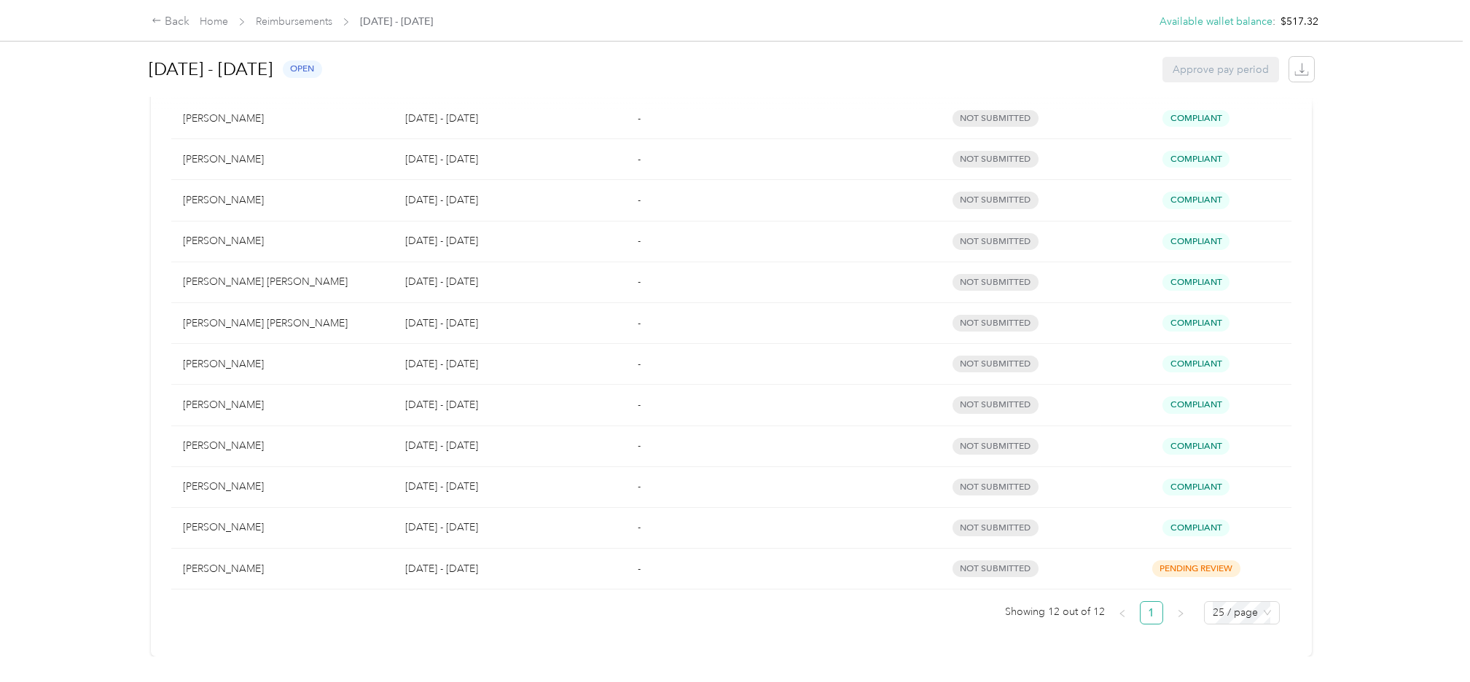
click at [438, 479] on p "[DATE] - [DATE]" at bounding box center [509, 487] width 209 height 16
click at [218, 20] on link "Home" at bounding box center [214, 21] width 28 height 12
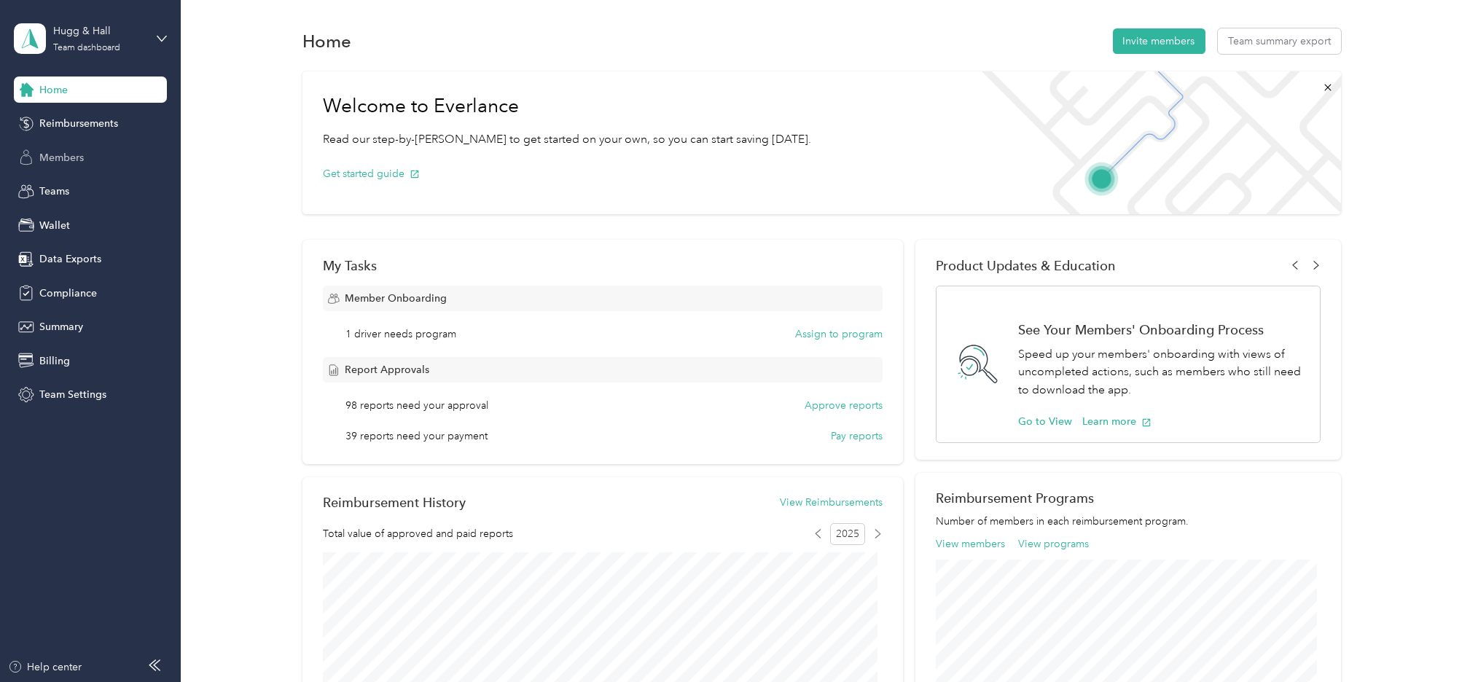
click at [55, 152] on span "Members" at bounding box center [61, 157] width 44 height 15
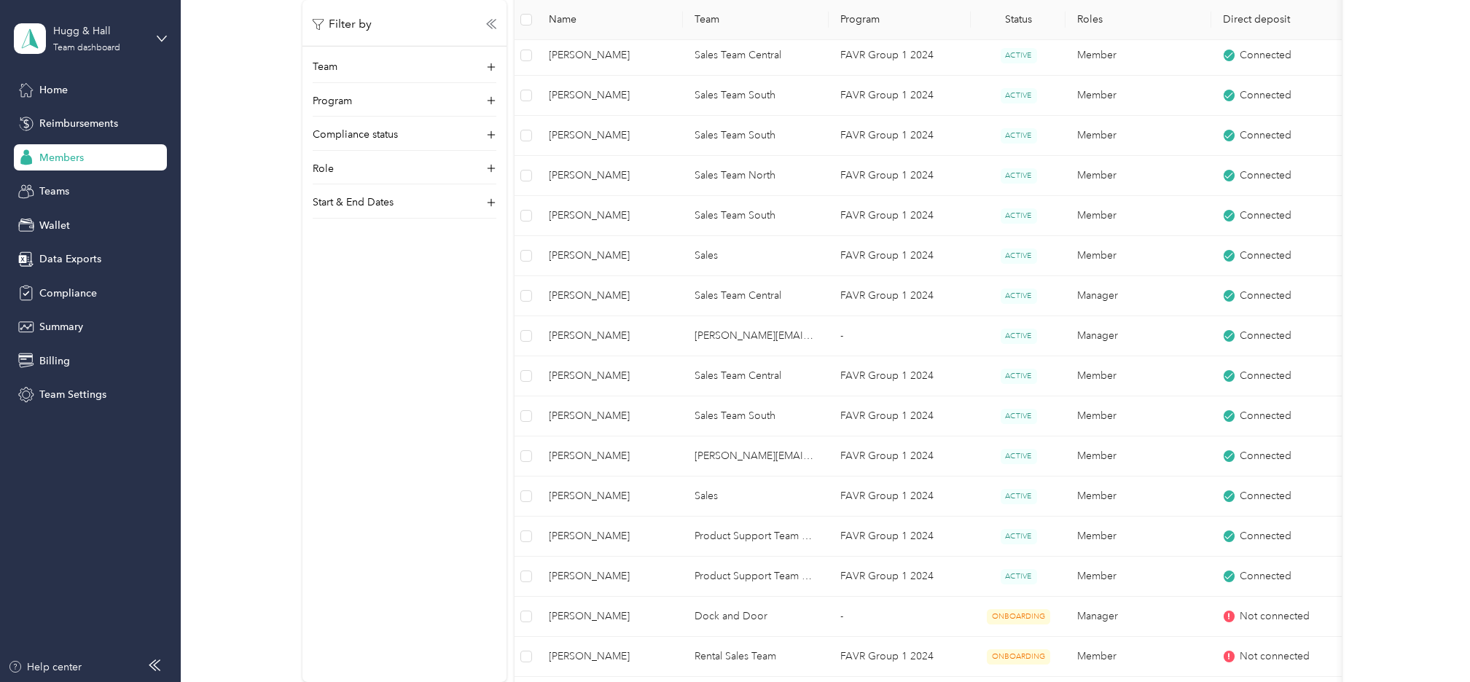
scroll to position [2296, 0]
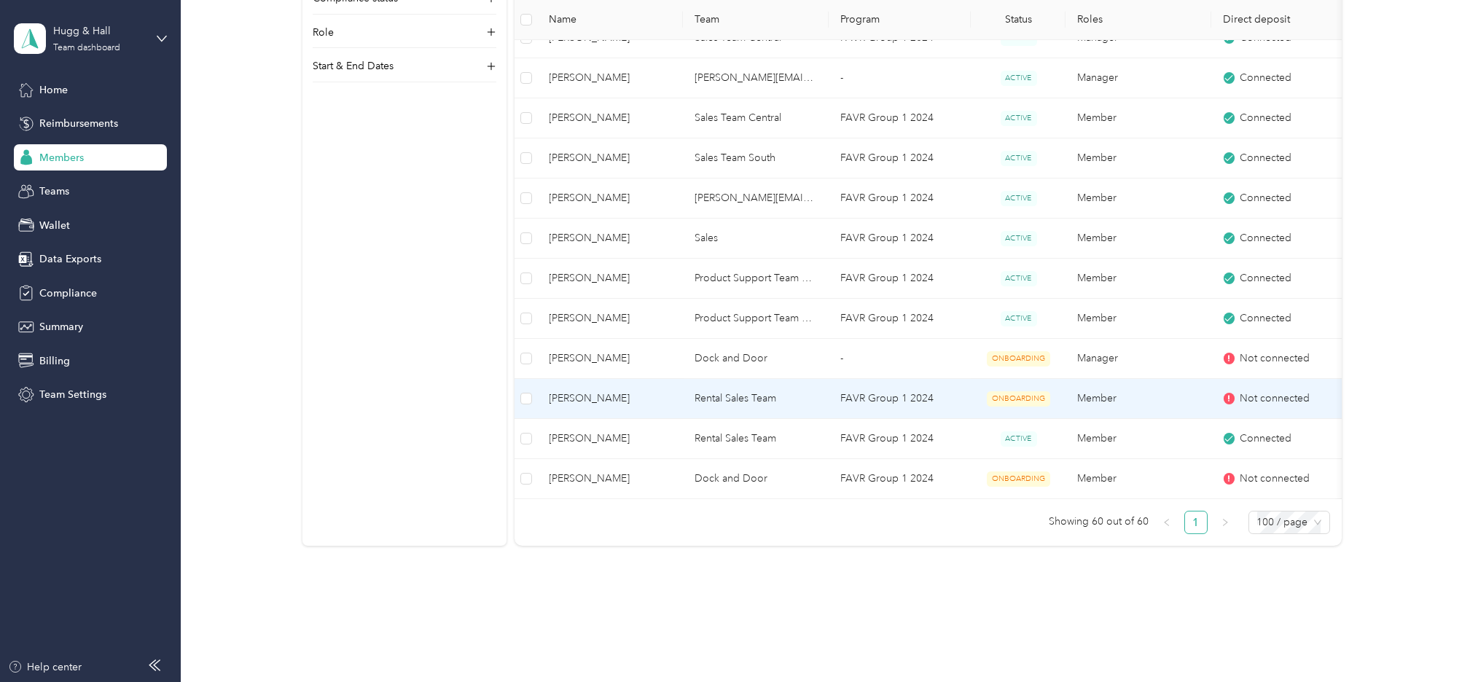
click at [743, 401] on td "Rental Sales Team" at bounding box center [757, 399] width 146 height 40
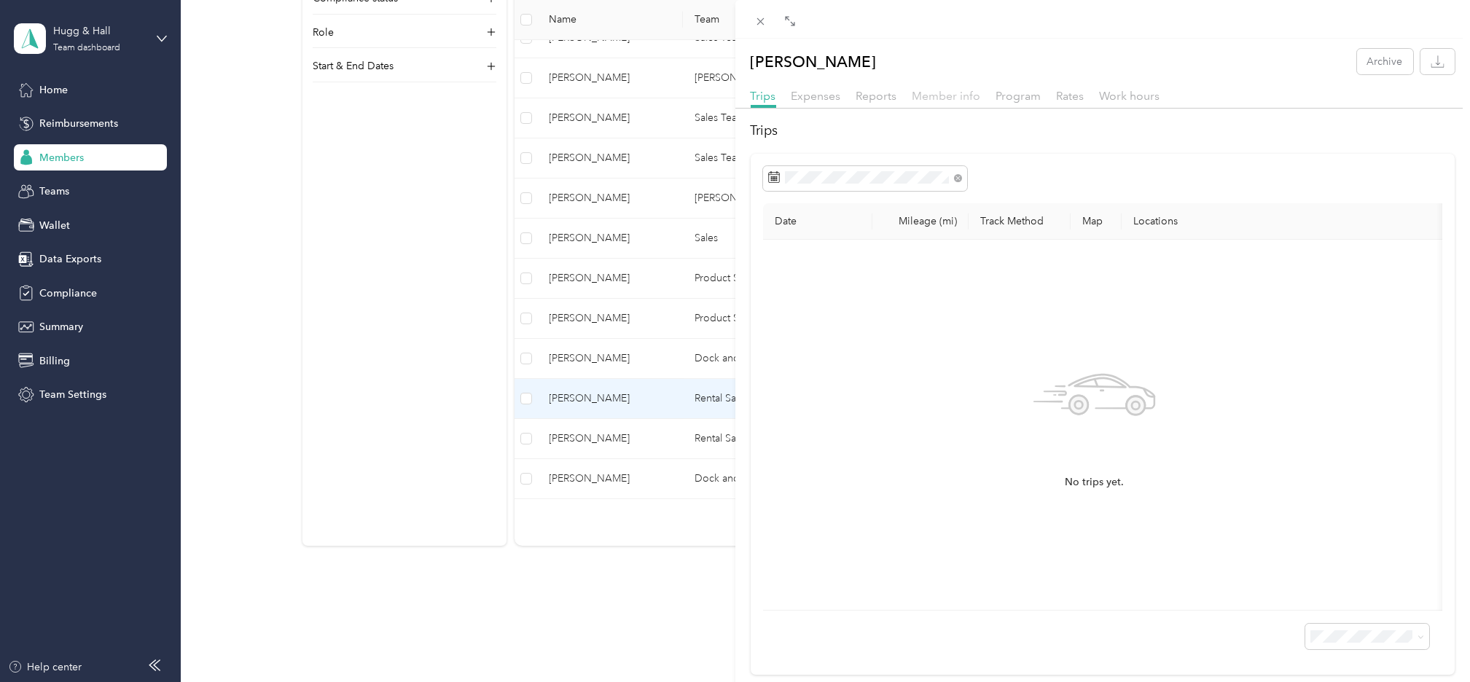
click at [951, 95] on span "Member info" at bounding box center [947, 96] width 69 height 14
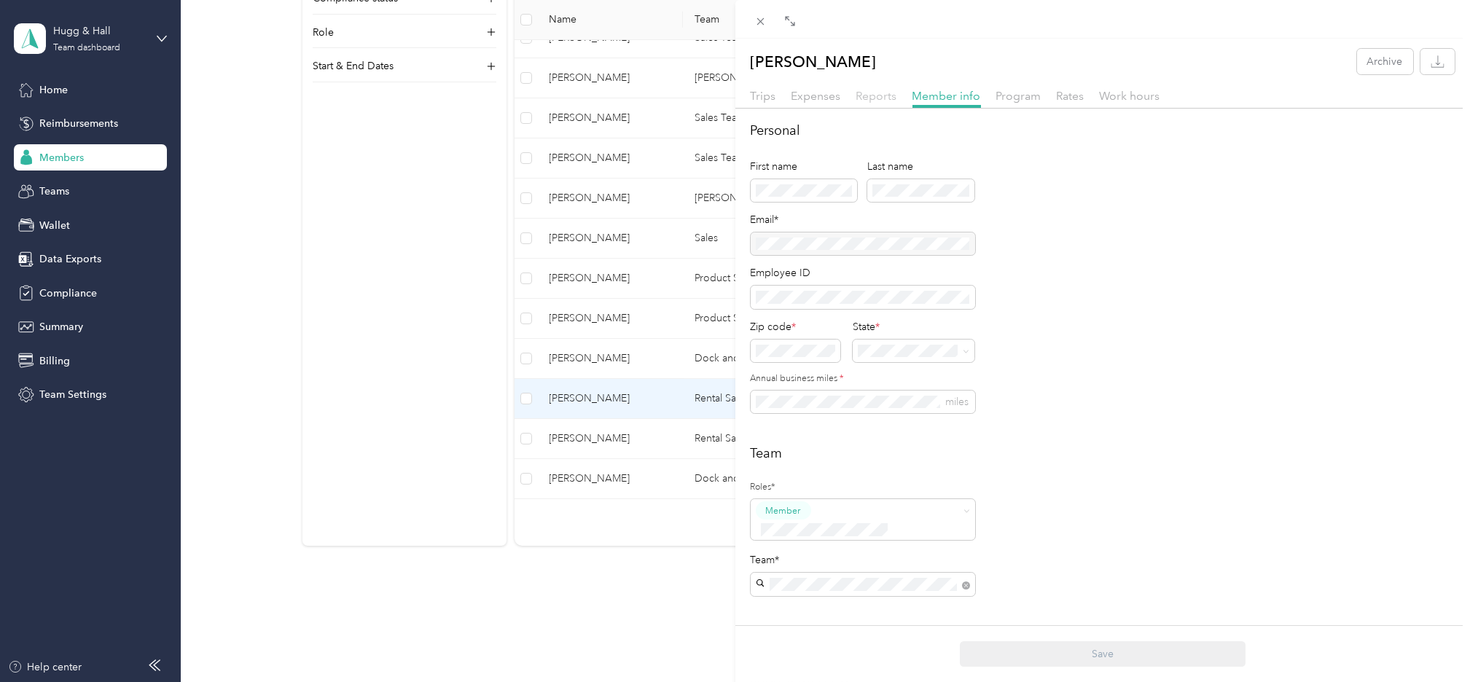
click at [888, 98] on span "Reports" at bounding box center [876, 96] width 41 height 14
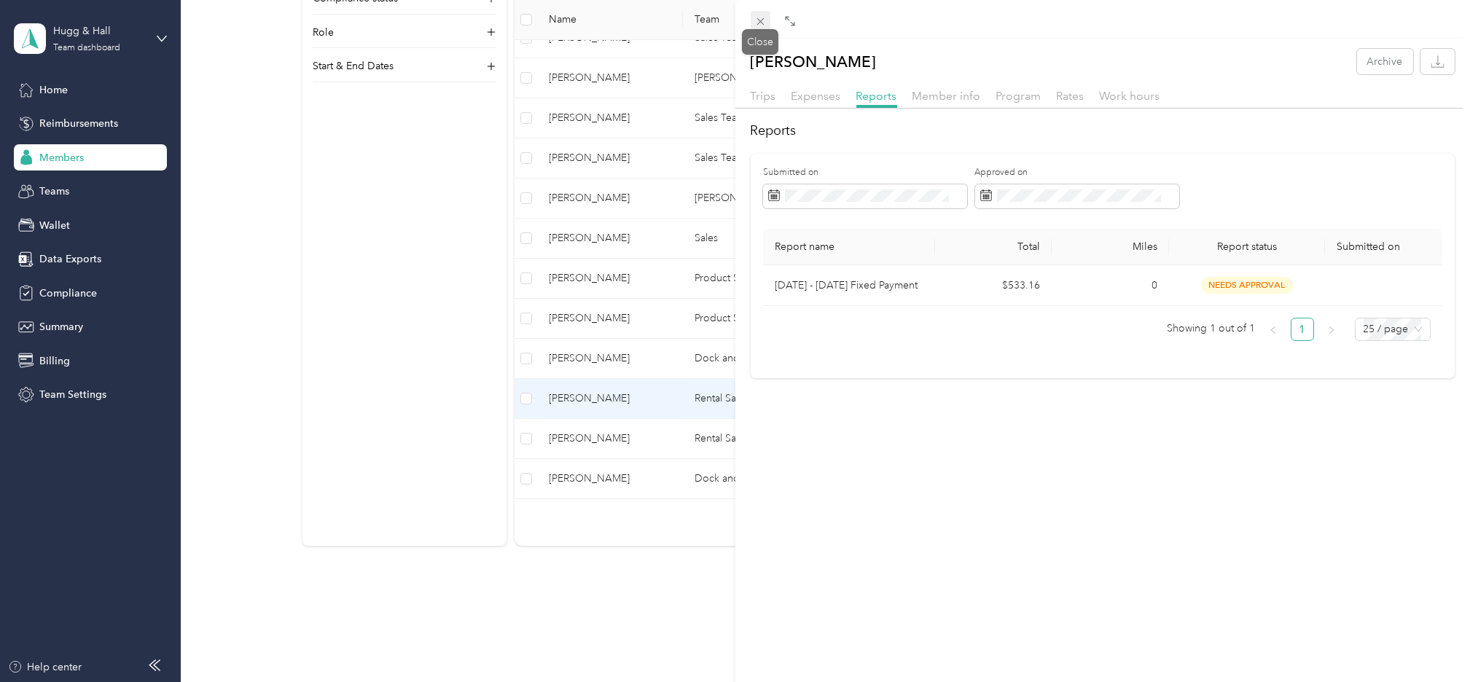
click at [762, 20] on icon at bounding box center [760, 21] width 7 height 7
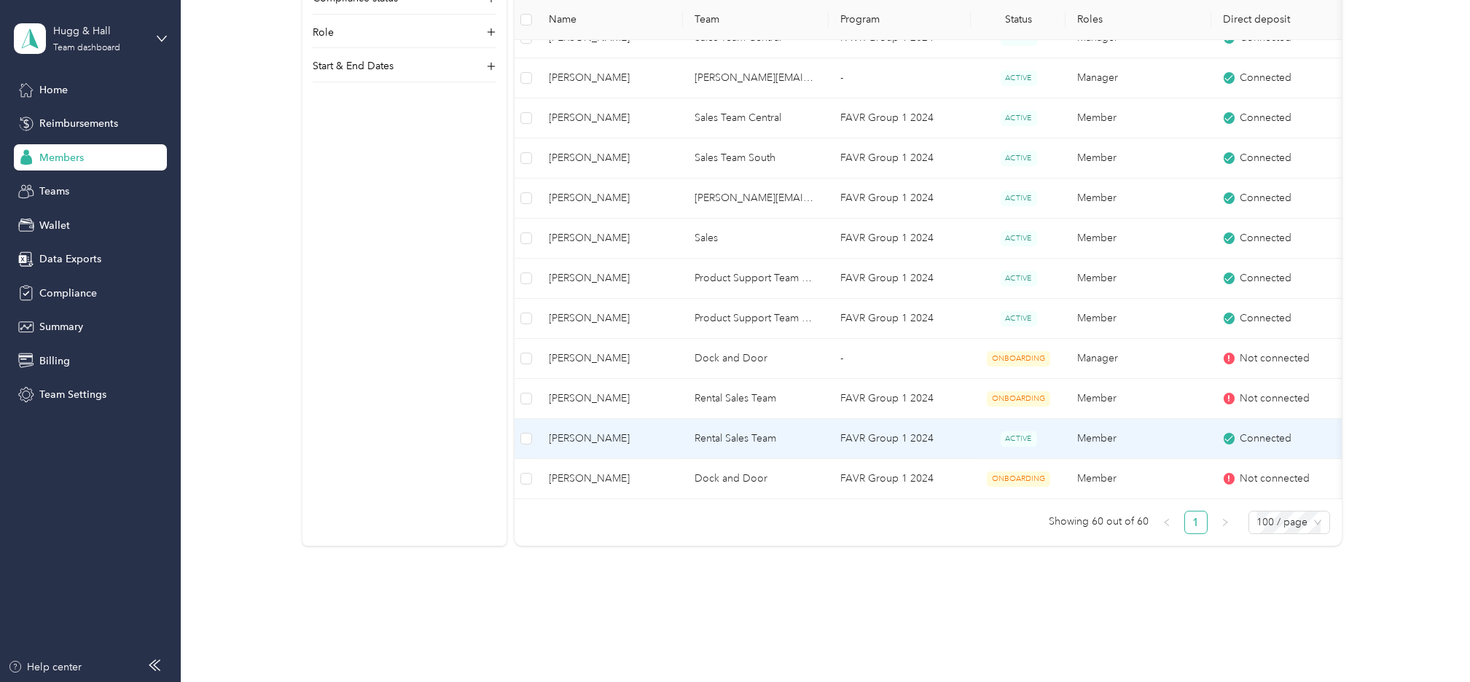
click at [601, 435] on span "Bryce E. Hall" at bounding box center [611, 439] width 122 height 16
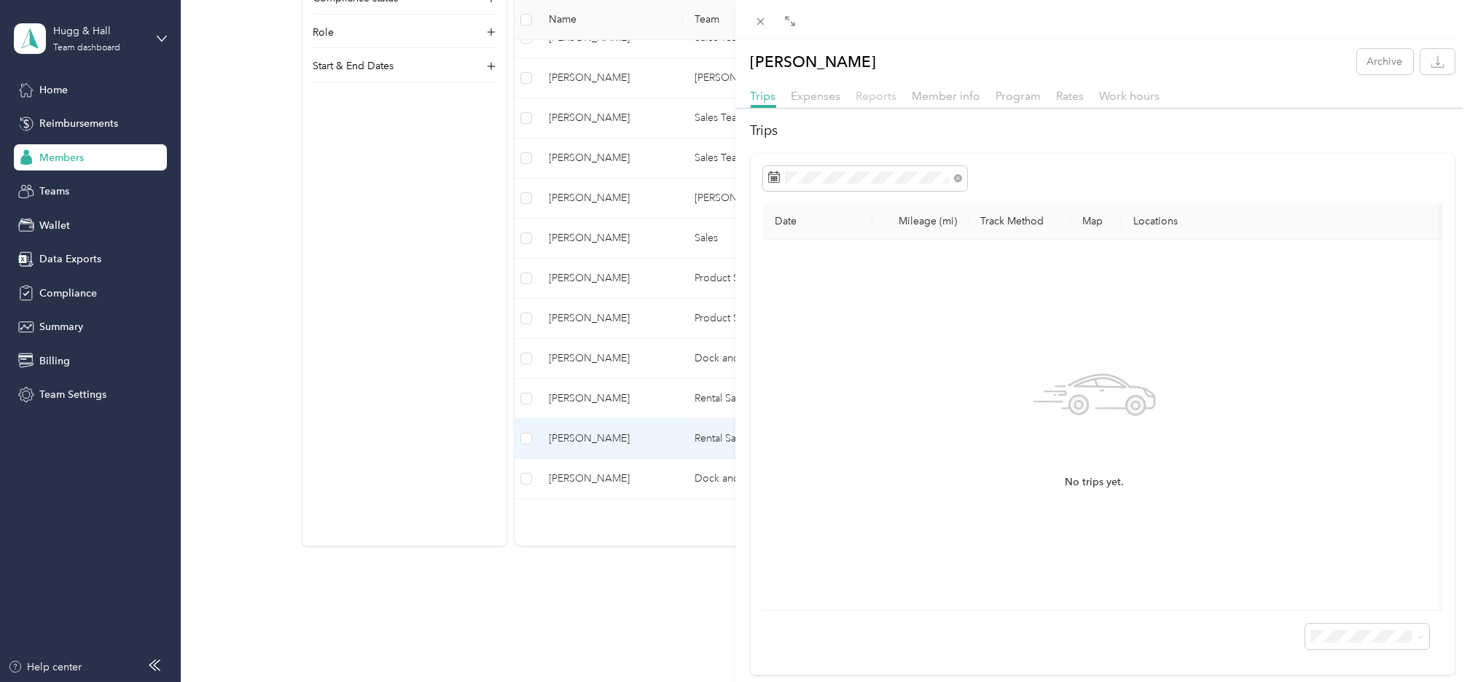
click at [883, 98] on span "Reports" at bounding box center [876, 96] width 41 height 14
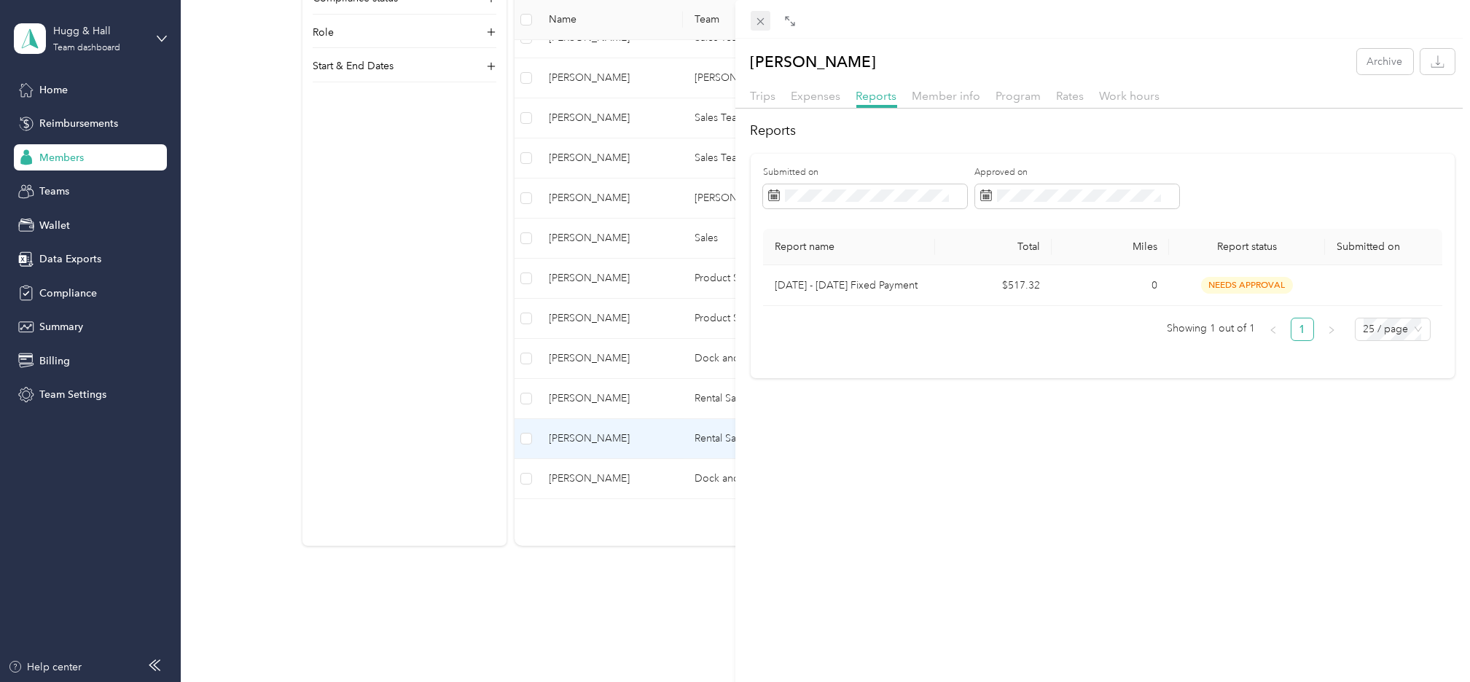
click at [758, 20] on icon at bounding box center [760, 21] width 12 height 12
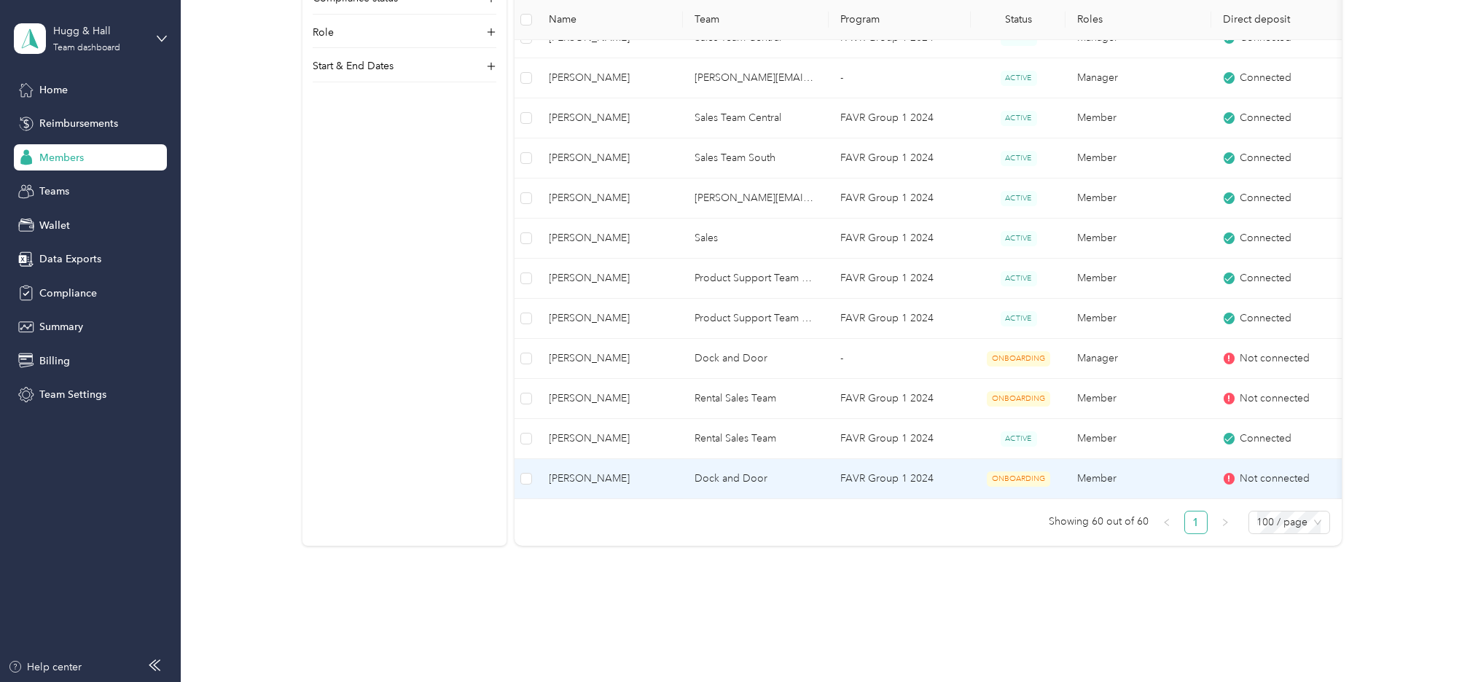
click at [655, 485] on span "Richard Allen" at bounding box center [611, 479] width 122 height 16
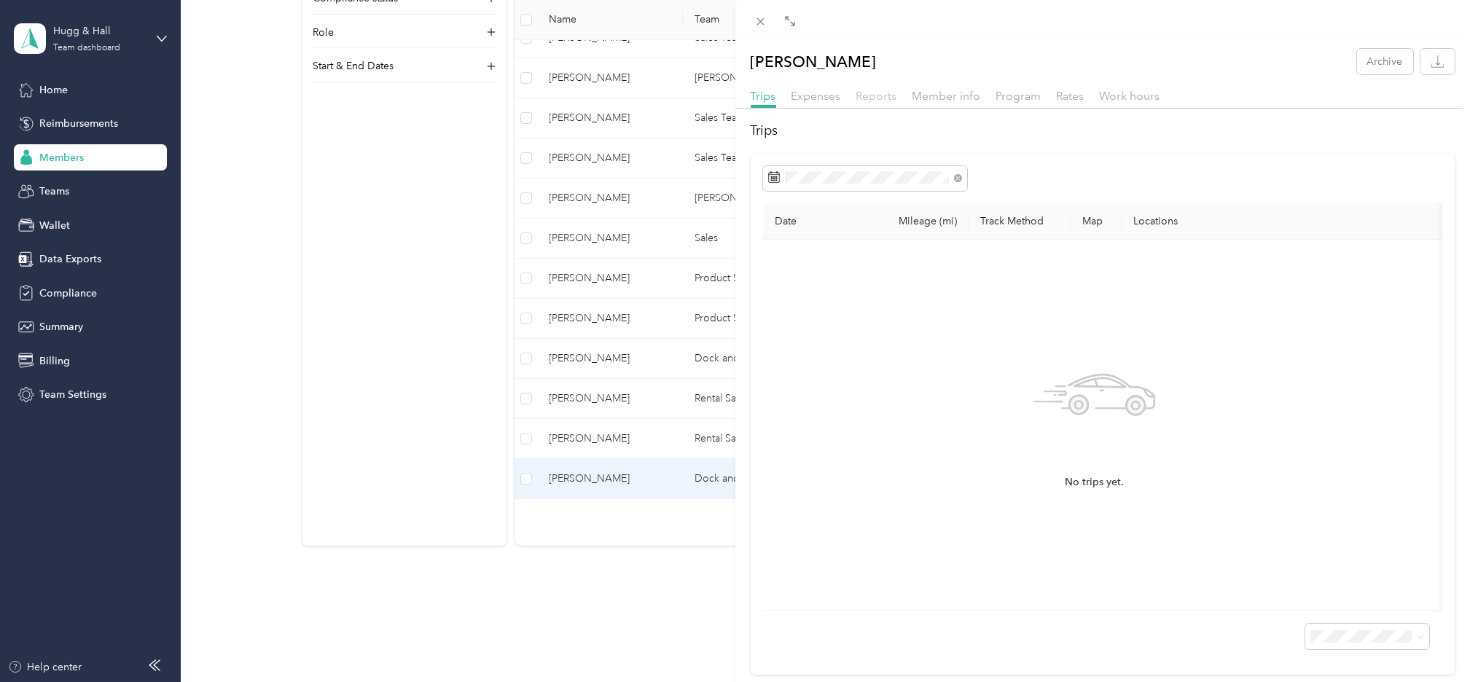
click at [864, 94] on span "Reports" at bounding box center [876, 96] width 41 height 14
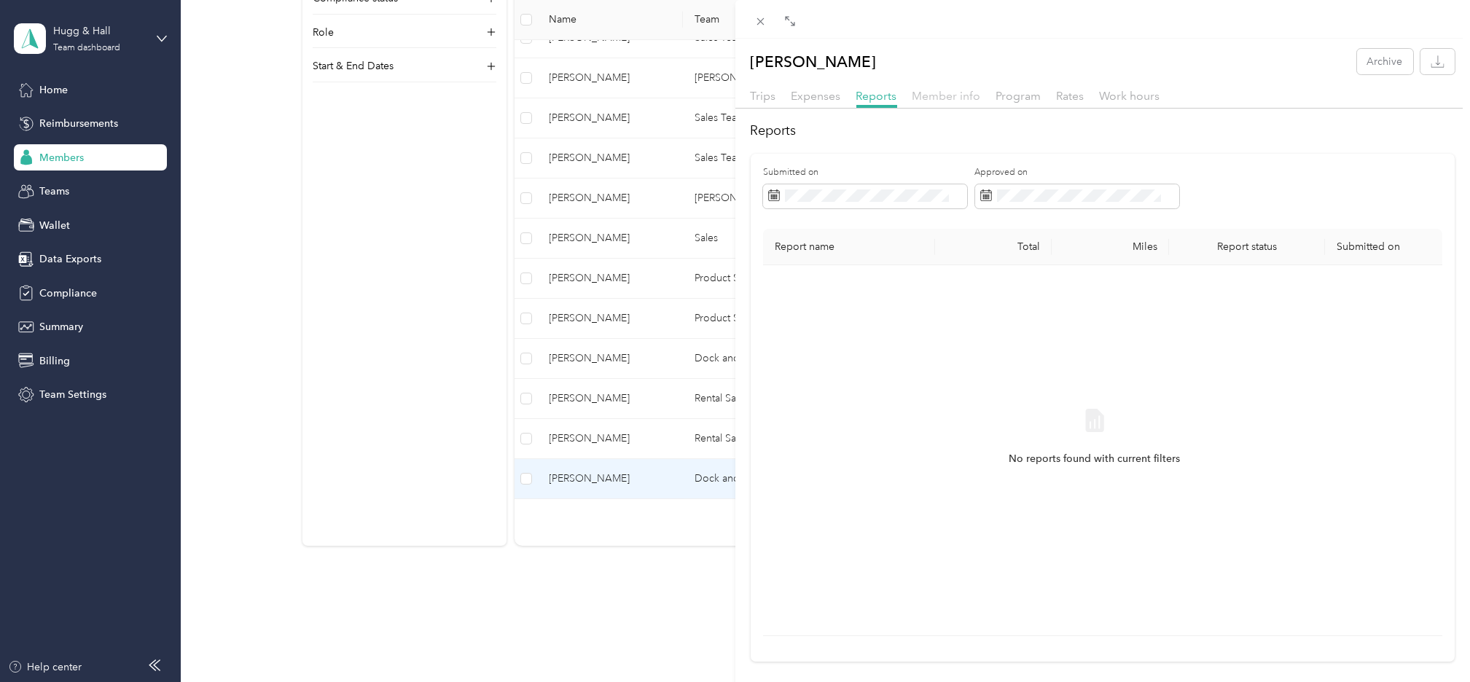
click at [934, 92] on span "Member info" at bounding box center [947, 96] width 69 height 14
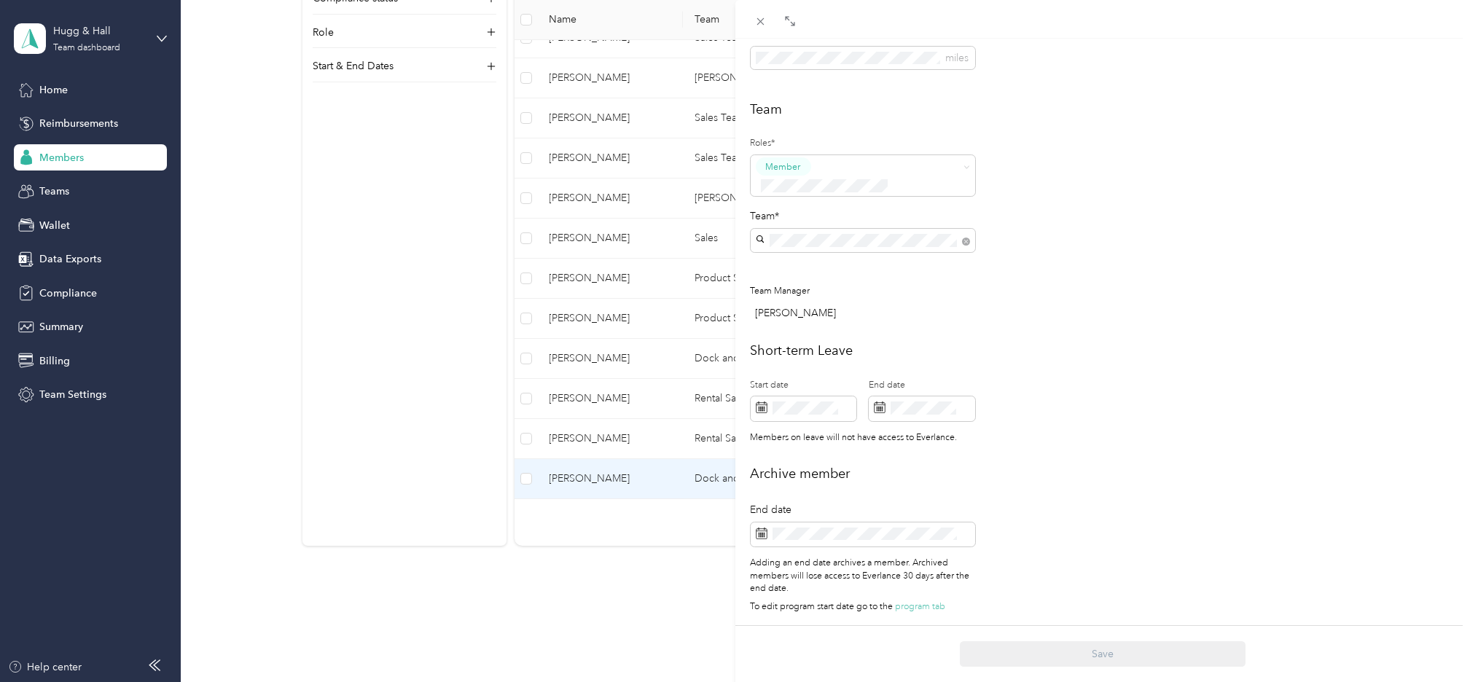
scroll to position [16, 0]
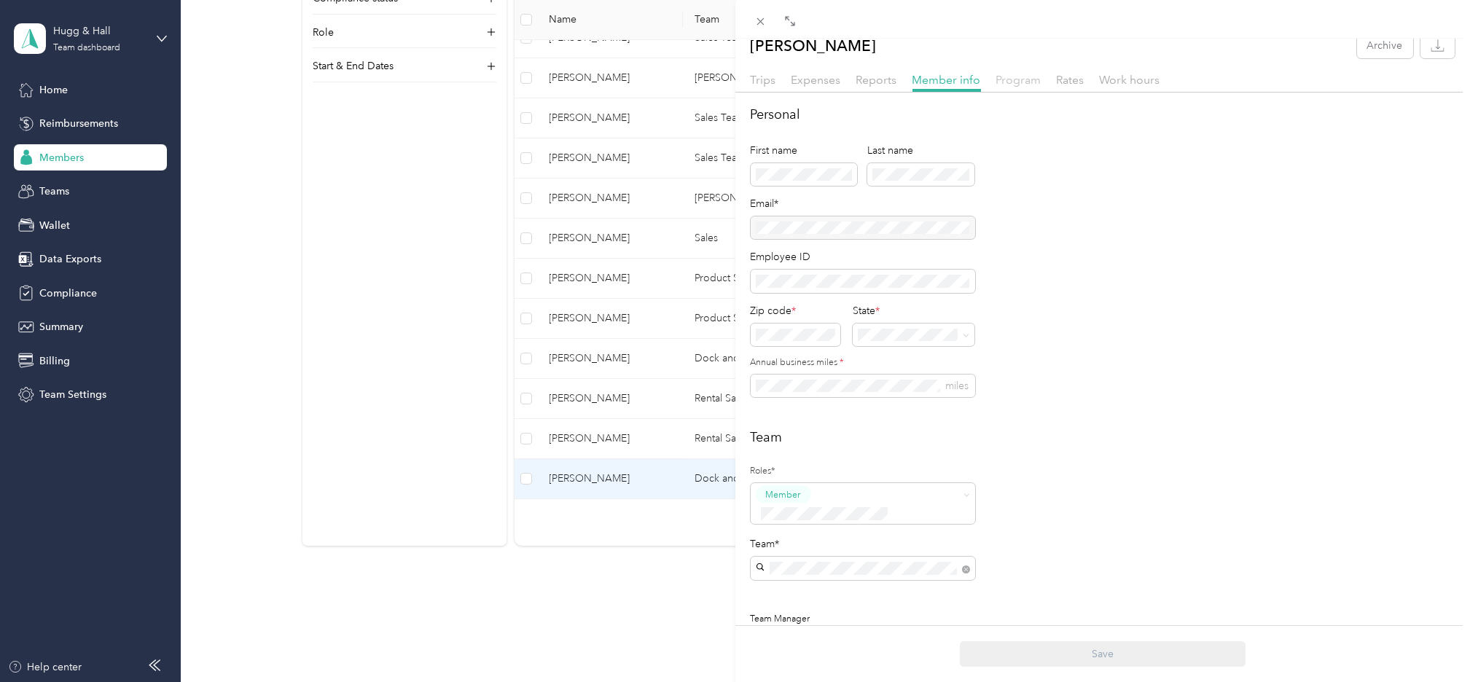
click at [1022, 81] on span "Program" at bounding box center [1018, 80] width 45 height 14
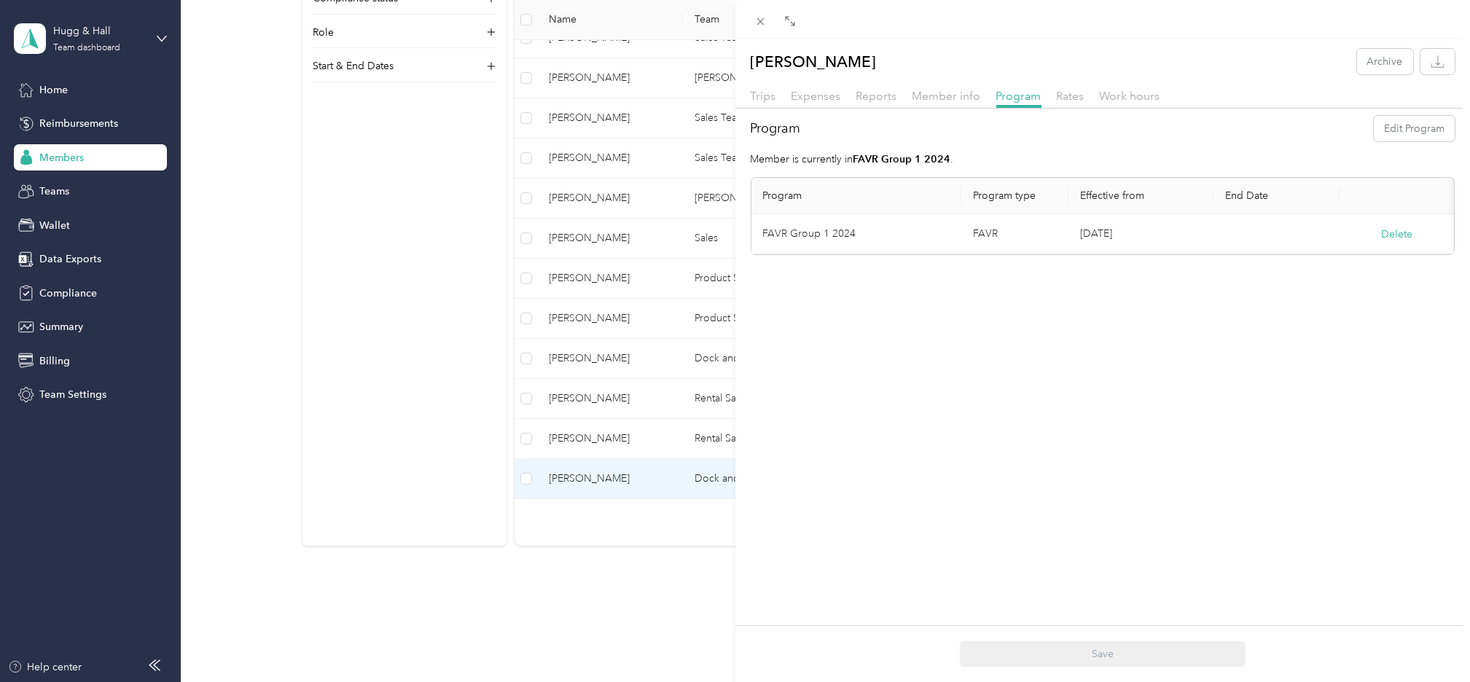
click at [581, 440] on div "Richard Allen Archive Trips Expenses Reports Member info Program Rates Work hou…" at bounding box center [735, 341] width 1470 height 682
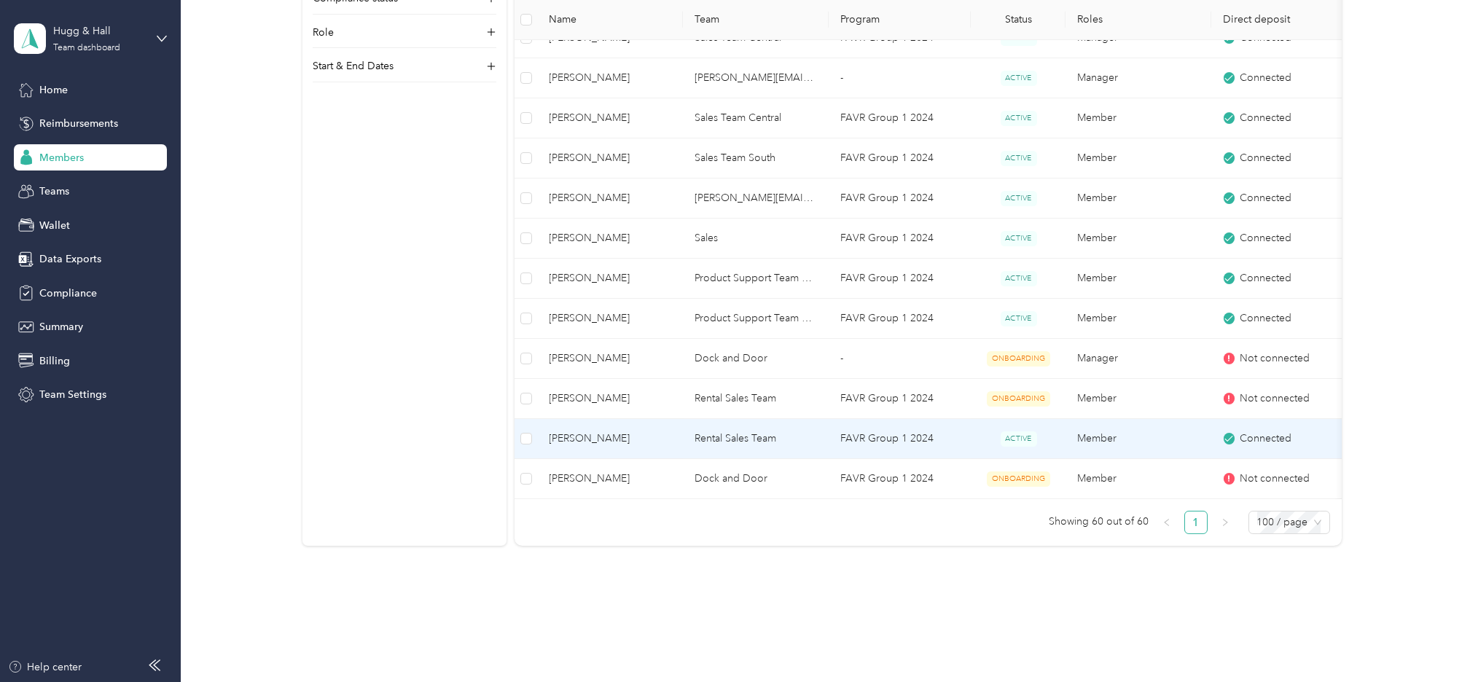
click at [605, 439] on span "Bryce E. Hall" at bounding box center [611, 439] width 122 height 16
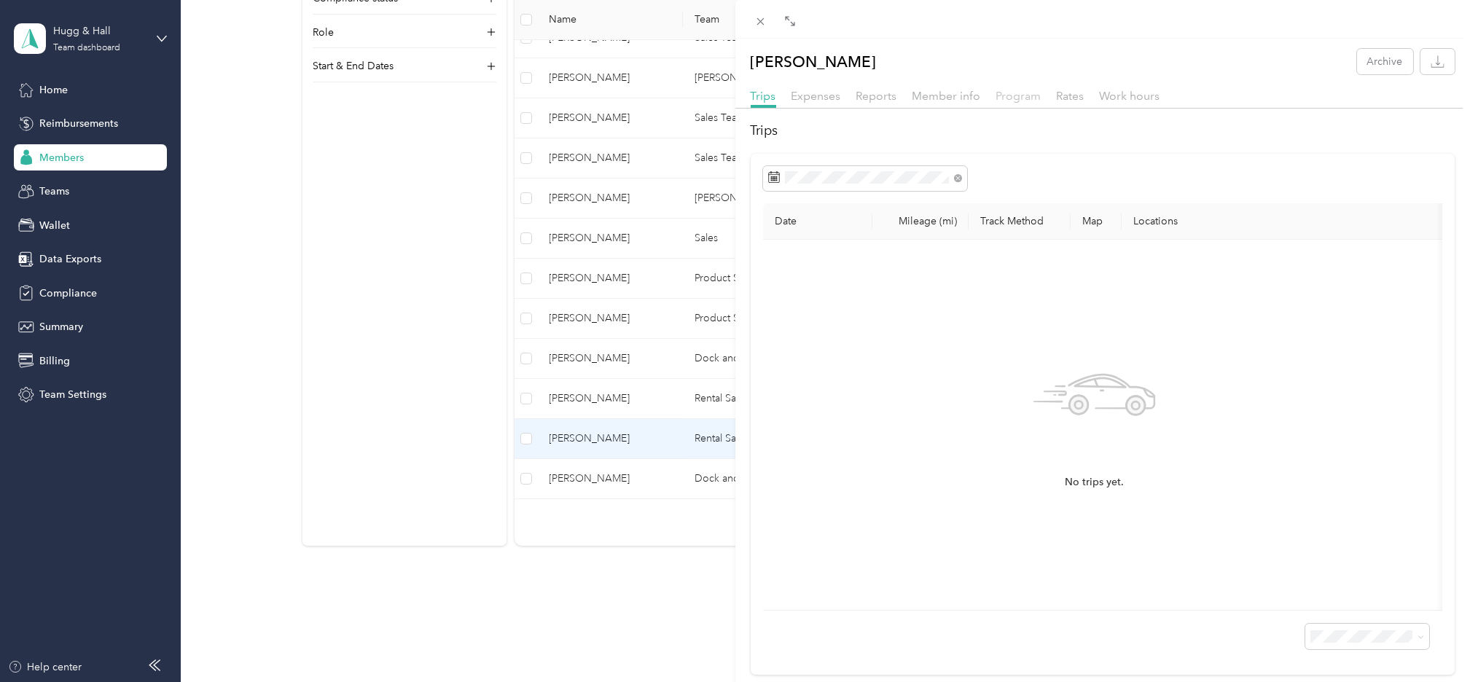
click at [1027, 94] on span "Program" at bounding box center [1018, 96] width 45 height 14
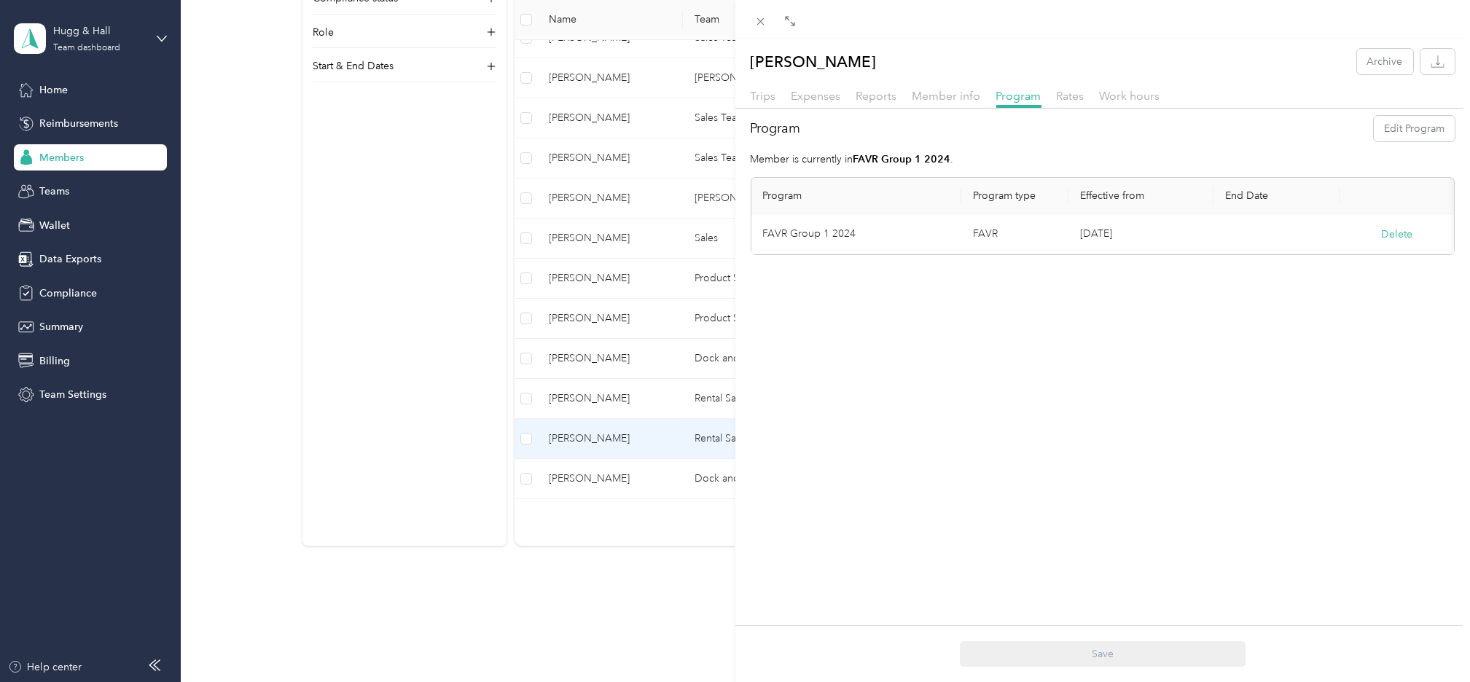
click at [585, 397] on div "Bryce E. Hall Archive Trips Expenses Reports Member info Program Rates Work hou…" at bounding box center [735, 341] width 1470 height 682
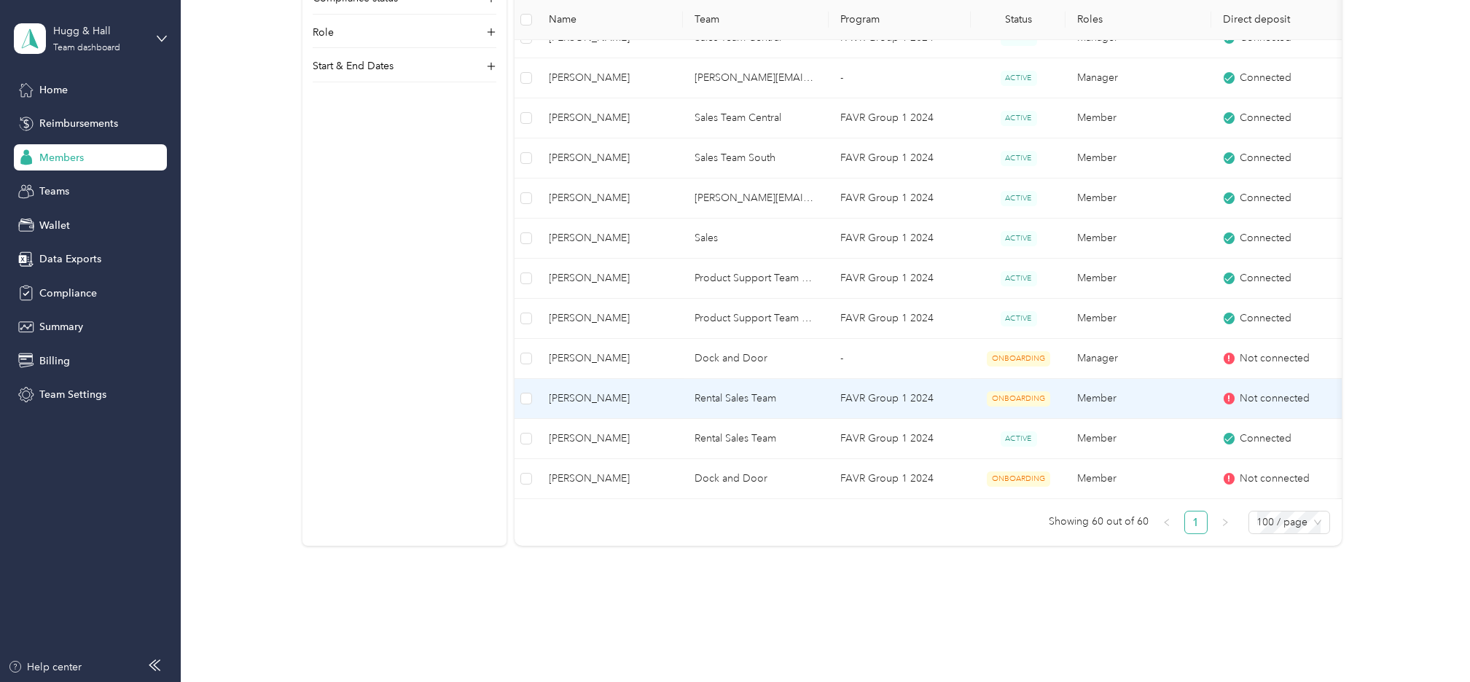
click at [585, 397] on span "Kevin T. Schuldt" at bounding box center [611, 399] width 122 height 16
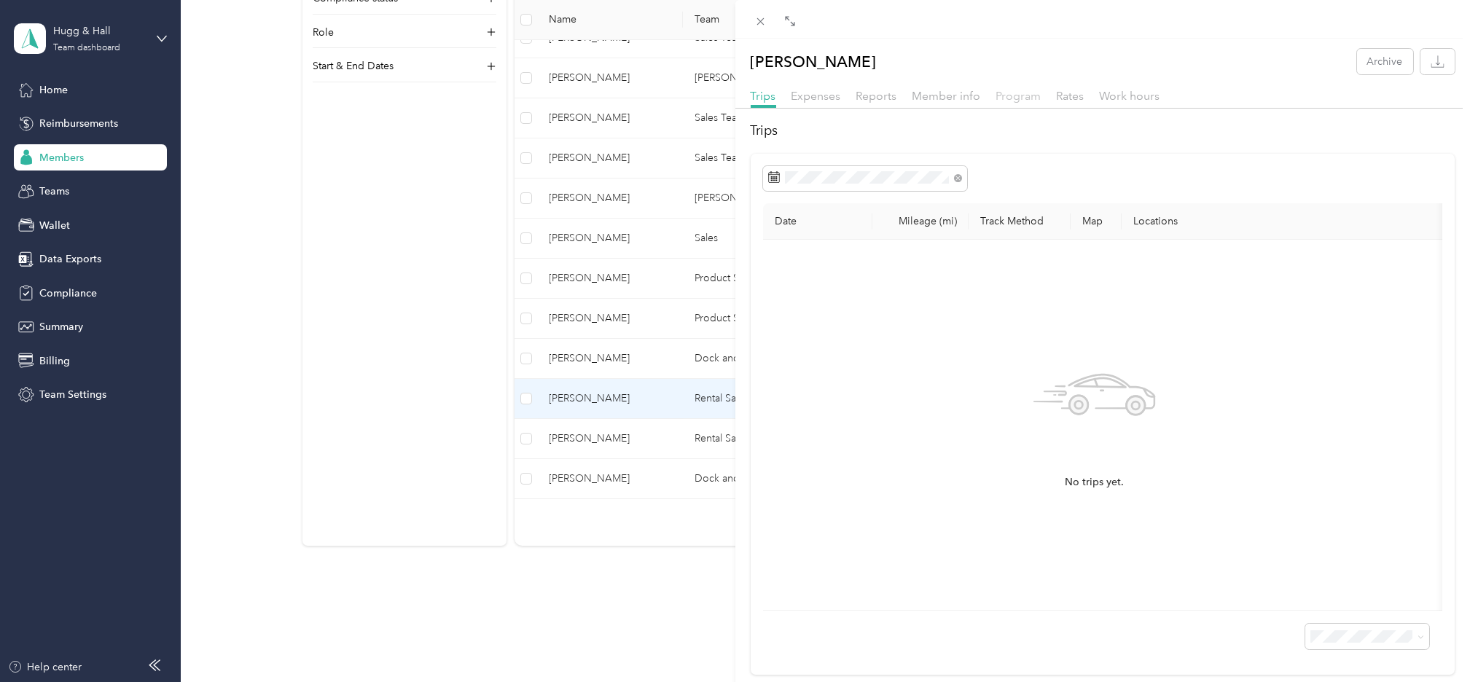
click at [1011, 98] on span "Program" at bounding box center [1018, 96] width 45 height 14
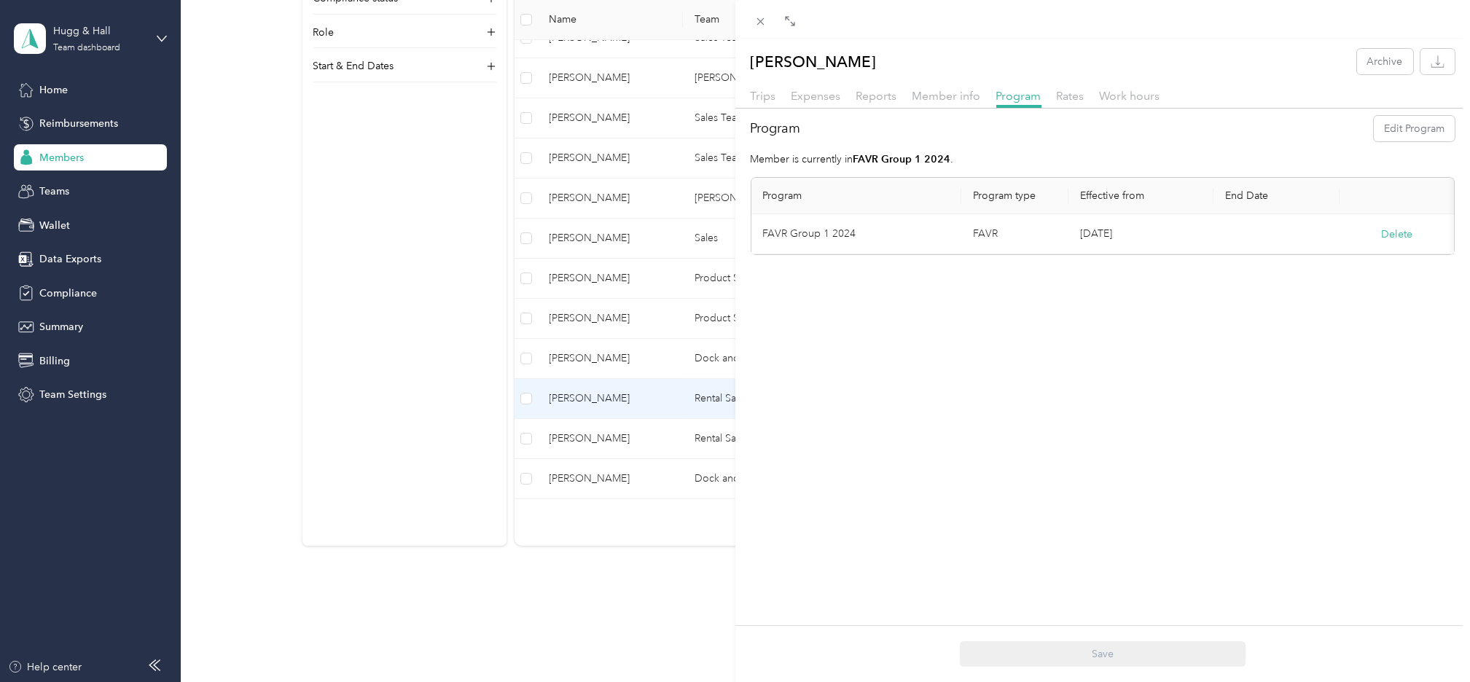
click at [609, 361] on div "Kevin T. Schuldt Archive Trips Expenses Reports Member info Program Rates Work …" at bounding box center [735, 341] width 1470 height 682
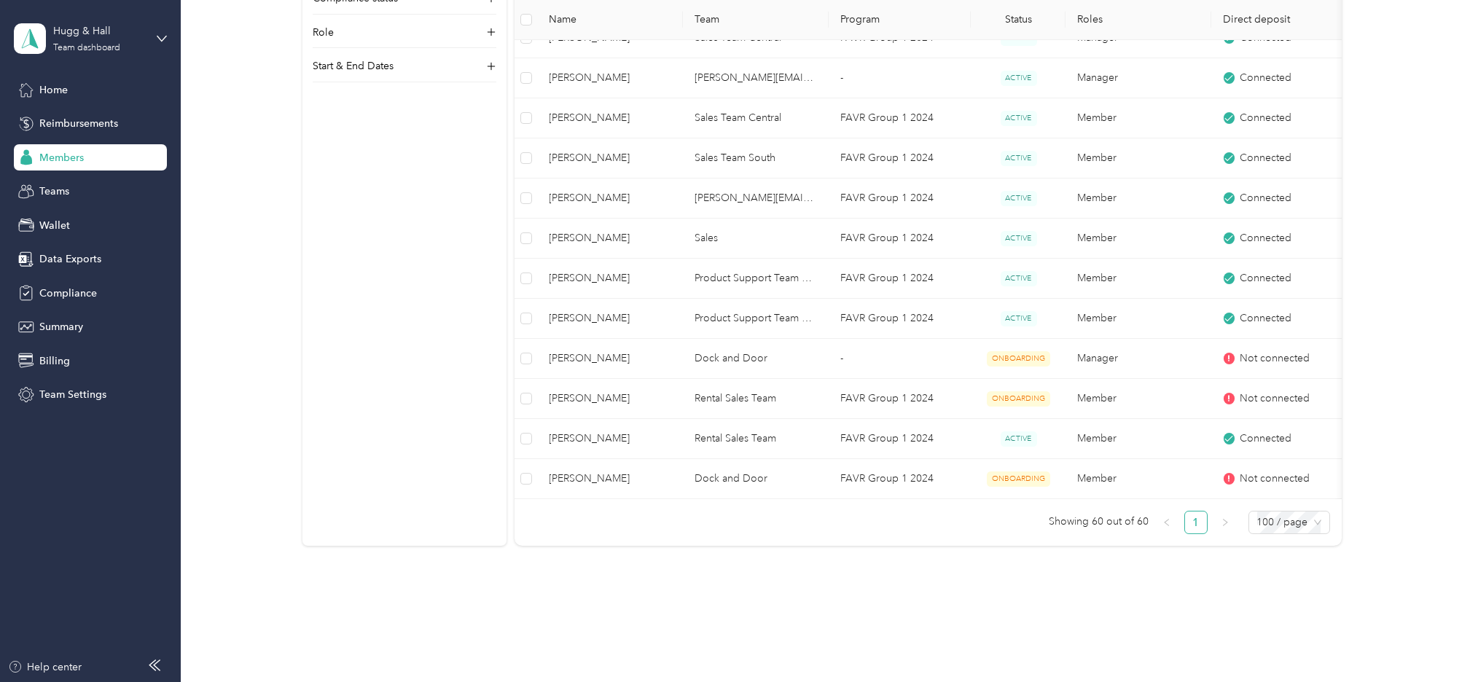
click at [595, 363] on span "Diego Herrera" at bounding box center [611, 359] width 122 height 16
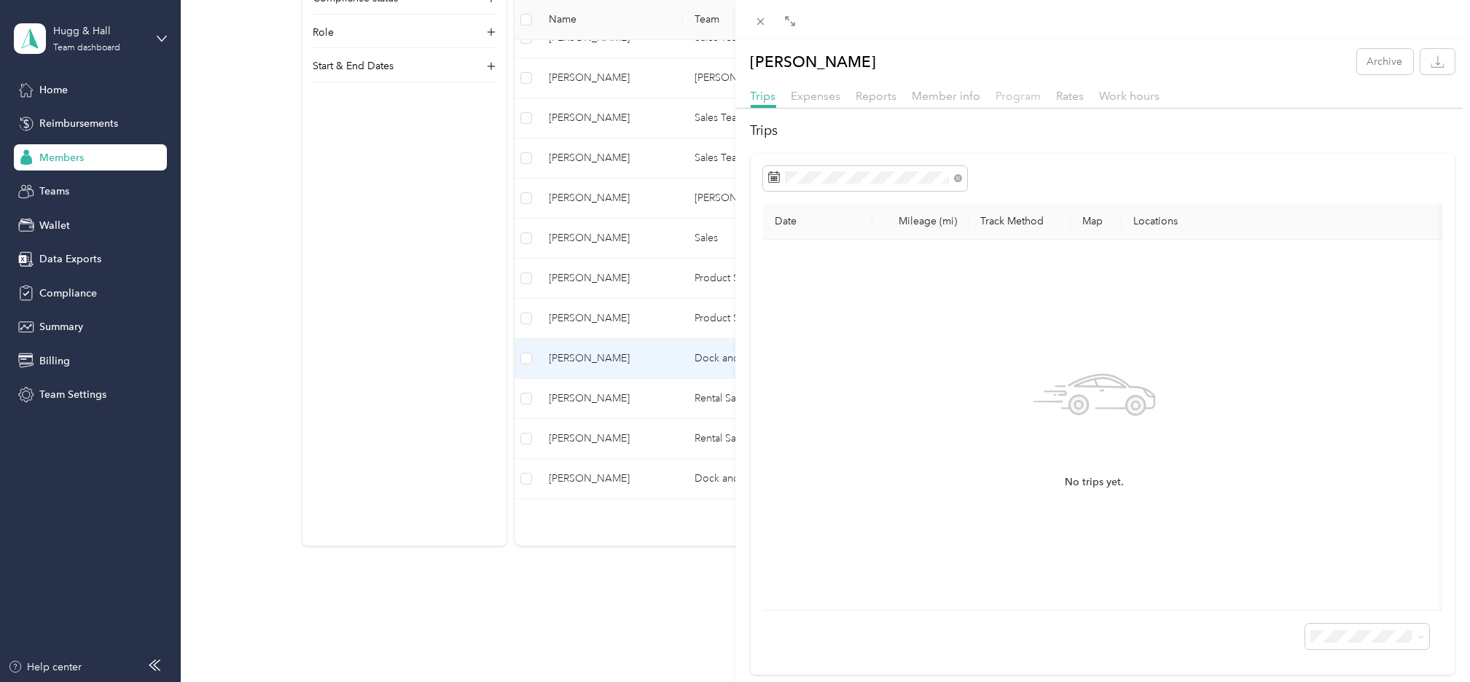
click at [1014, 95] on span "Program" at bounding box center [1018, 96] width 45 height 14
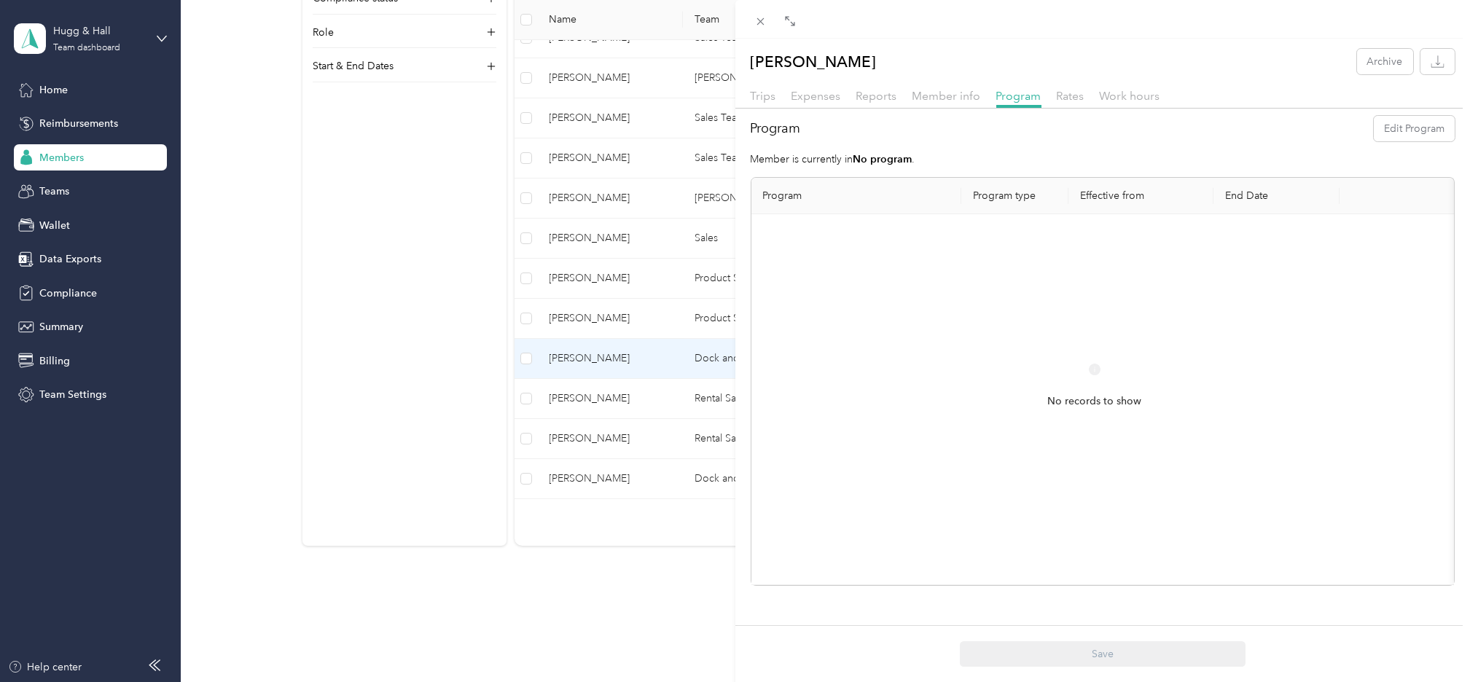
click at [594, 311] on div "Diego Herrera Archive Trips Expenses Reports Member info Program Rates Work hou…" at bounding box center [735, 341] width 1470 height 682
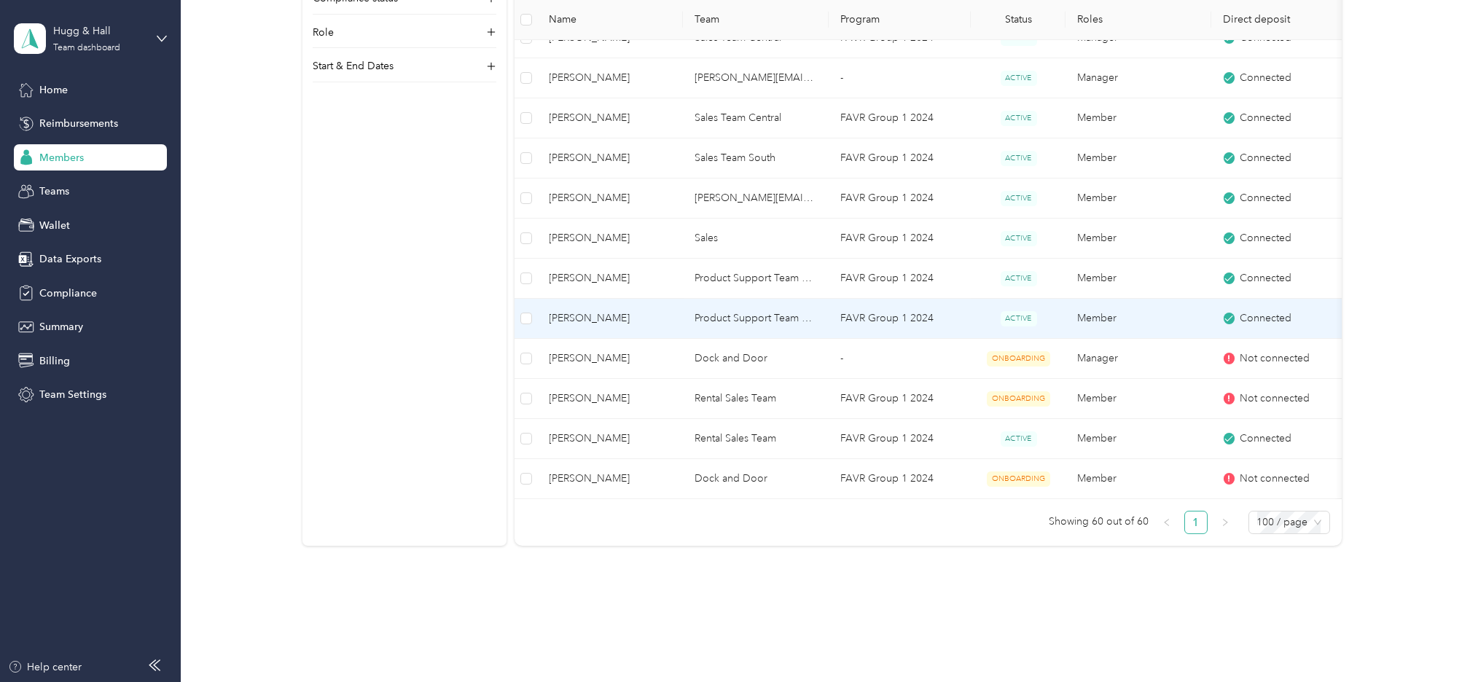
click at [585, 308] on td "Richard D. Waller" at bounding box center [611, 319] width 146 height 40
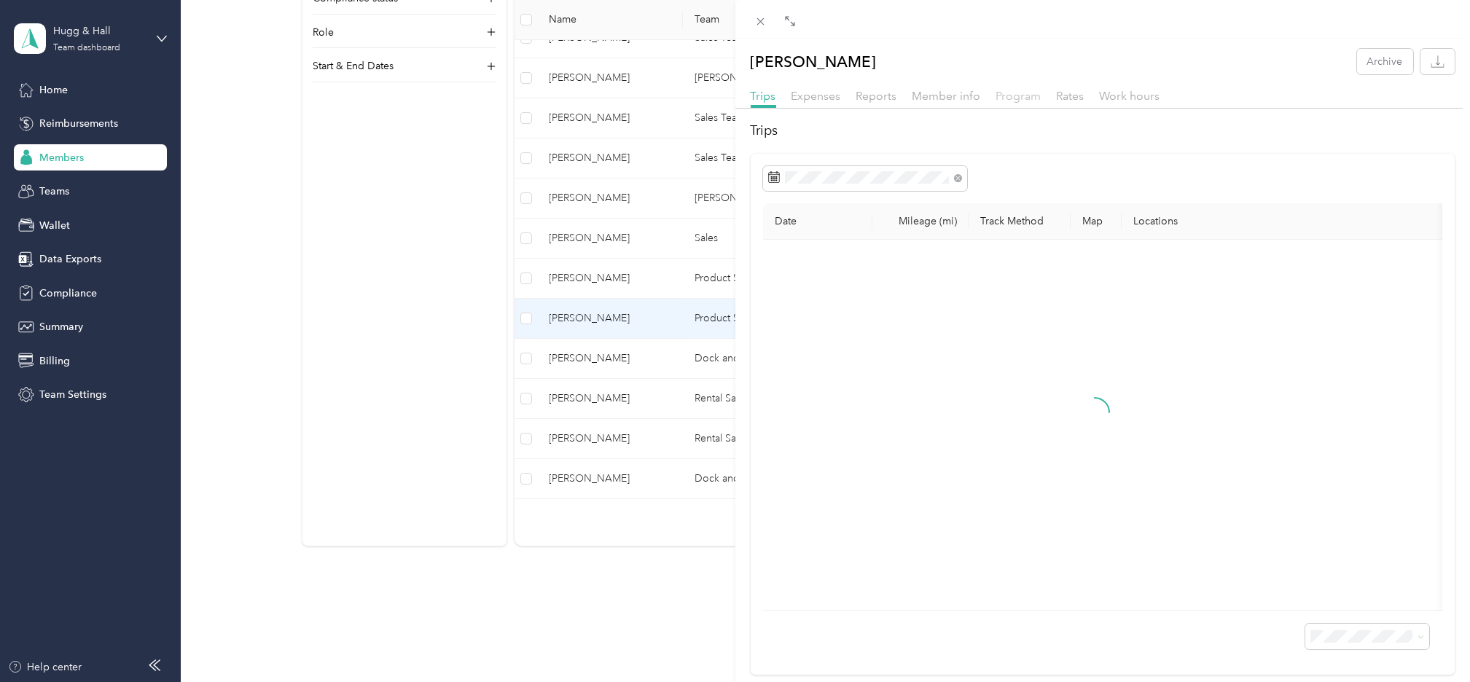
click at [1003, 100] on span "Program" at bounding box center [1018, 96] width 45 height 14
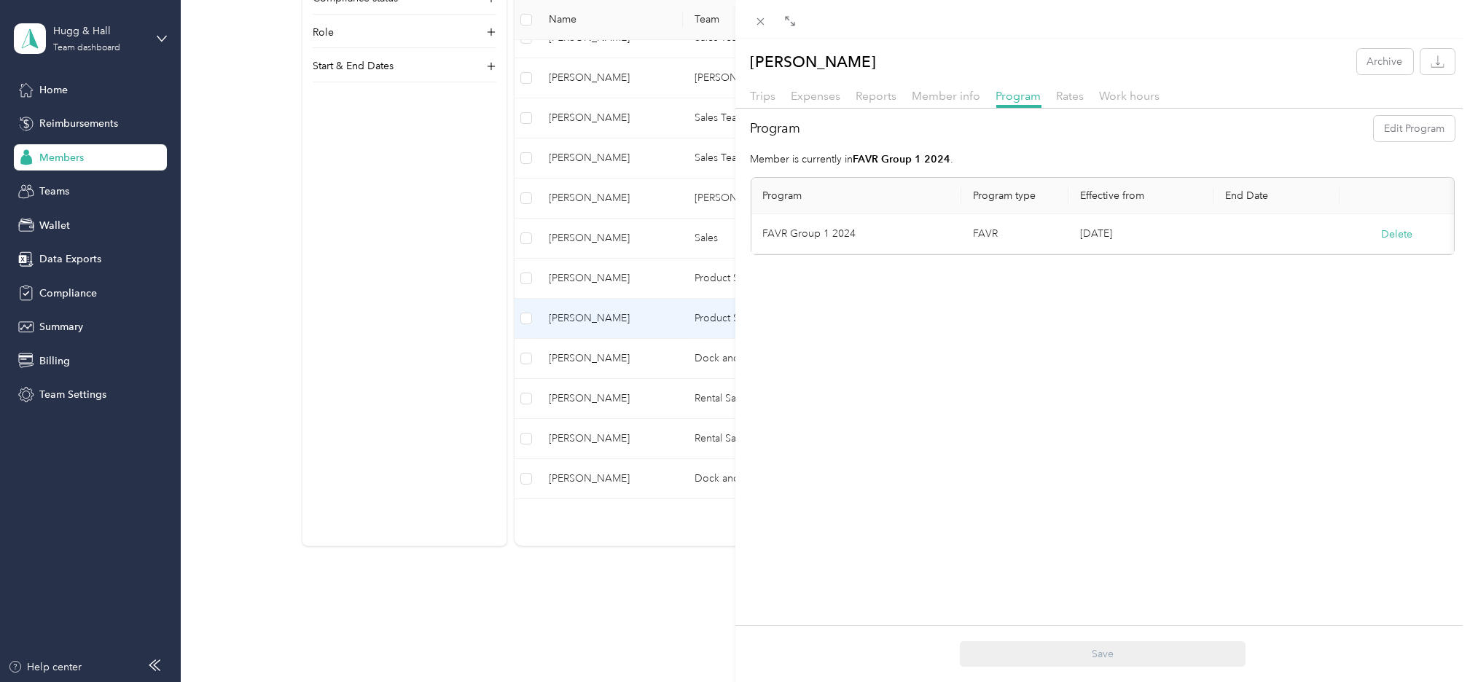
click at [607, 281] on div "Richard D. Waller Archive Trips Expenses Reports Member info Program Rates Work…" at bounding box center [735, 341] width 1470 height 682
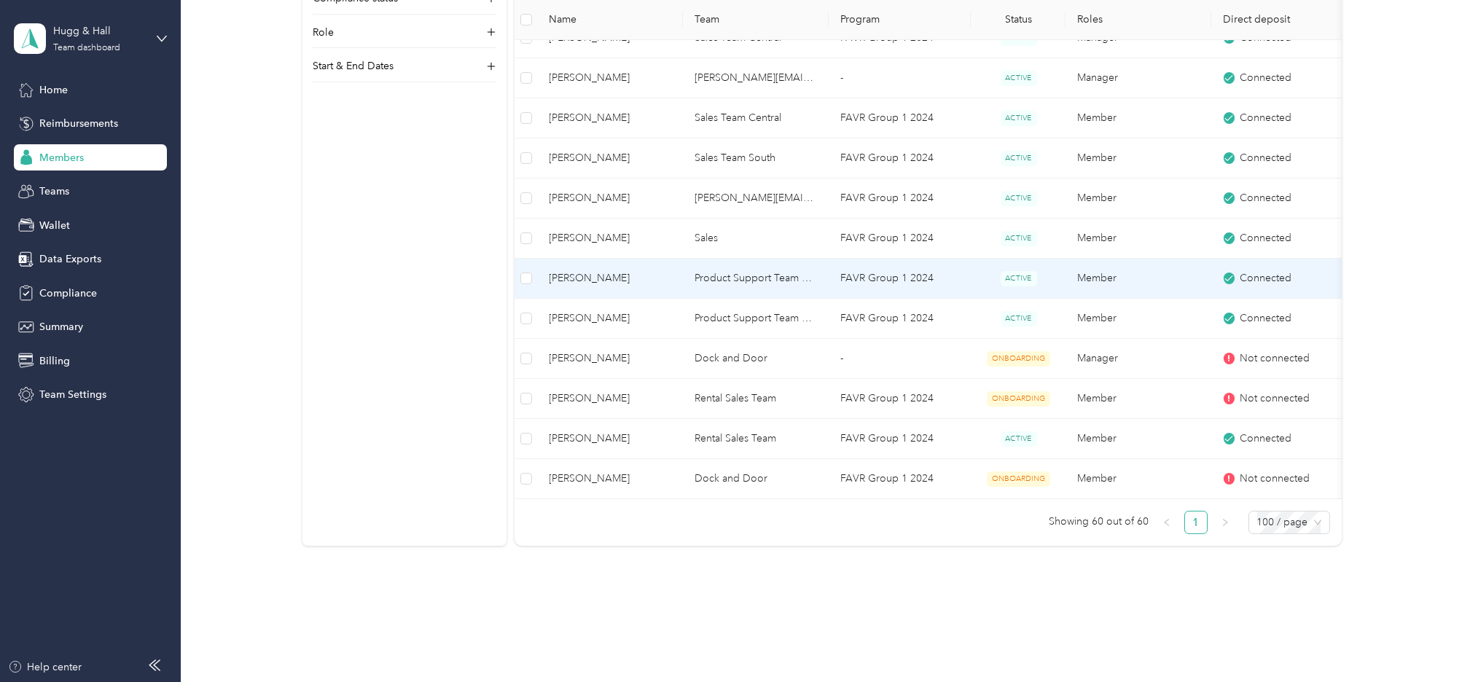
click at [607, 281] on span "Jeffery T. Hunter" at bounding box center [611, 278] width 122 height 16
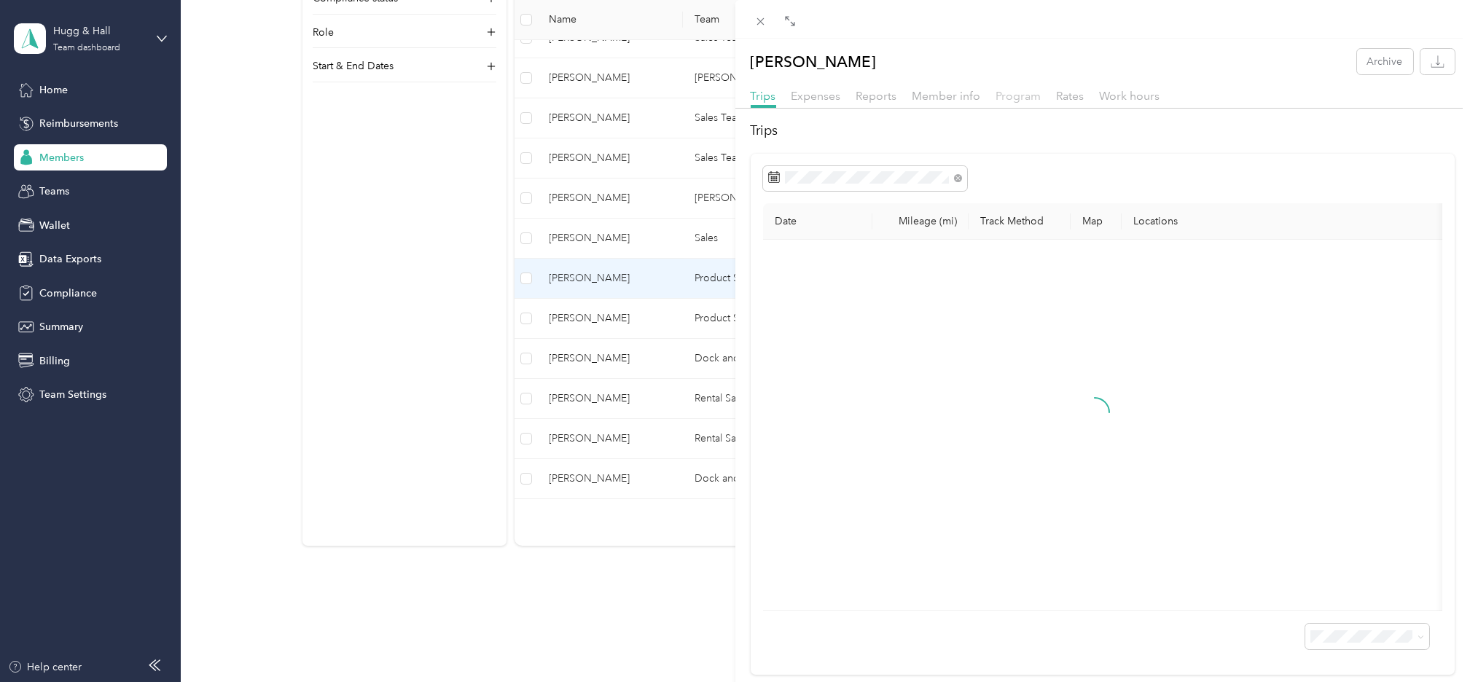
click at [1036, 96] on span "Program" at bounding box center [1018, 96] width 45 height 14
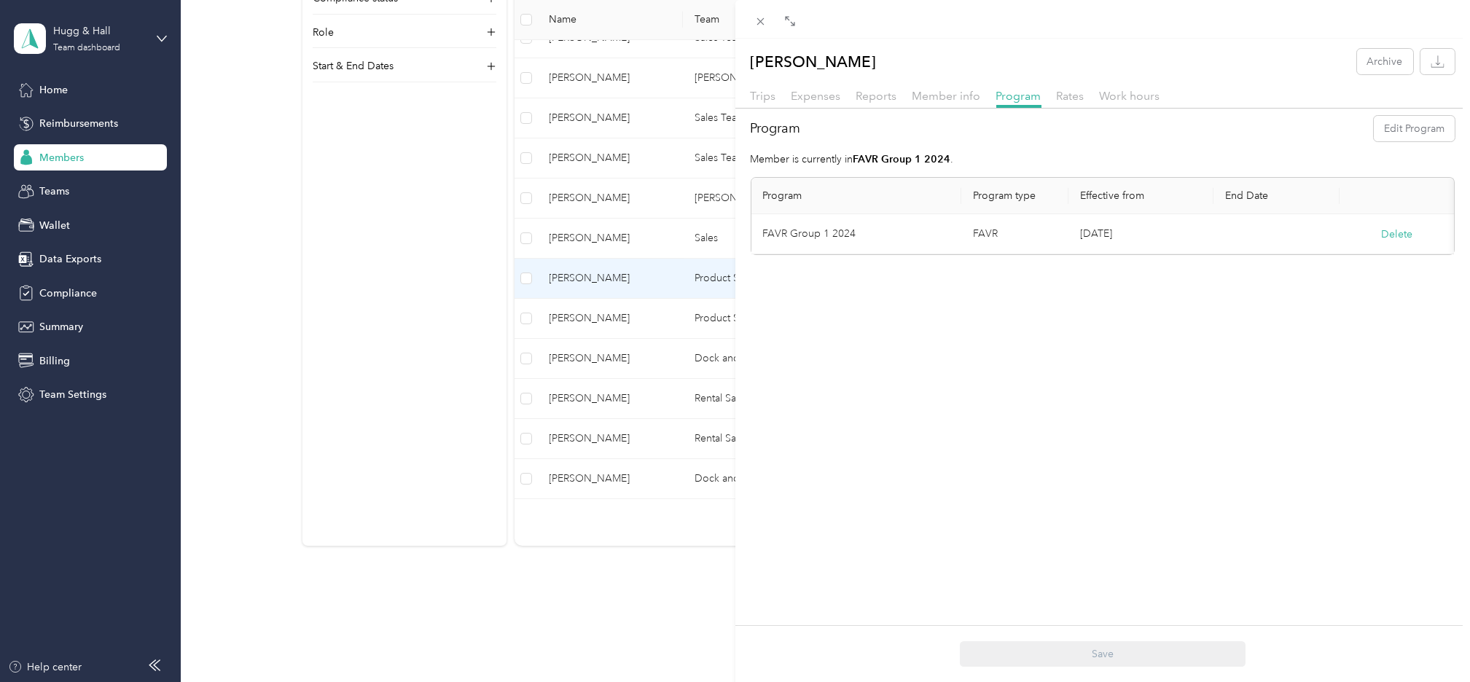
click at [609, 235] on div "Jeffery T. Hunter Archive Trips Expenses Reports Member info Program Rates Work…" at bounding box center [735, 341] width 1470 height 682
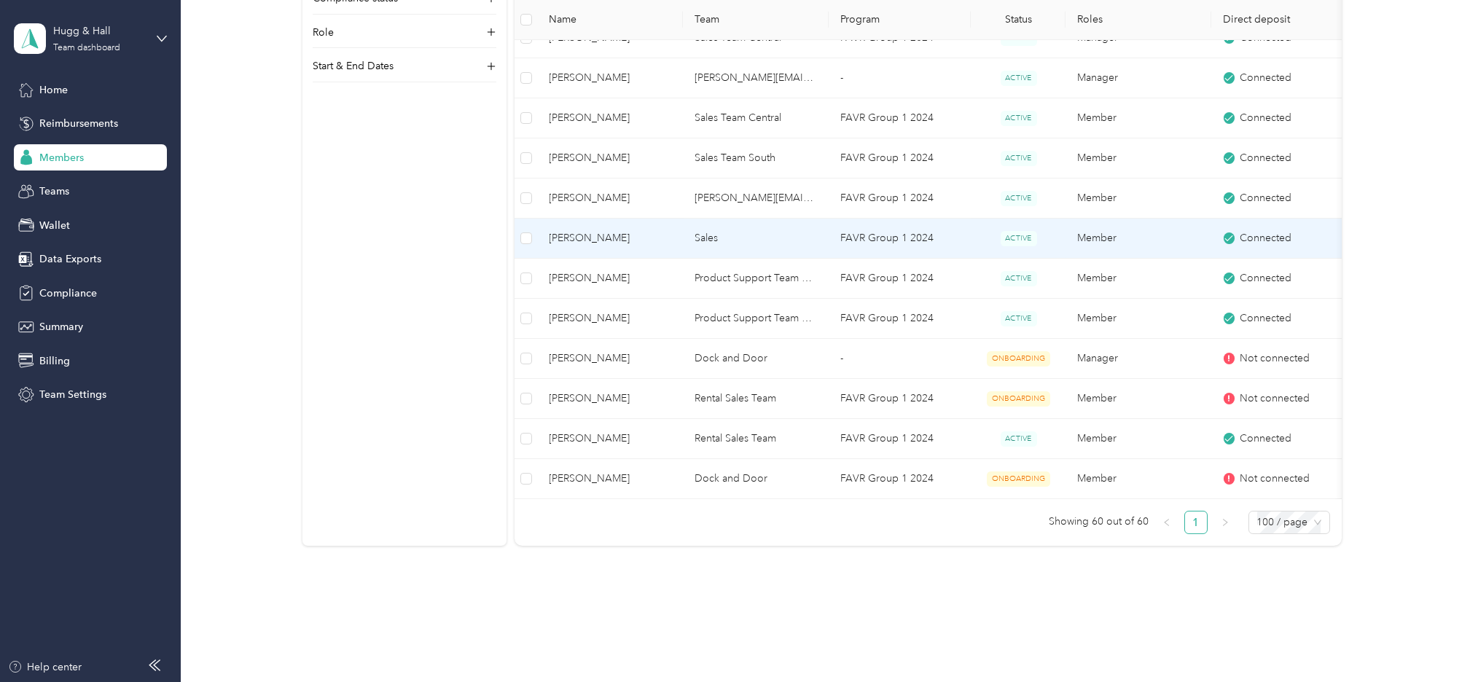
click at [605, 238] on span "John S. Smith" at bounding box center [611, 238] width 122 height 16
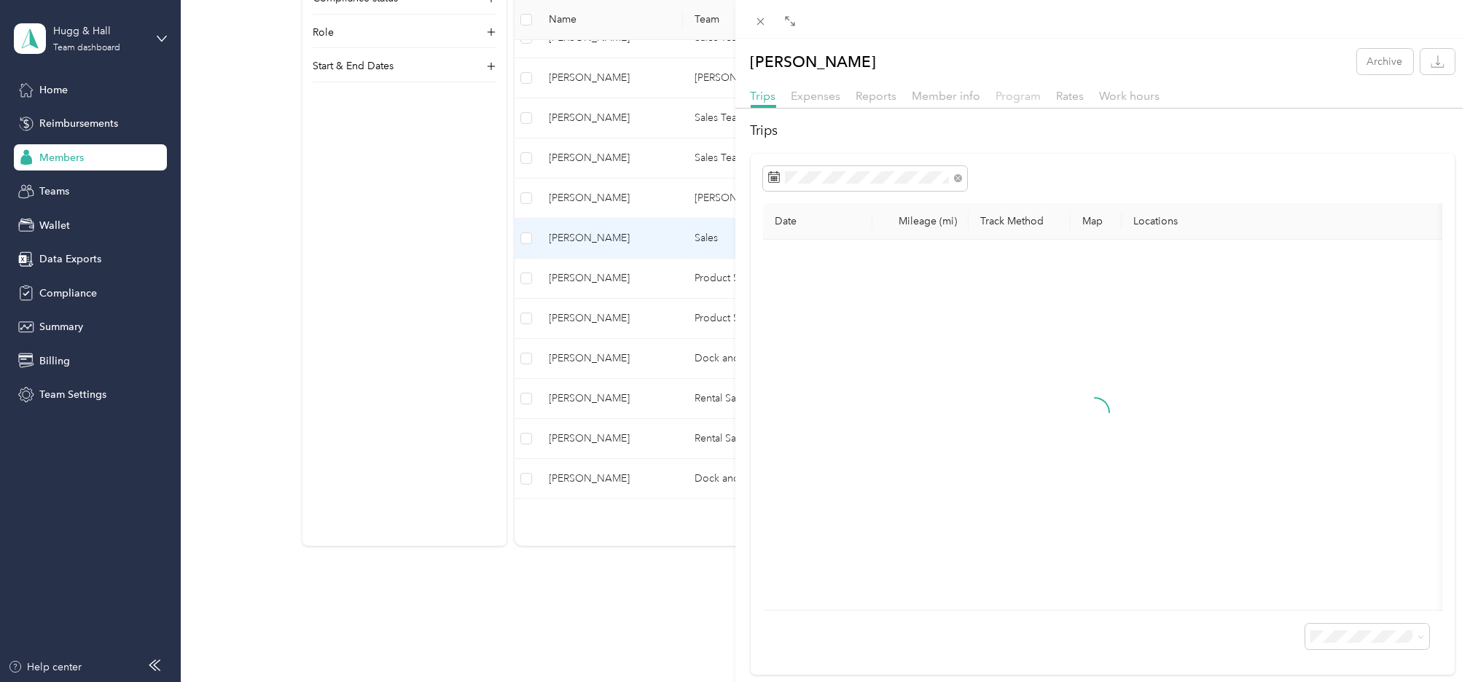
click at [1013, 96] on span "Program" at bounding box center [1018, 96] width 45 height 14
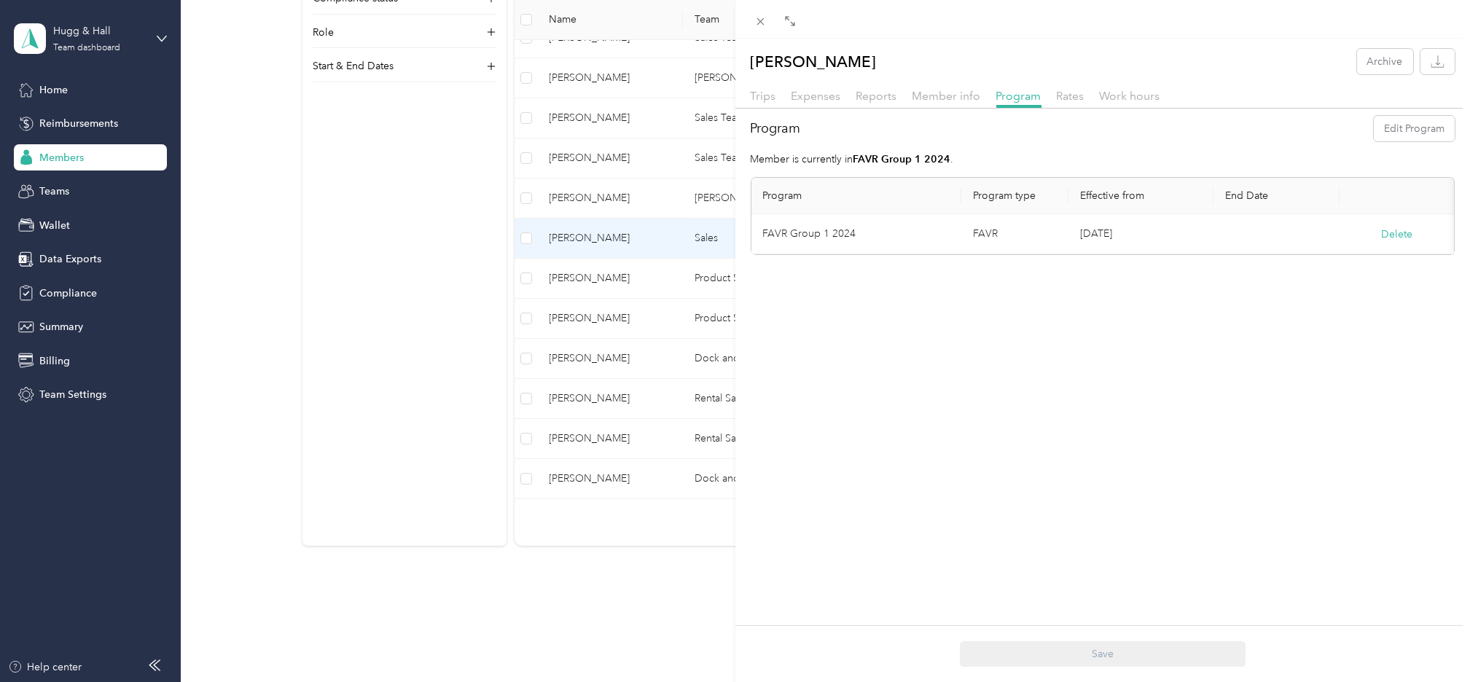
click at [222, 350] on div "John S. Smith Archive Trips Expenses Reports Member info Program Rates Work hou…" at bounding box center [735, 341] width 1470 height 682
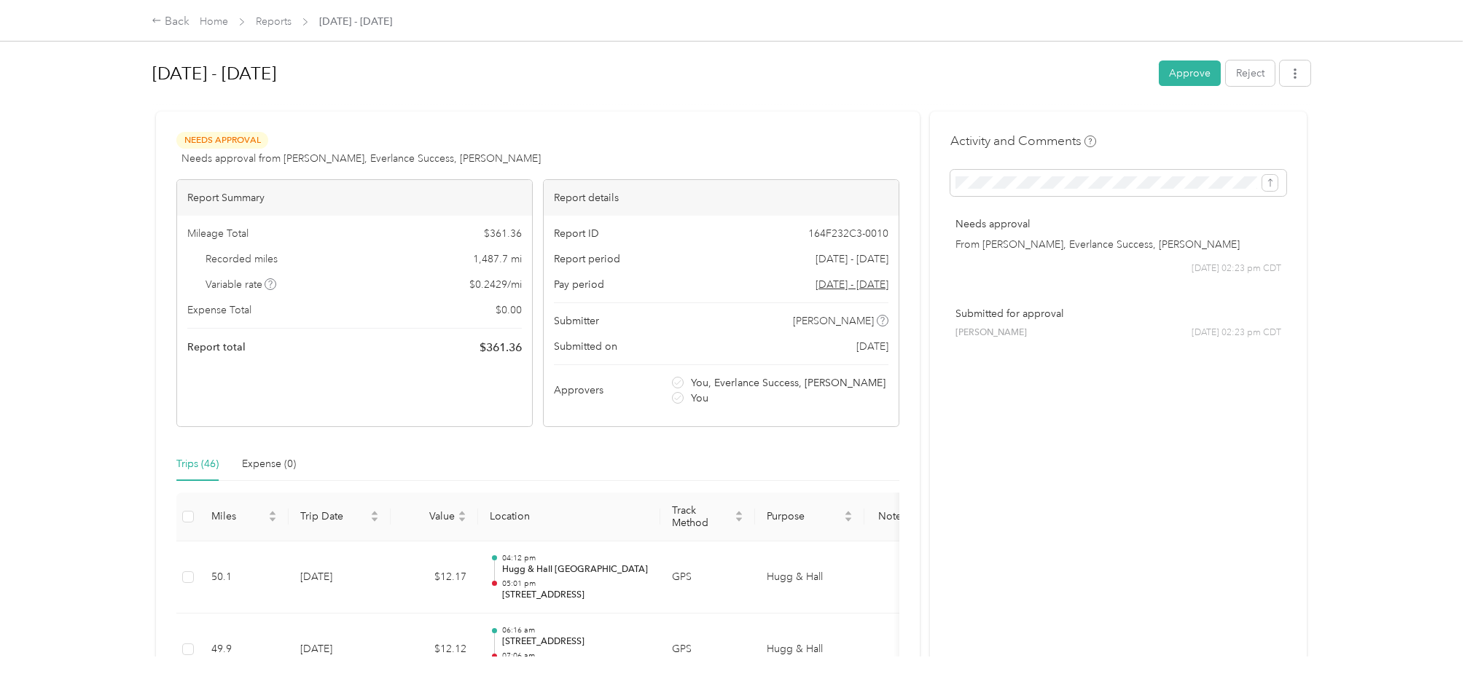
click at [1166, 69] on button "Approve" at bounding box center [1190, 73] width 62 height 26
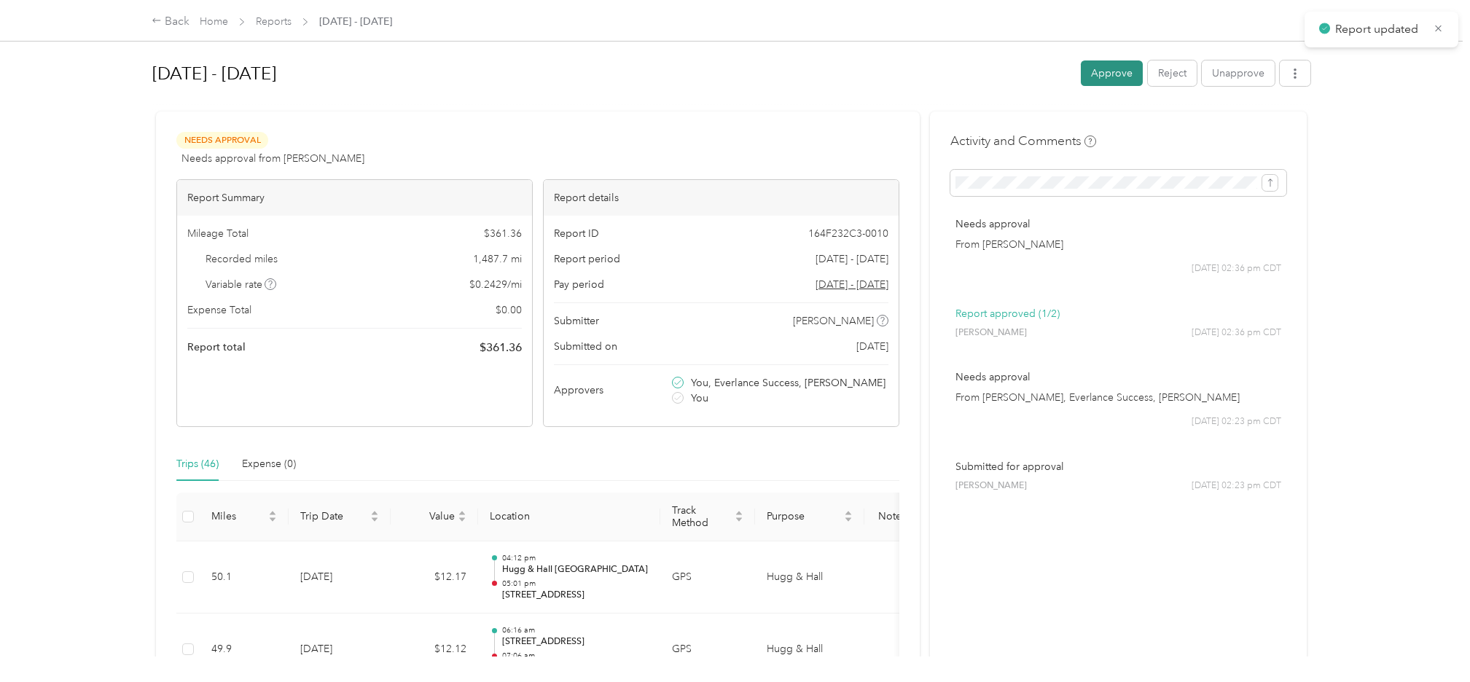
click at [1108, 75] on button "Approve" at bounding box center [1112, 73] width 62 height 26
click at [1114, 70] on button "Approve" at bounding box center [1112, 73] width 62 height 26
